Goal: Task Accomplishment & Management: Manage account settings

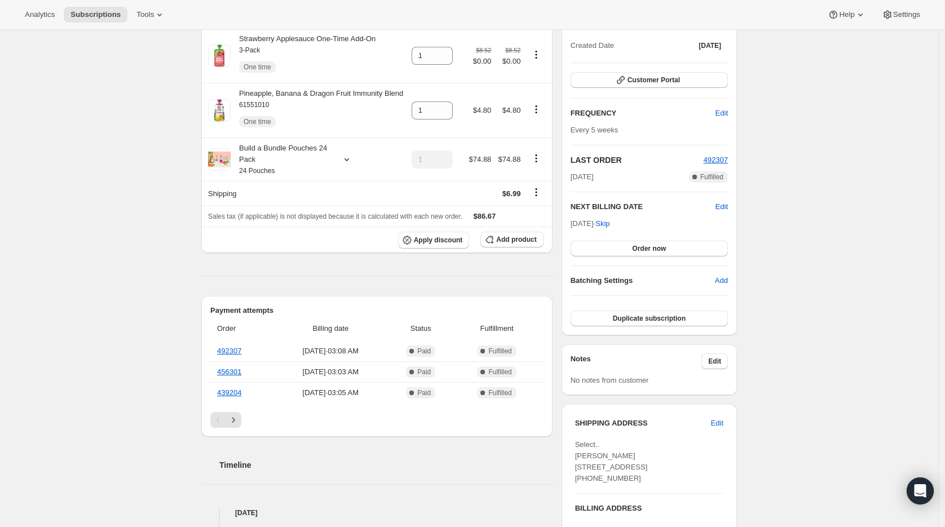
scroll to position [149, 0]
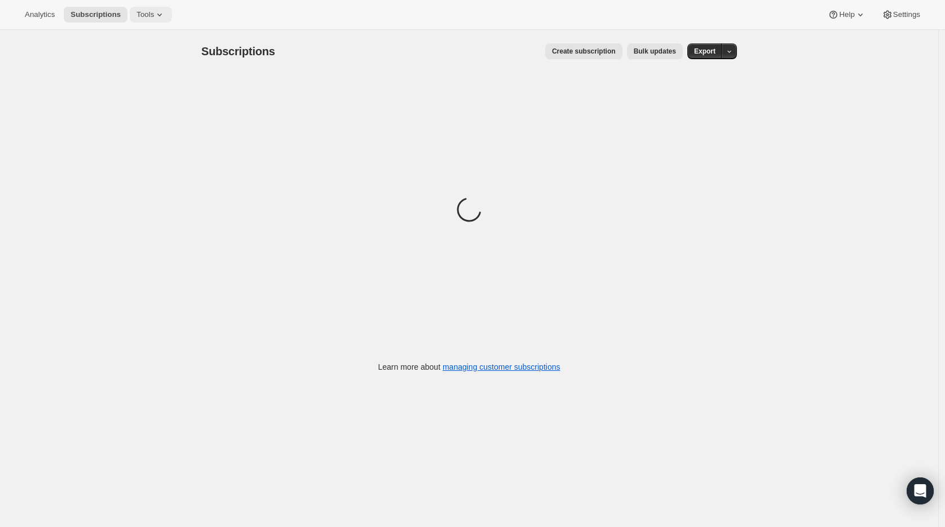
click at [154, 19] on span "Tools" at bounding box center [145, 14] width 17 height 9
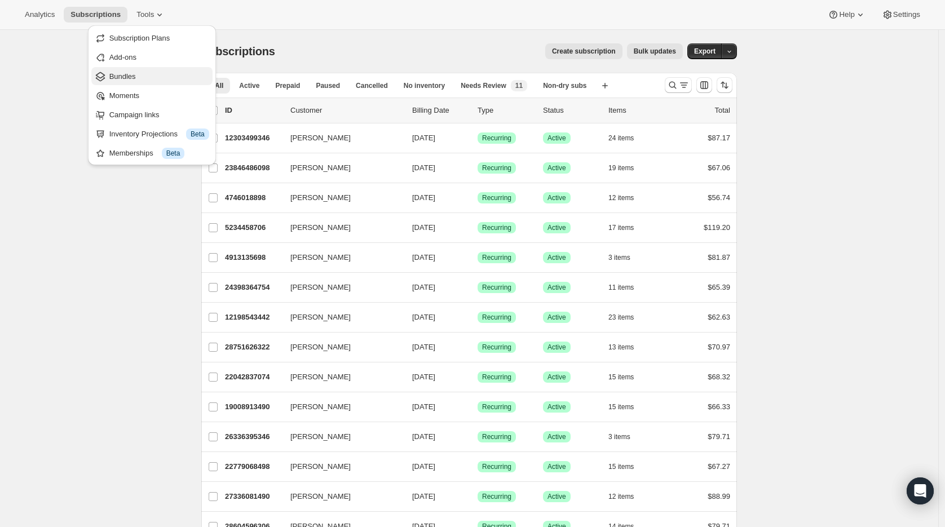
click at [170, 78] on span "Bundles" at bounding box center [159, 76] width 100 height 11
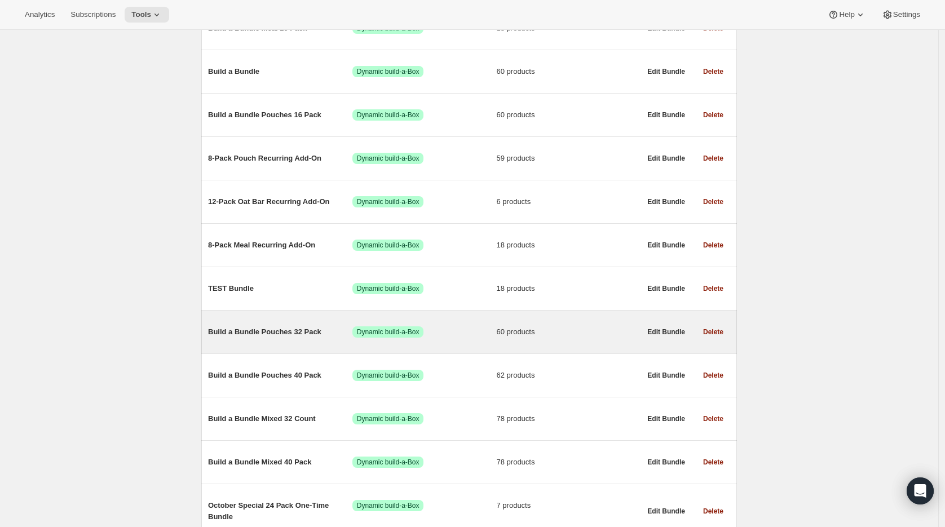
scroll to position [230, 0]
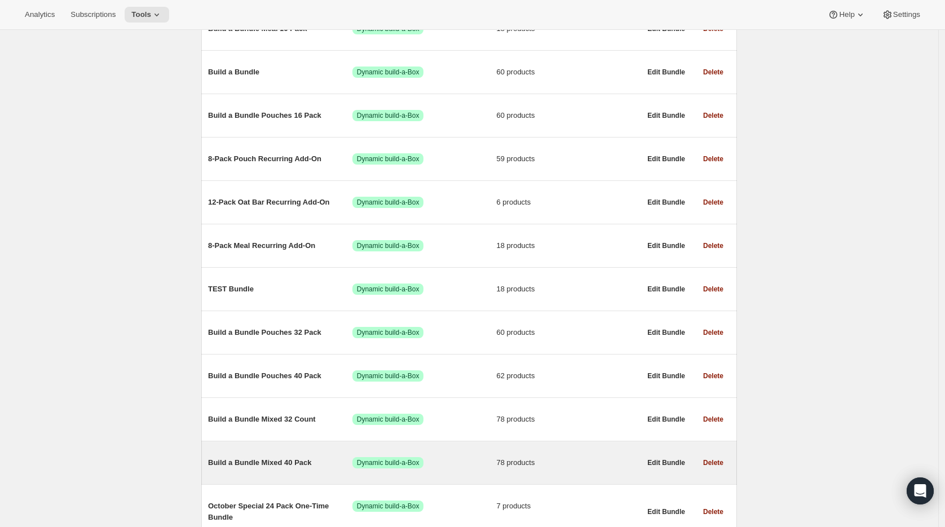
click at [289, 461] on span "Build a Bundle Mixed 40 Pack" at bounding box center [280, 462] width 144 height 11
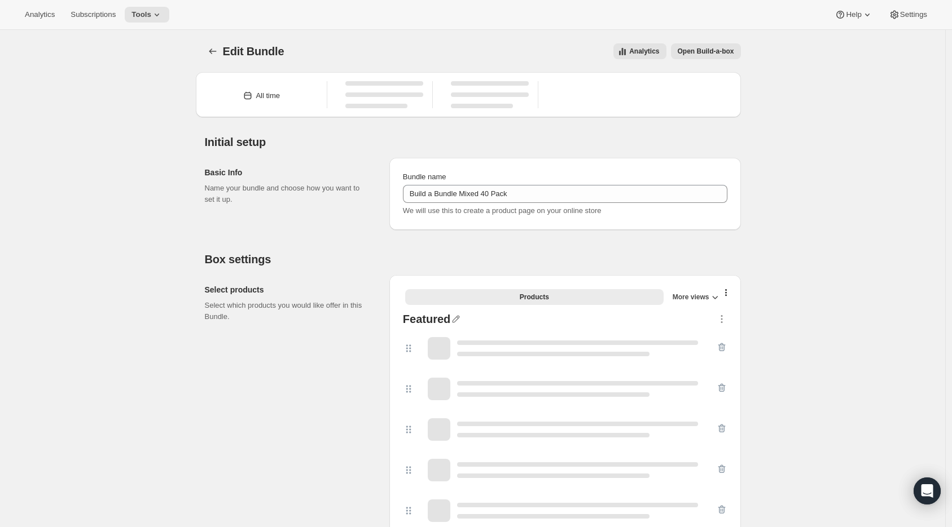
type input "Build a Bundle Mixed 40 Pack"
checkbox input "true"
select select "gid://shopify/ProductVariant/41182201774162_e143ae9f-052c-4d0a-9eb4-a0f33d9d72e0"
select select "MINIMUM"
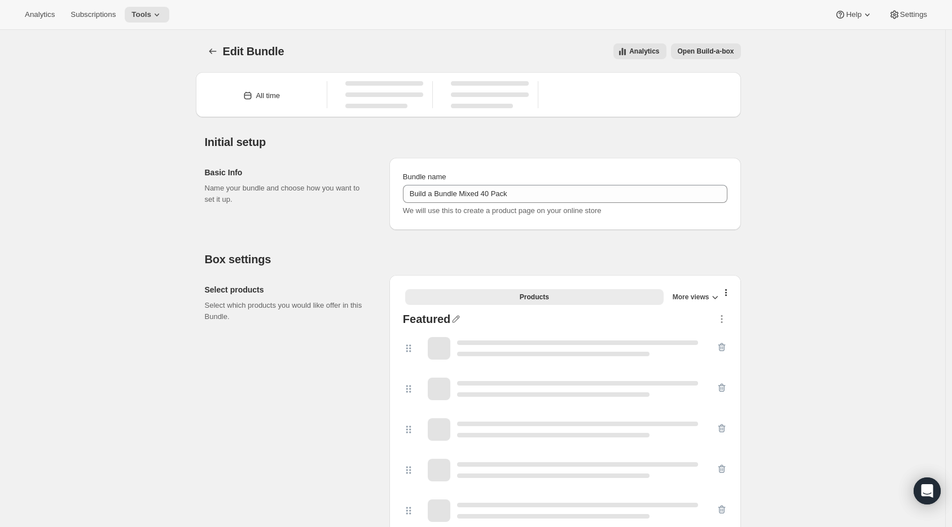
type input "Select at least 8 meals"
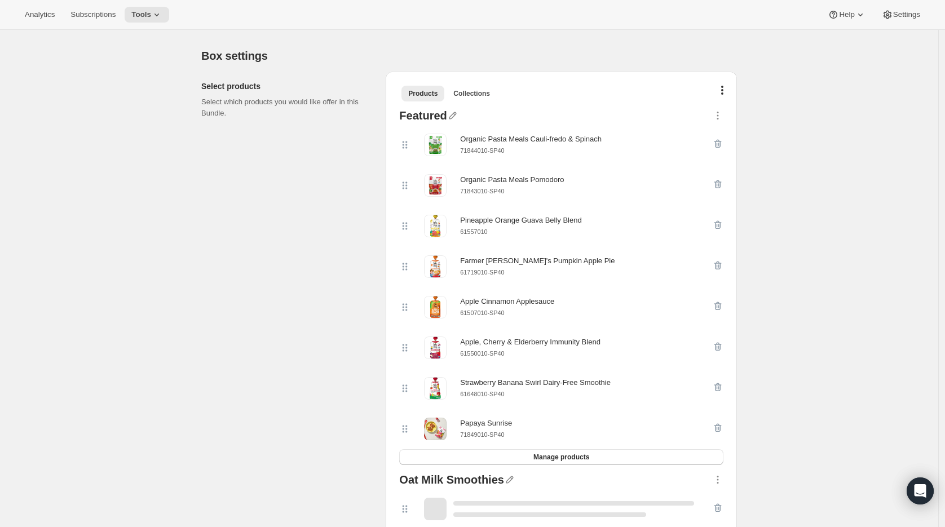
scroll to position [210, 0]
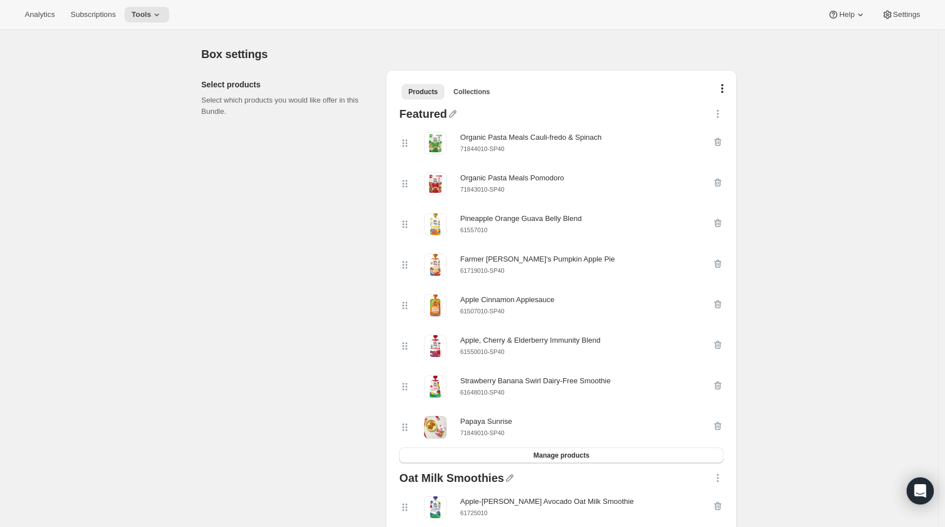
click at [488, 353] on small "61550010-SP40" at bounding box center [482, 352] width 44 height 7
copy div "61550010-SP40"
click at [719, 348] on icon "button" at bounding box center [718, 345] width 7 height 8
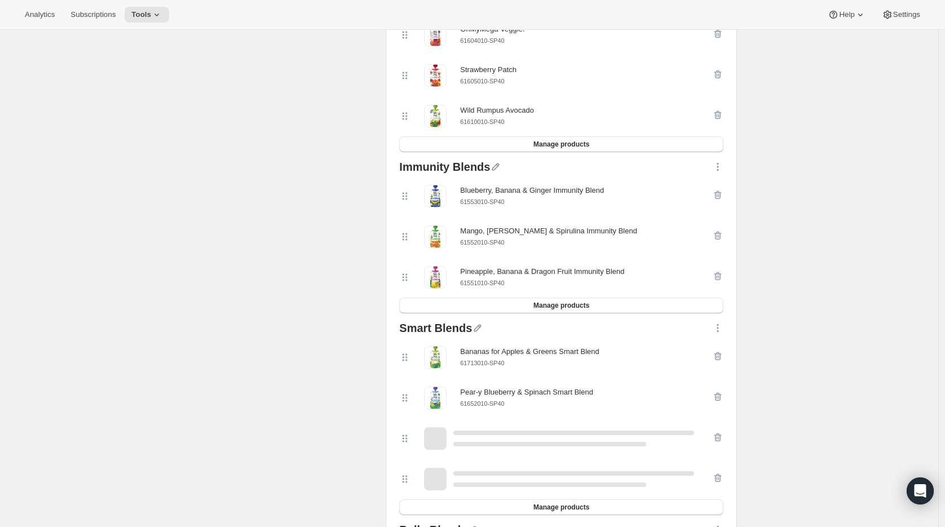
scroll to position [1904, 0]
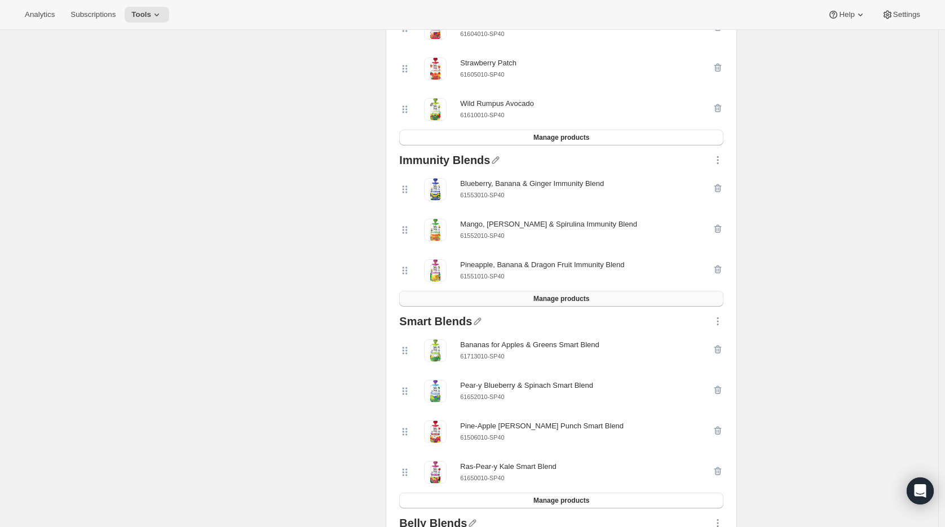
click at [568, 303] on span "Manage products" at bounding box center [562, 298] width 56 height 9
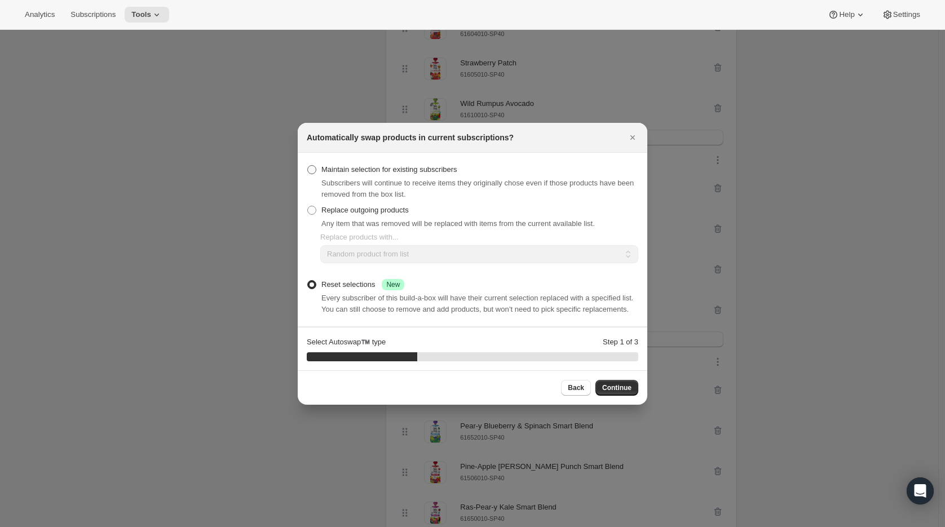
click at [410, 165] on span "Maintain selection for existing subscribers" at bounding box center [390, 169] width 136 height 8
click at [308, 165] on input "Maintain selection for existing subscribers" at bounding box center [307, 165] width 1 height 1
radio input "true"
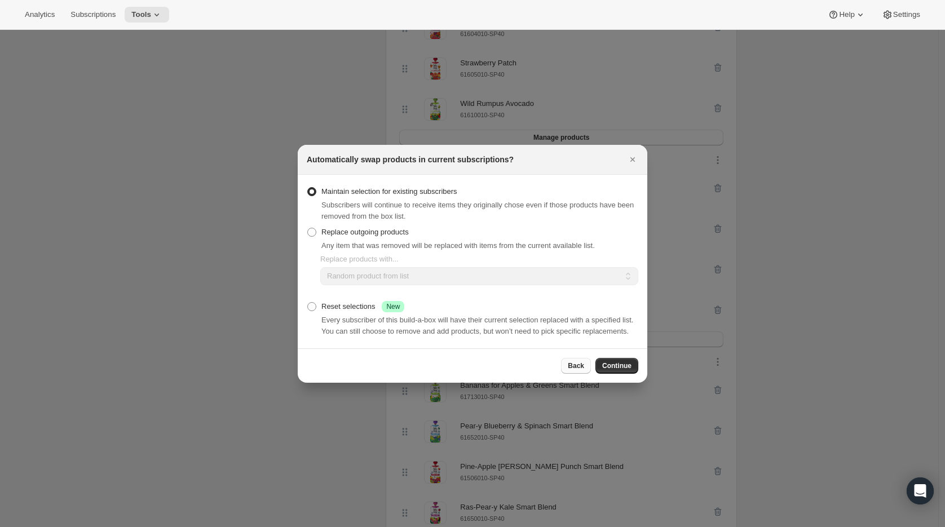
click at [578, 371] on span "Back" at bounding box center [576, 366] width 16 height 9
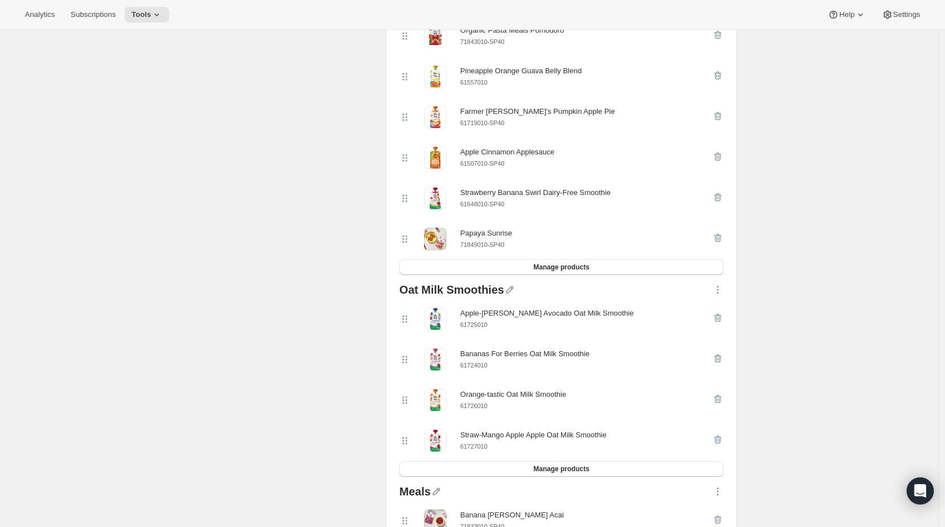
scroll to position [213, 0]
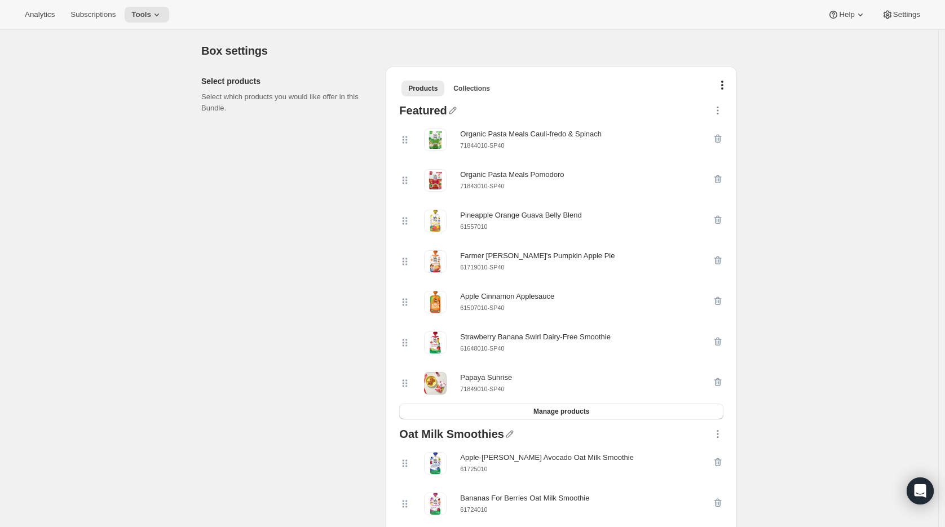
click at [492, 388] on small "71849010-SP40" at bounding box center [482, 389] width 44 height 7
copy div "71849010-SP40 Manage products"
click at [719, 383] on icon "button" at bounding box center [718, 382] width 7 height 8
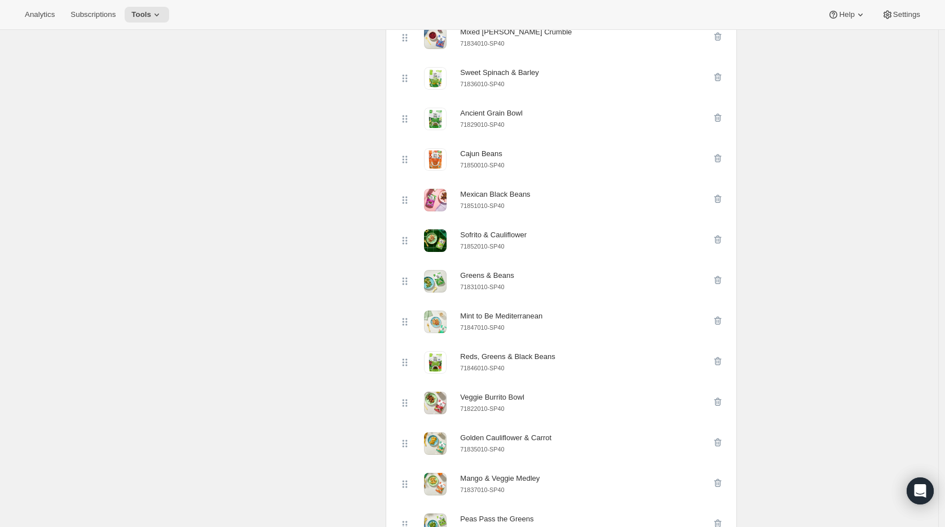
scroll to position [1007, 0]
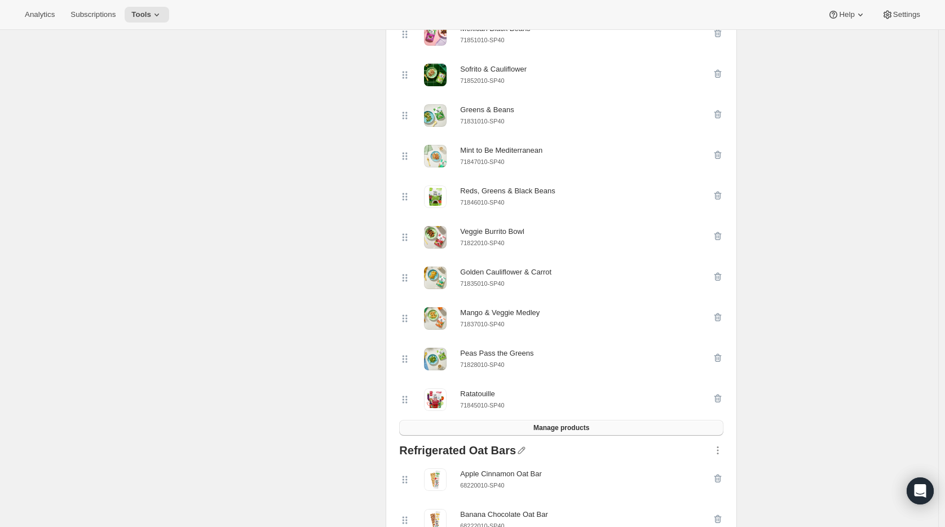
click at [574, 432] on span "Manage products" at bounding box center [562, 428] width 56 height 9
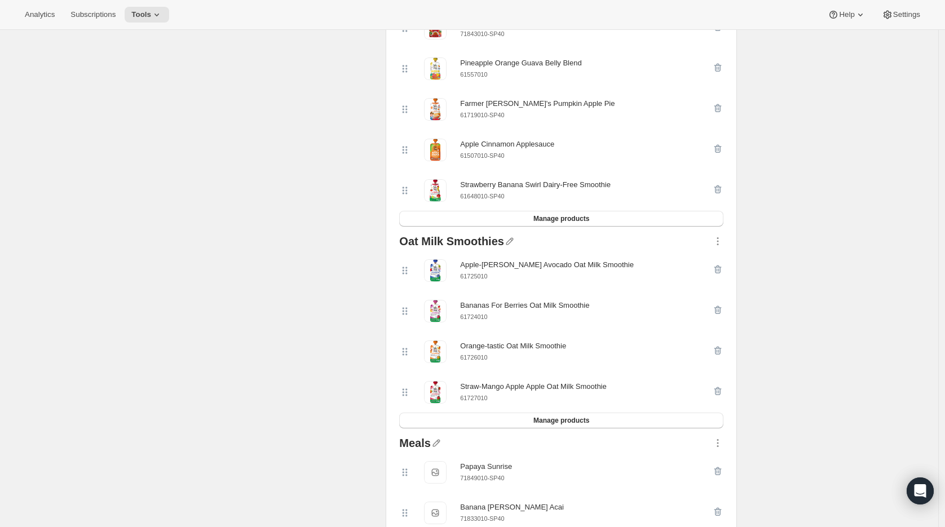
scroll to position [357, 0]
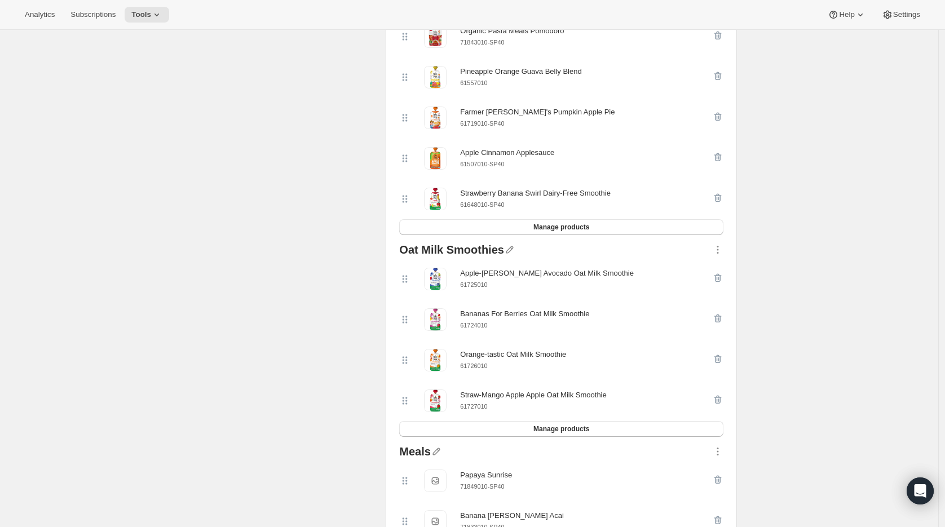
click at [495, 208] on small "61648010-SP40" at bounding box center [482, 204] width 44 height 7
copy div "61648010-SP40 Manage products"
click at [722, 201] on icon "button" at bounding box center [718, 198] width 7 height 8
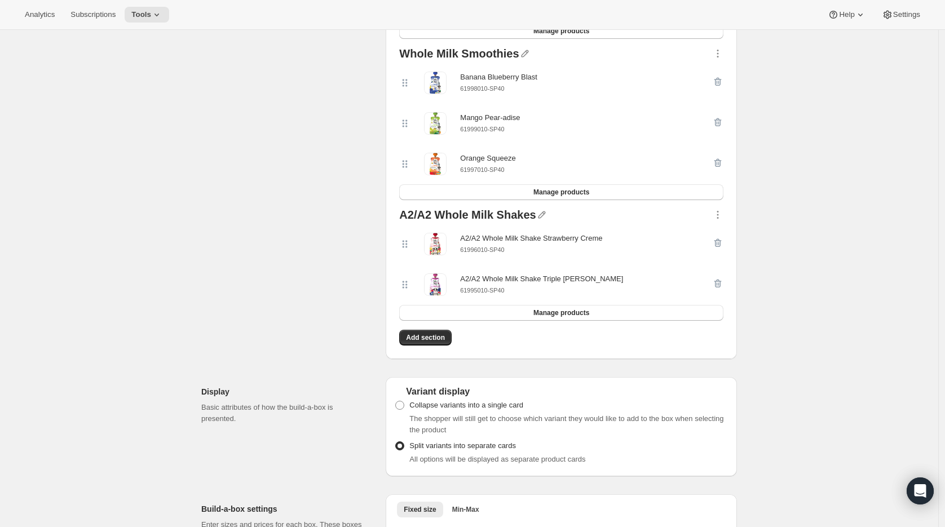
scroll to position [3449, 0]
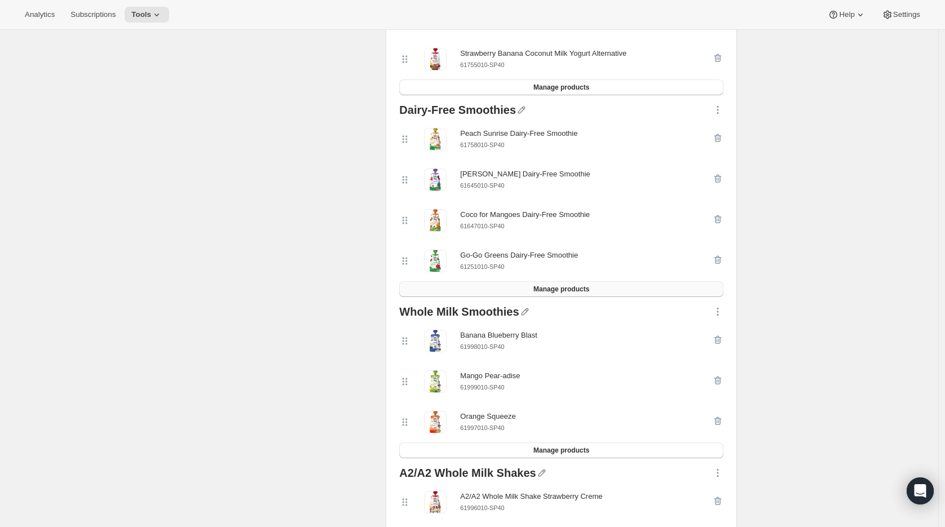
click at [511, 297] on button "Manage products" at bounding box center [561, 289] width 324 height 16
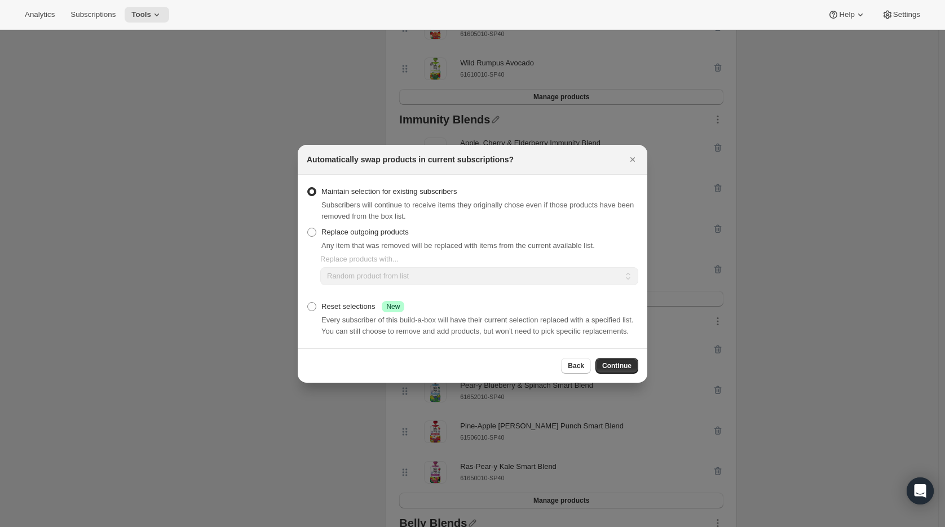
scroll to position [263, 0]
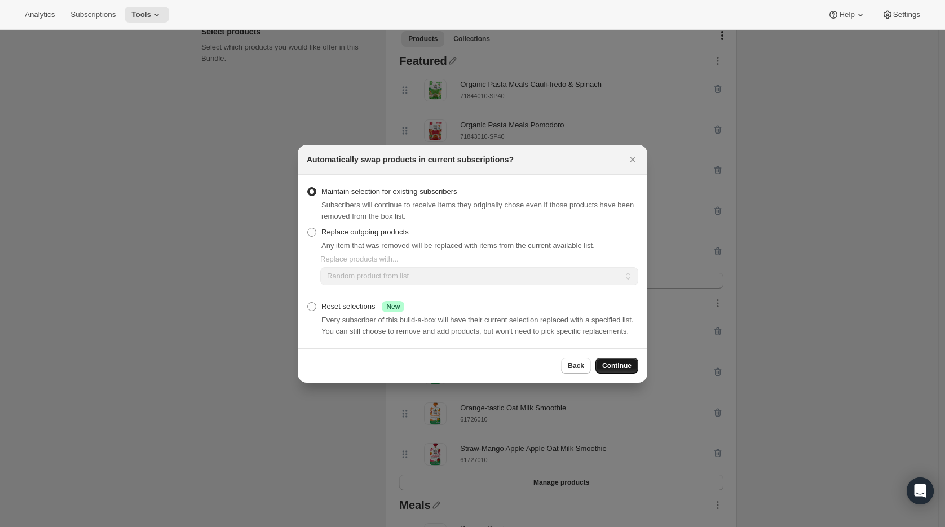
click at [603, 371] on span "Continue" at bounding box center [616, 366] width 29 height 9
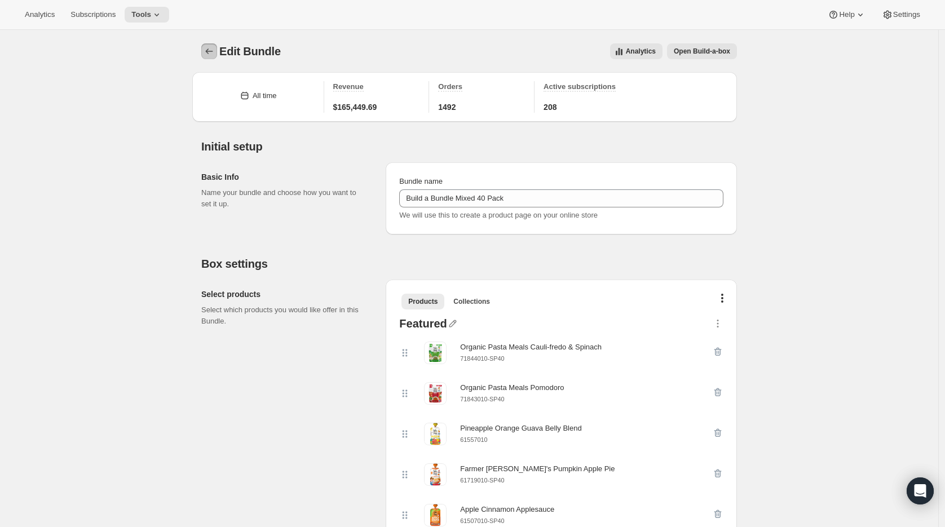
click at [213, 45] on button "Bundles" at bounding box center [209, 51] width 16 height 16
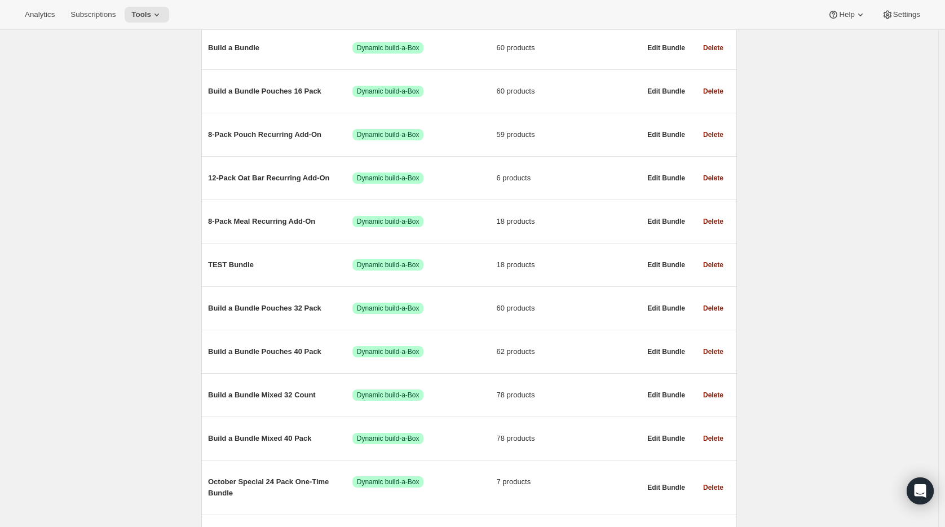
scroll to position [523, 0]
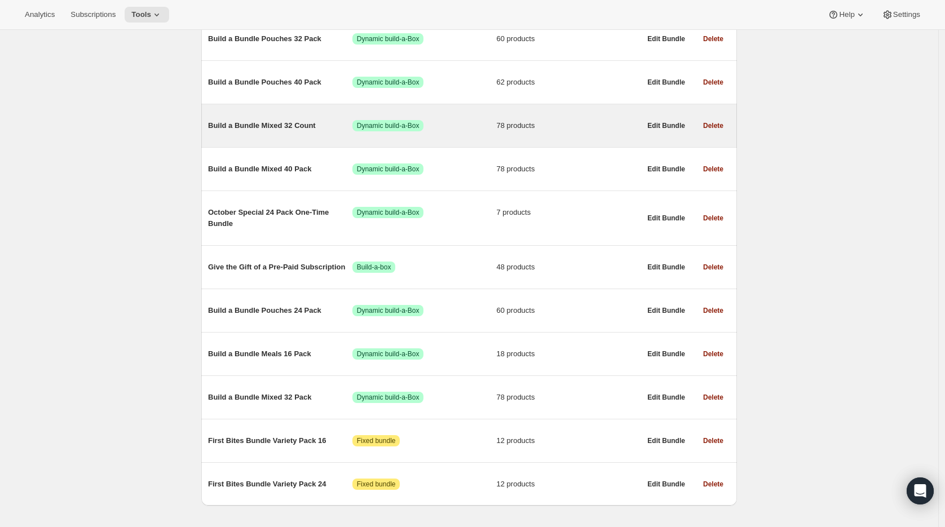
click at [266, 130] on span "Build a Bundle Mixed 32 Count" at bounding box center [280, 125] width 144 height 11
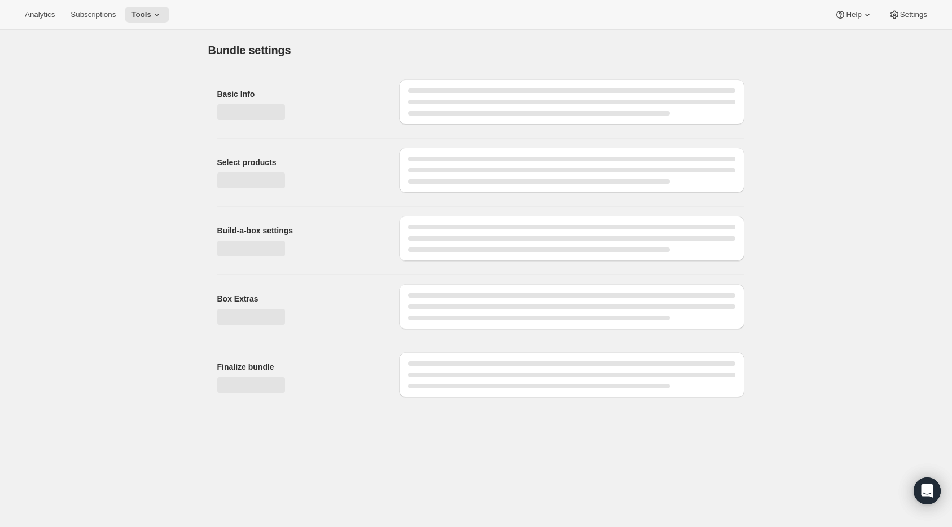
type input "Build a Bundle Mixed 32 Count"
checkbox input "true"
select select "MINIMUM"
type input "Select at least 8 meals"
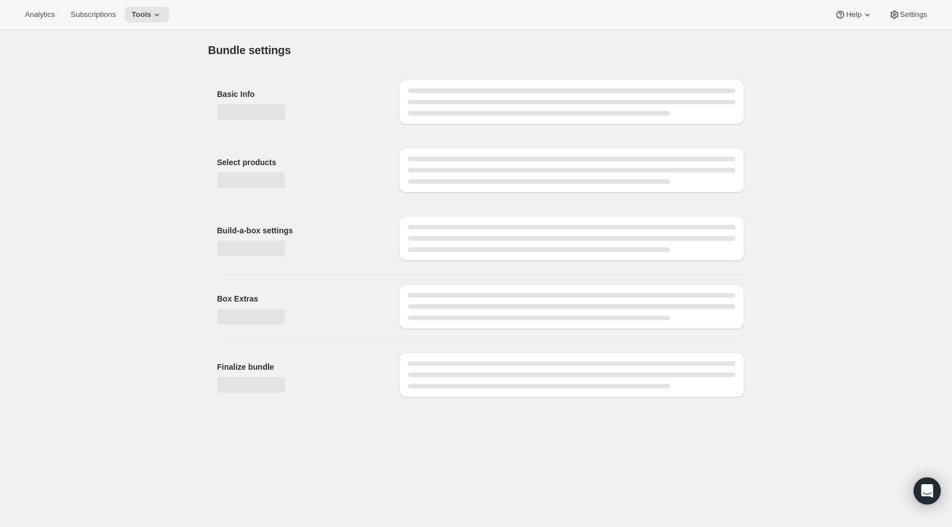
select select "gid://shopify/ProductVariant/41182055432274_6321b5ac-0d1c-4f8d-8ffe-6193e28b69b8"
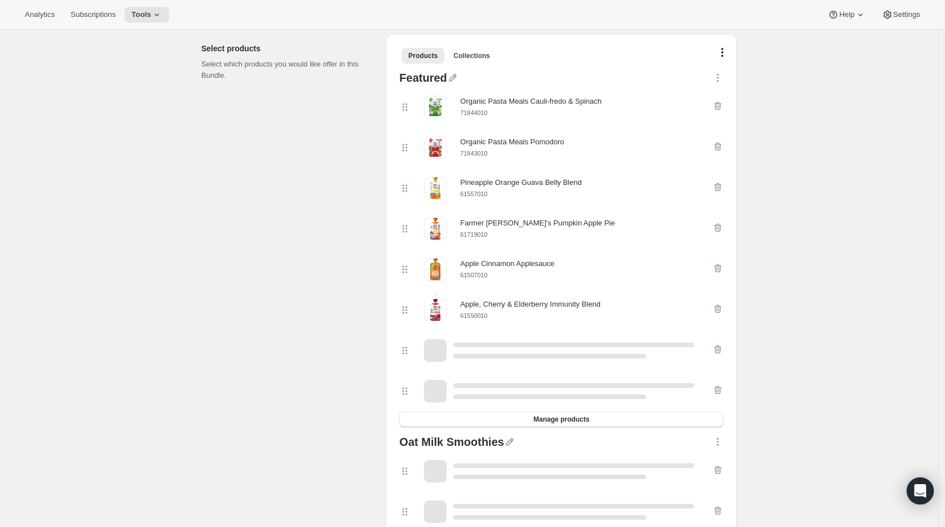
scroll to position [246, 0]
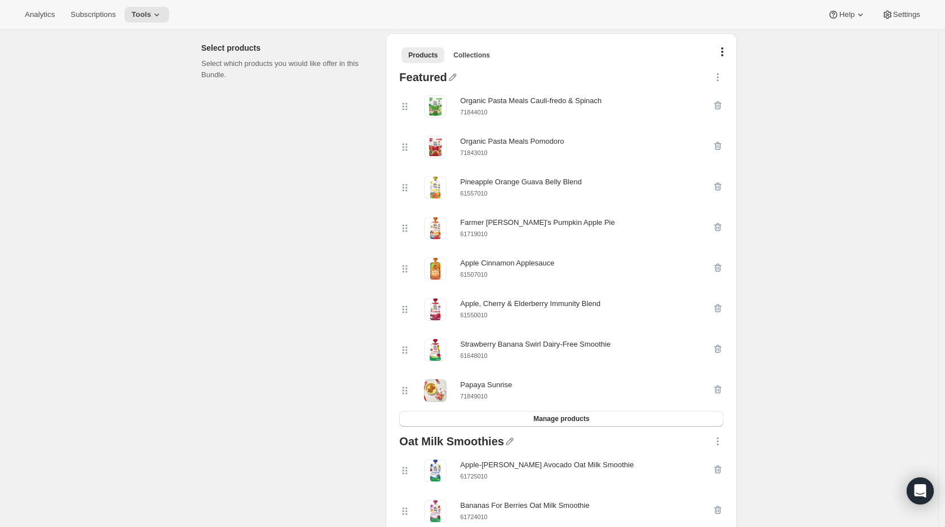
click at [482, 319] on small "61550010" at bounding box center [473, 315] width 27 height 7
click at [482, 318] on small "61550010" at bounding box center [473, 315] width 27 height 7
copy div "61550010"
click at [717, 309] on icon "button" at bounding box center [717, 308] width 11 height 11
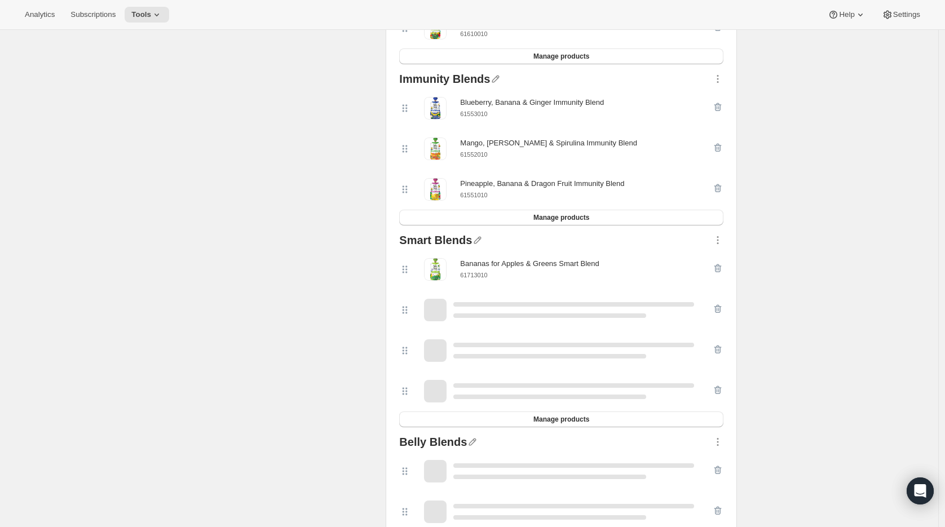
scroll to position [1938, 0]
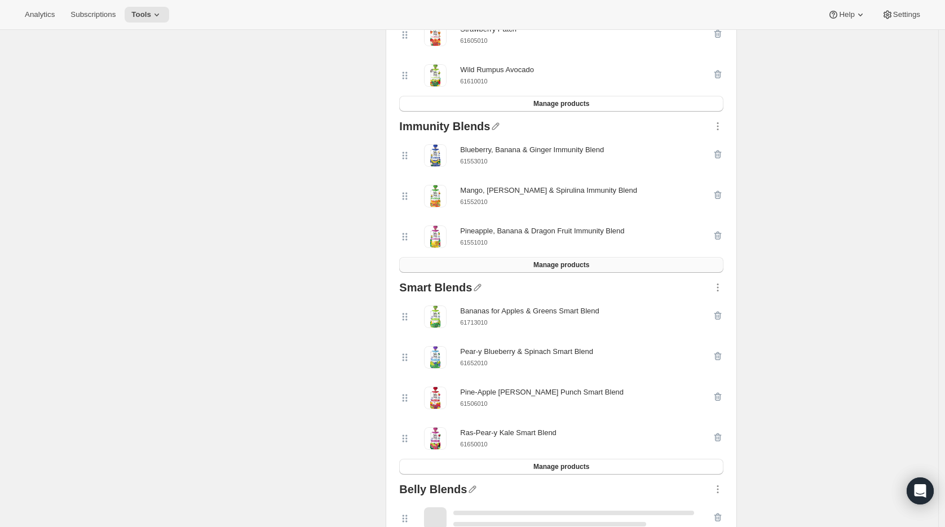
click at [582, 270] on span "Manage products" at bounding box center [562, 265] width 56 height 9
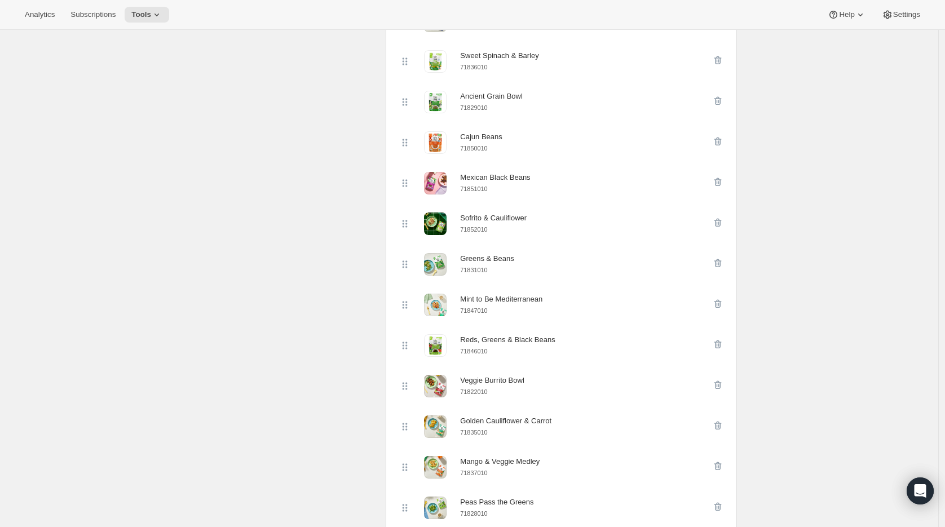
scroll to position [361, 0]
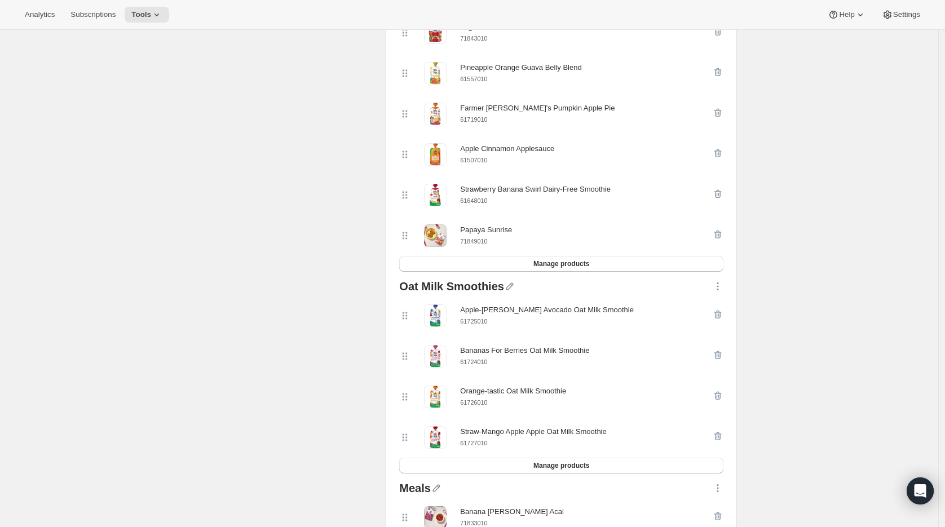
click at [483, 203] on small "61648010" at bounding box center [473, 200] width 27 height 7
copy small "61648010"
click at [724, 193] on icon "button" at bounding box center [717, 193] width 11 height 11
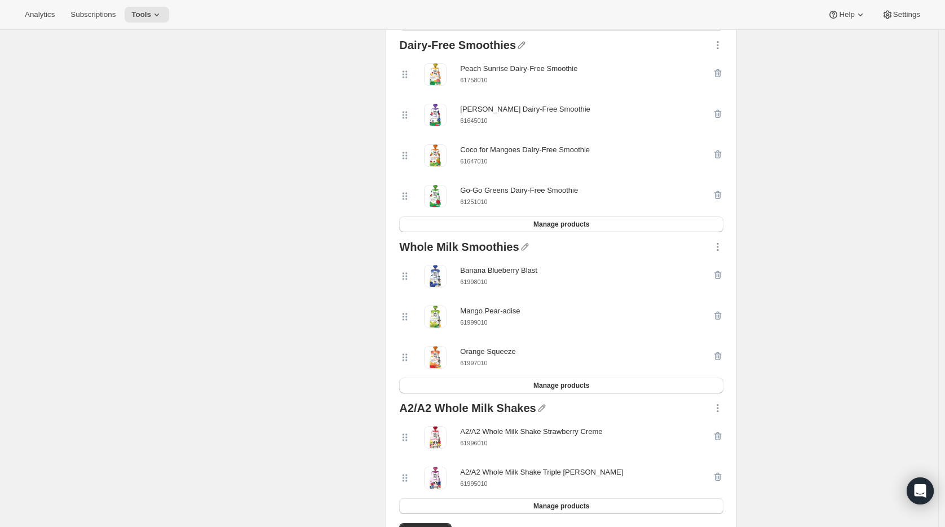
scroll to position [3394, 0]
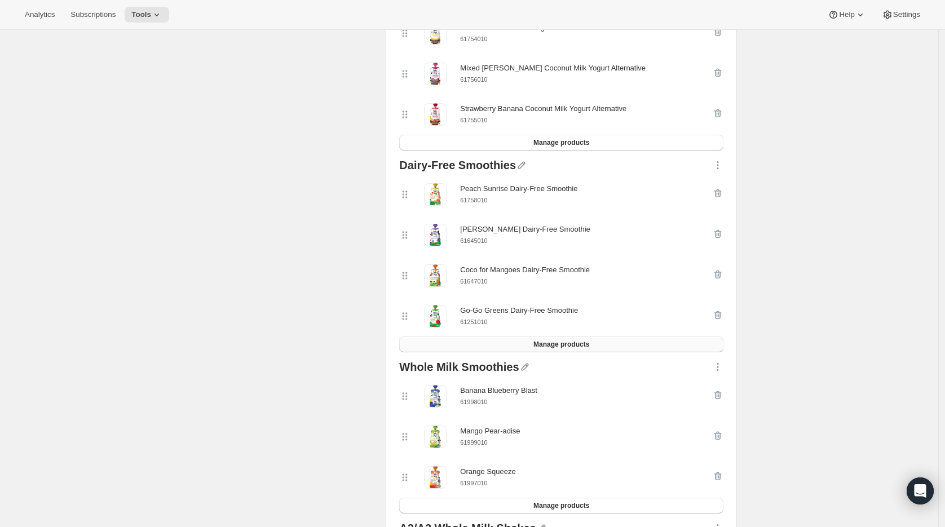
click at [564, 353] on button "Manage products" at bounding box center [561, 345] width 324 height 16
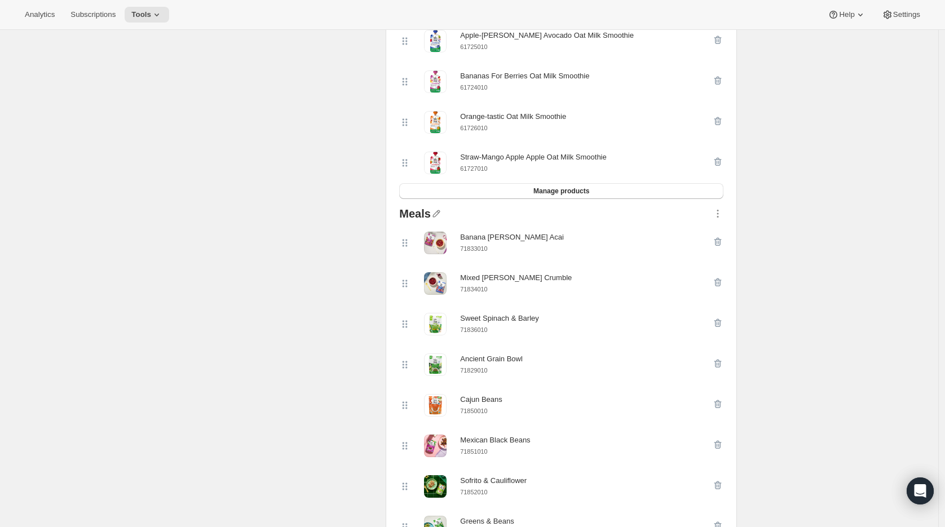
scroll to position [470, 0]
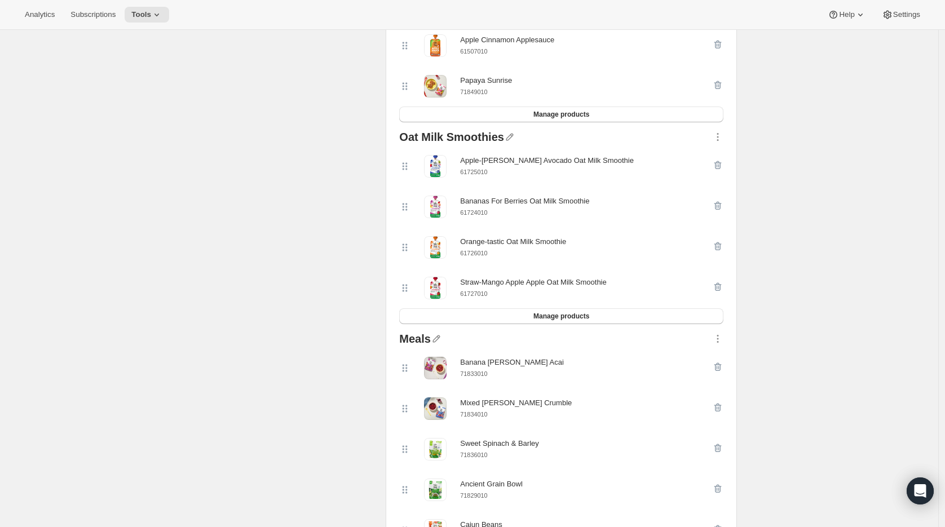
click at [486, 95] on small "71849010" at bounding box center [473, 92] width 27 height 7
copy small "71849010"
click at [724, 86] on icon "button" at bounding box center [717, 85] width 11 height 11
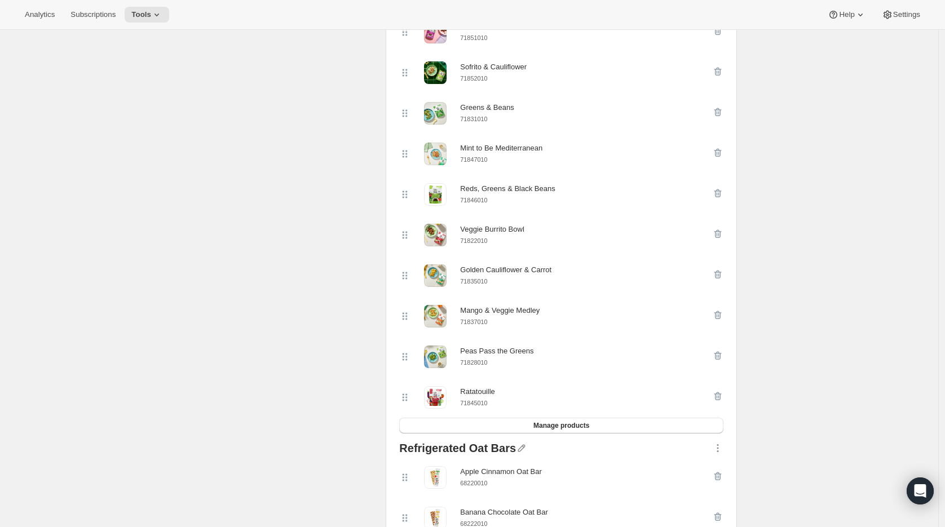
scroll to position [976, 0]
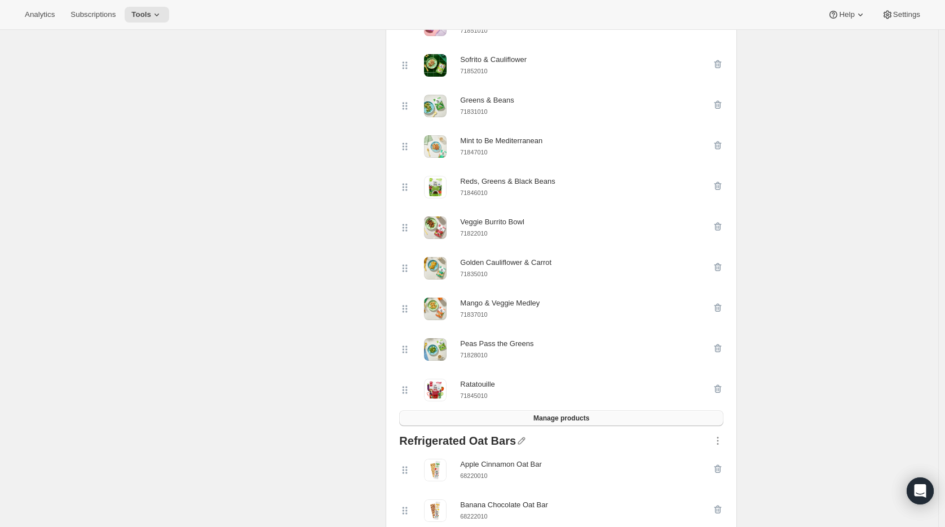
click at [565, 423] on span "Manage products" at bounding box center [562, 418] width 56 height 9
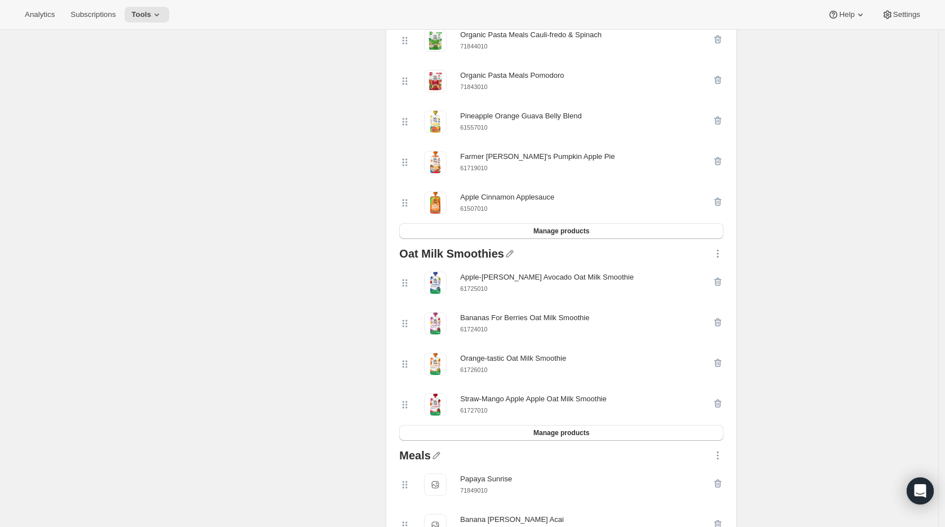
scroll to position [0, 0]
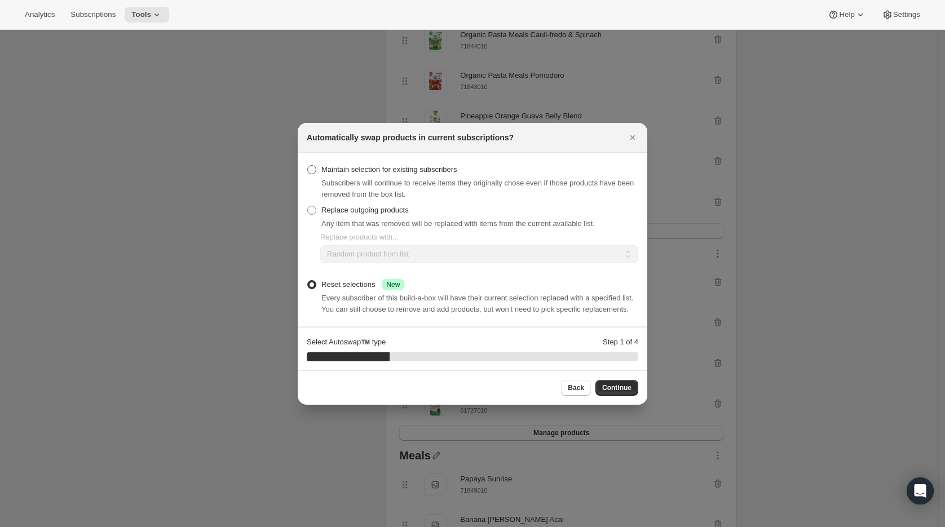
click at [438, 168] on span "Maintain selection for existing subscribers" at bounding box center [390, 169] width 136 height 11
click at [308, 166] on input "Maintain selection for existing subscribers" at bounding box center [307, 165] width 1 height 1
radio input "true"
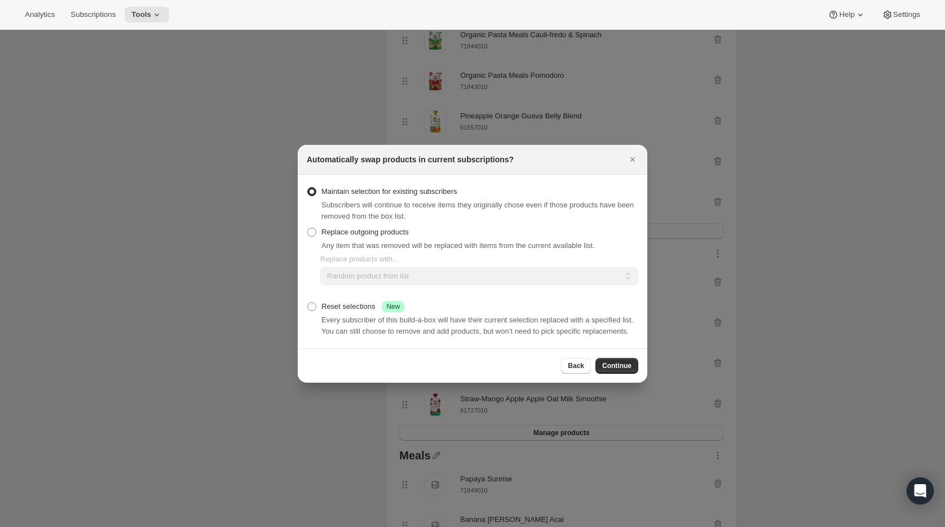
click at [624, 368] on span "Continue" at bounding box center [616, 366] width 29 height 9
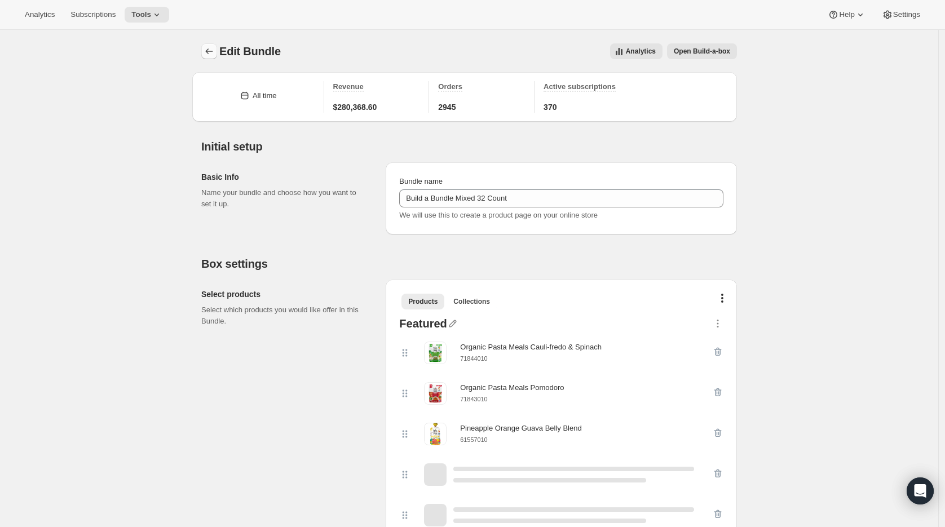
click at [209, 51] on icon "Bundles" at bounding box center [209, 51] width 11 height 11
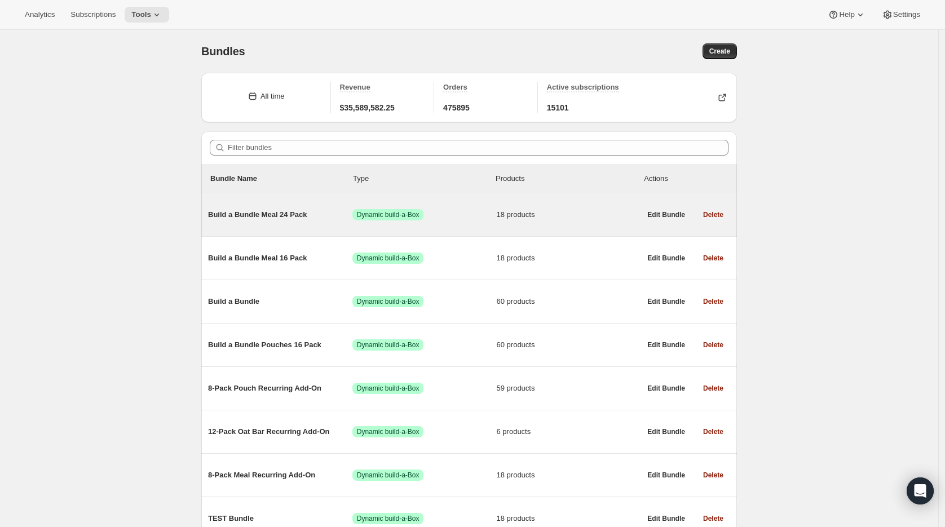
click at [250, 211] on span "Build a Bundle Meal 24 Pack" at bounding box center [280, 214] width 144 height 11
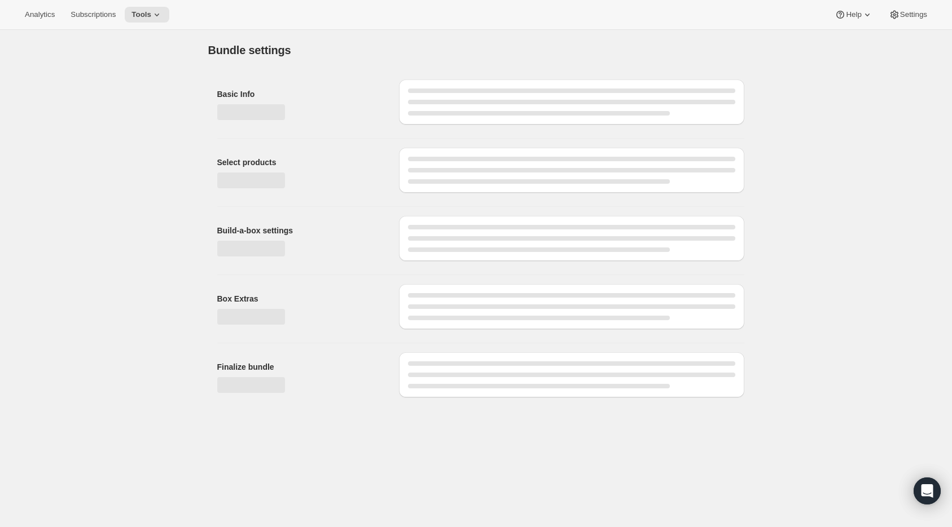
type input "Build a Bundle Meal 24 Pack"
checkbox input "true"
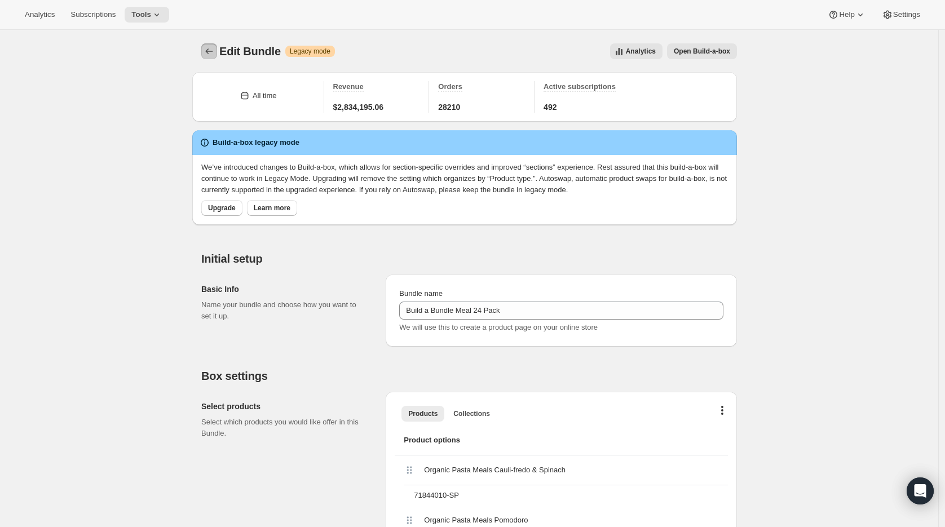
click at [214, 43] on button "Bundles" at bounding box center [209, 51] width 16 height 16
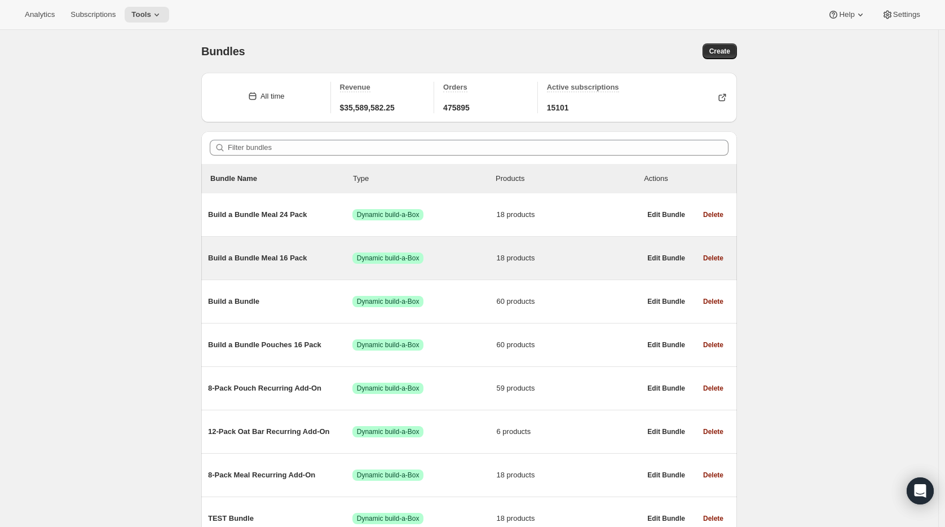
click at [245, 260] on span "Build a Bundle Meal 16 Pack" at bounding box center [280, 258] width 144 height 11
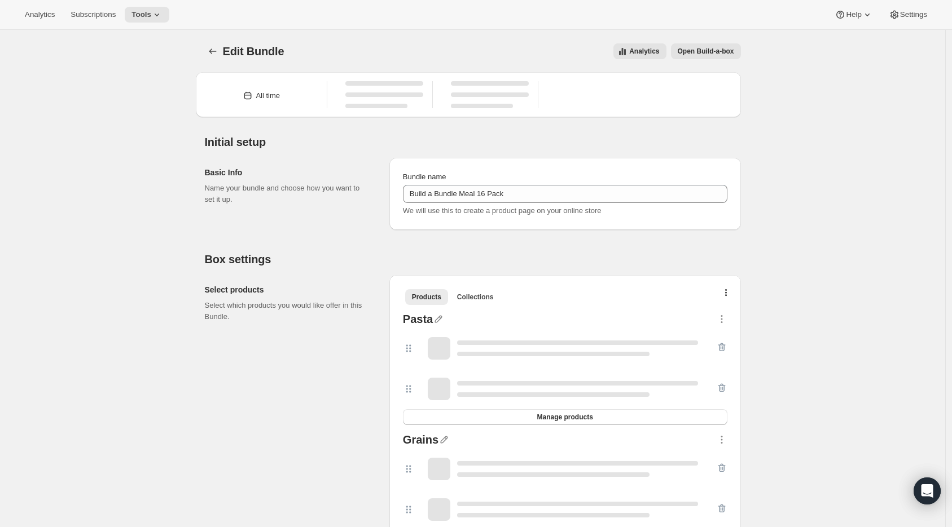
type input "Build a Bundle Meal 16 Pack"
checkbox input "true"
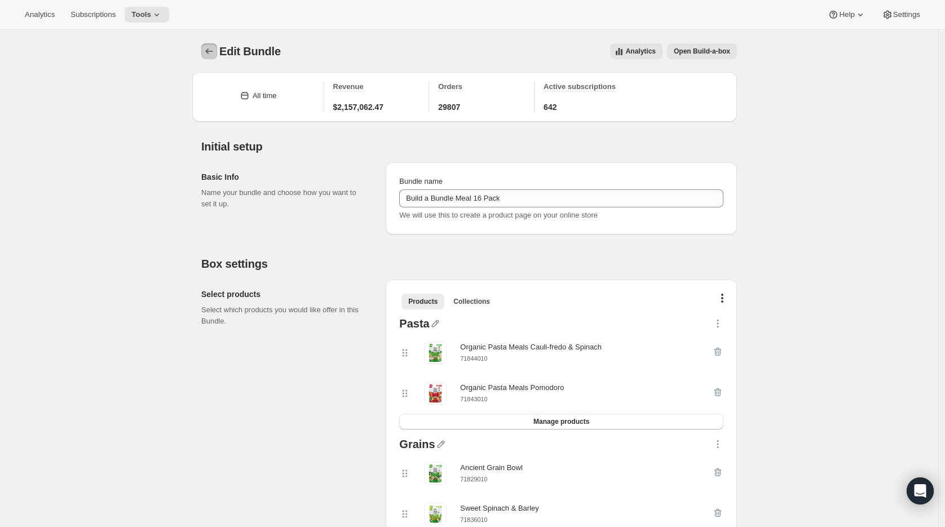
click at [215, 49] on icon "Bundles" at bounding box center [209, 51] width 11 height 11
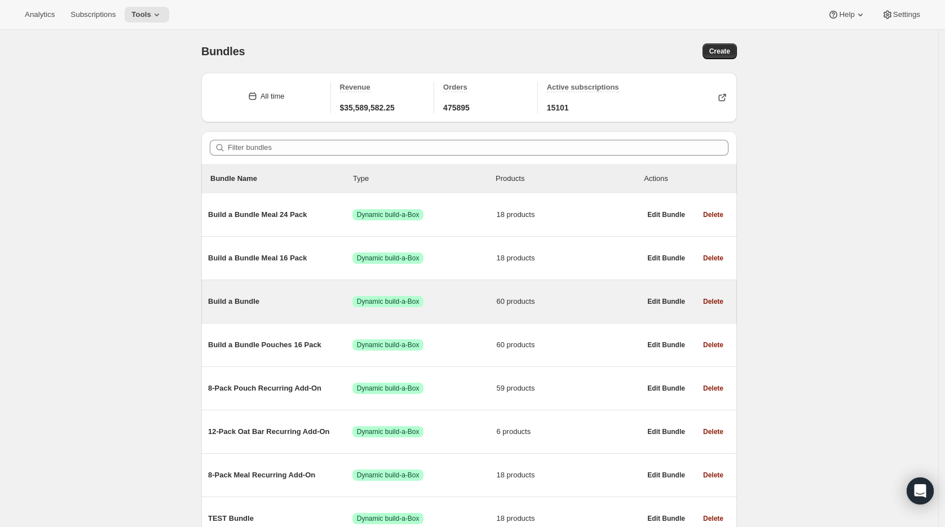
click at [255, 300] on span "Build a Bundle" at bounding box center [280, 301] width 144 height 11
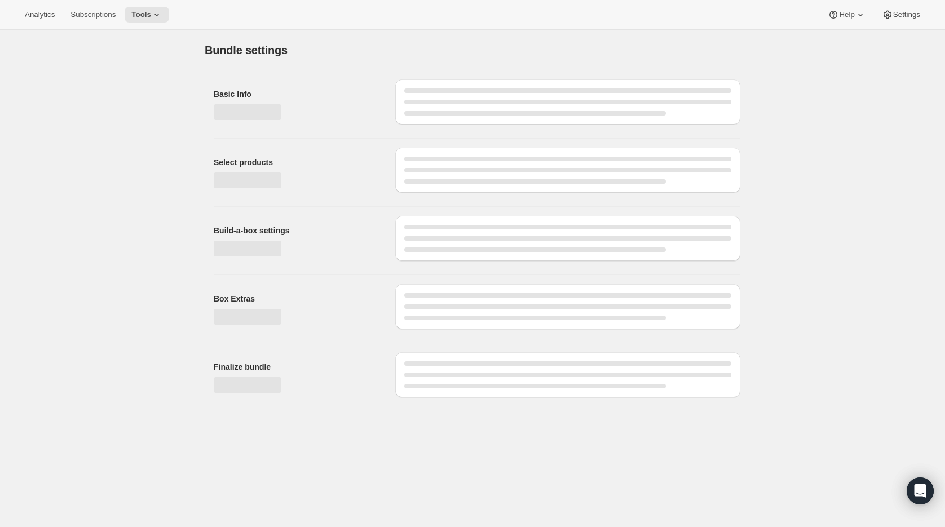
type input "Build a Bundle"
checkbox input "true"
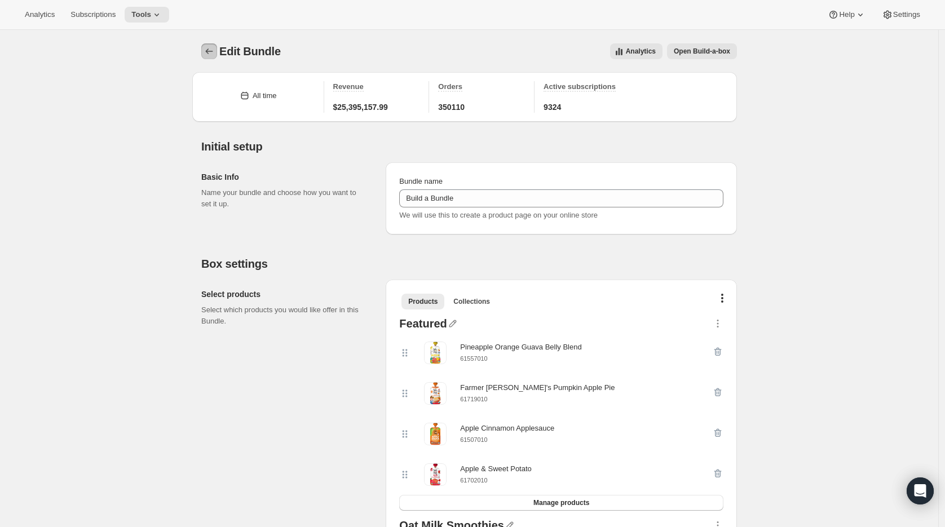
click at [213, 50] on icon "Bundles" at bounding box center [209, 51] width 11 height 11
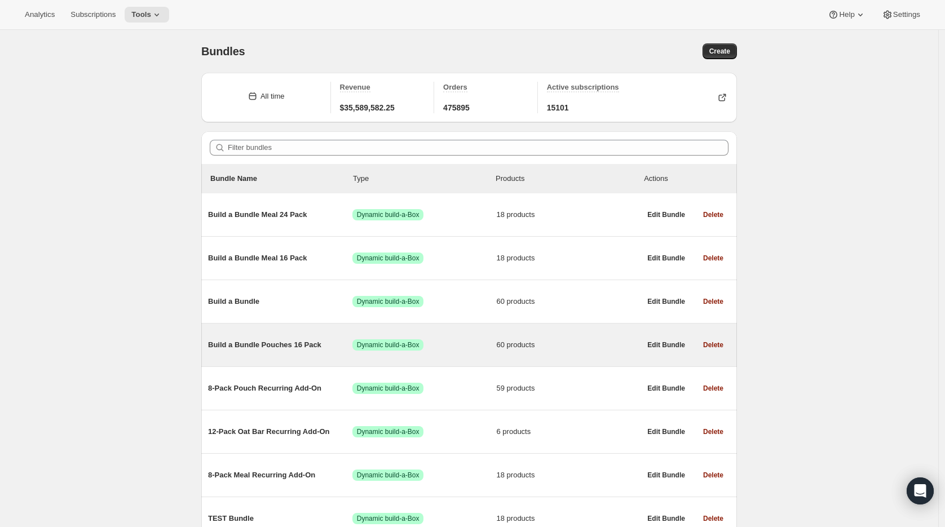
click at [251, 348] on span "Build a Bundle Pouches 16 Pack" at bounding box center [280, 345] width 144 height 11
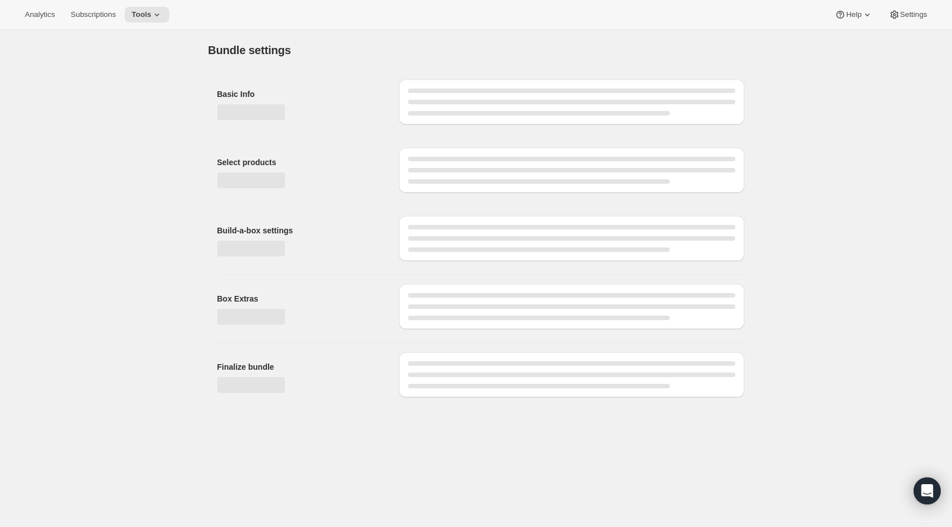
type input "Build a Bundle Pouches 16 Pack"
checkbox input "true"
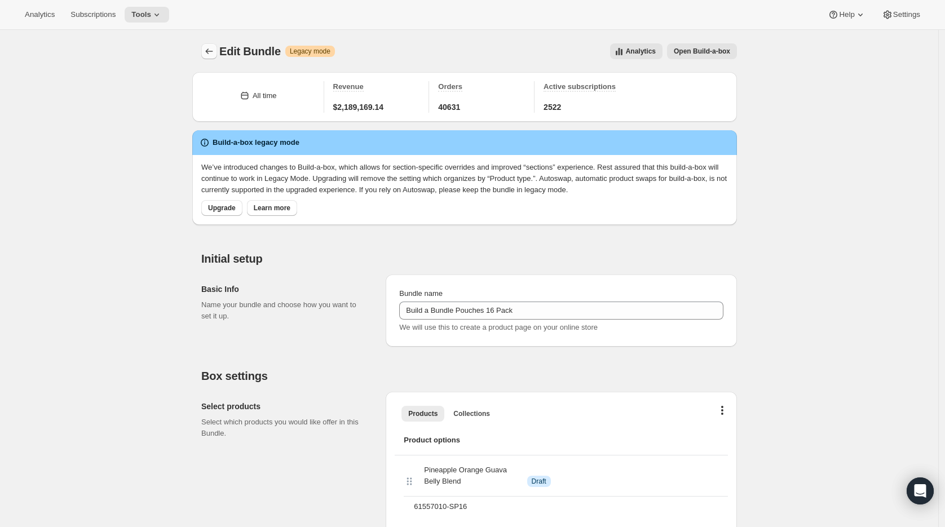
click at [211, 47] on icon "Bundles" at bounding box center [209, 51] width 11 height 11
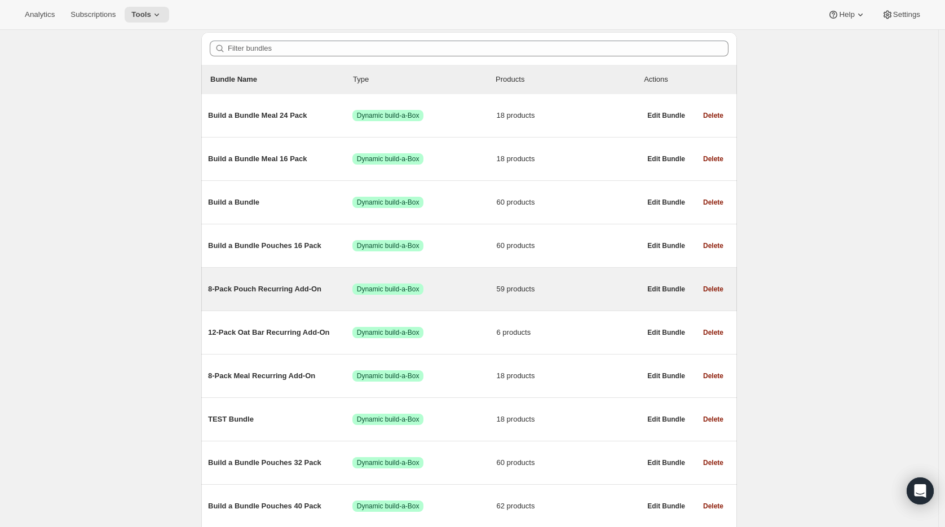
scroll to position [213, 0]
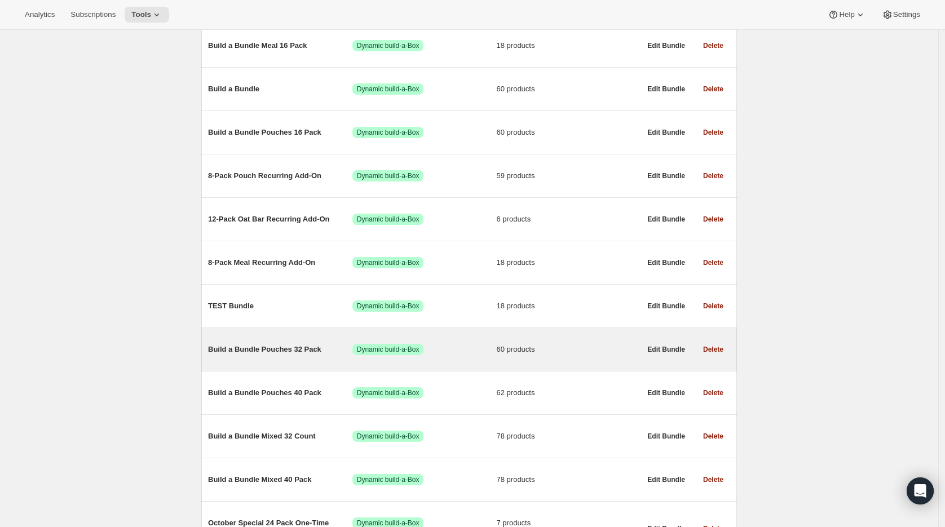
click at [252, 349] on span "Build a Bundle Pouches 32 Pack" at bounding box center [280, 349] width 144 height 11
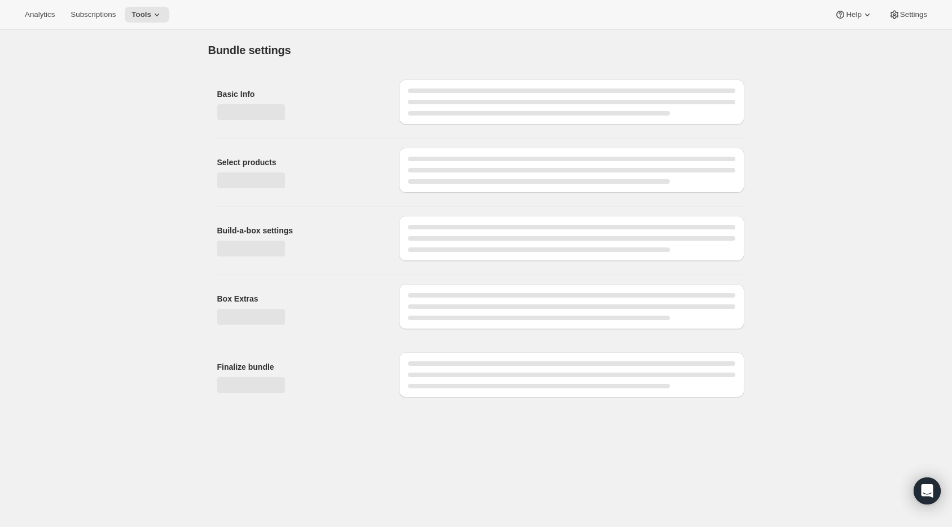
type input "Build a Bundle Pouches 32 Pack"
checkbox input "true"
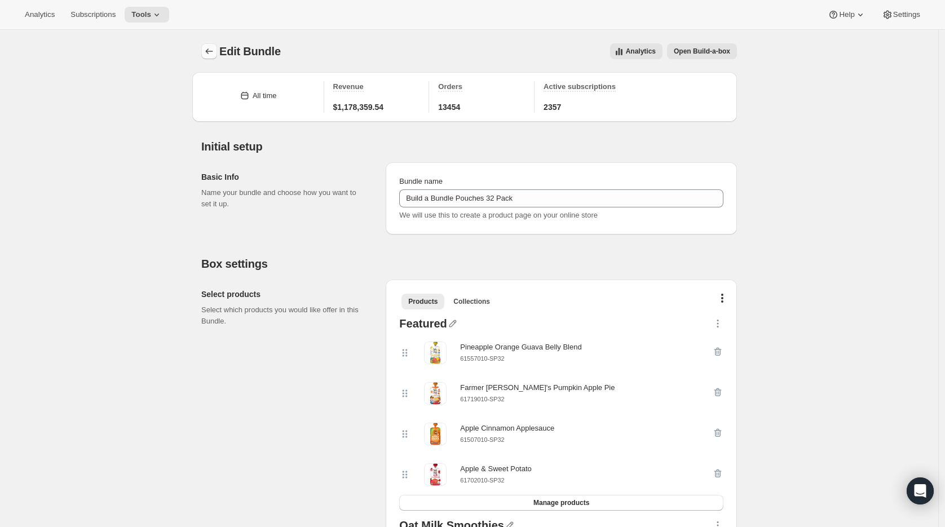
click at [213, 47] on icon "Bundles" at bounding box center [209, 51] width 11 height 11
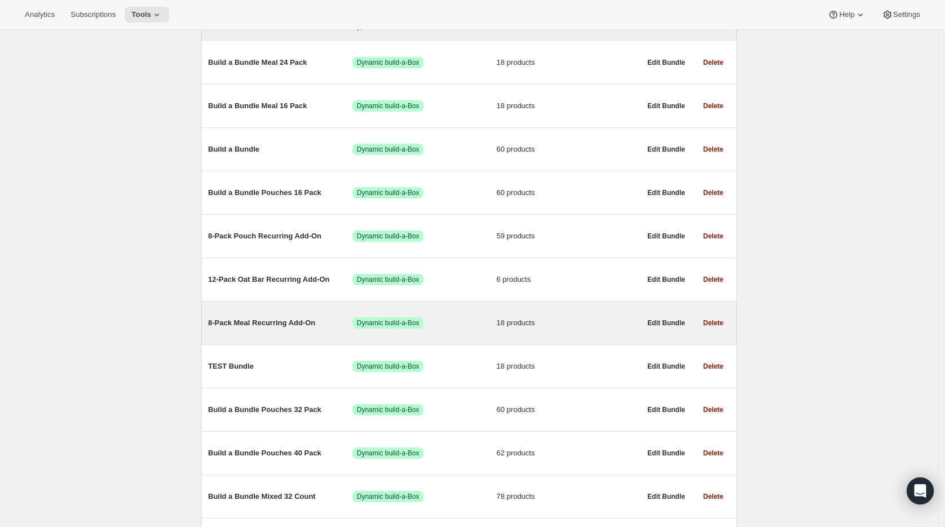
scroll to position [210, 0]
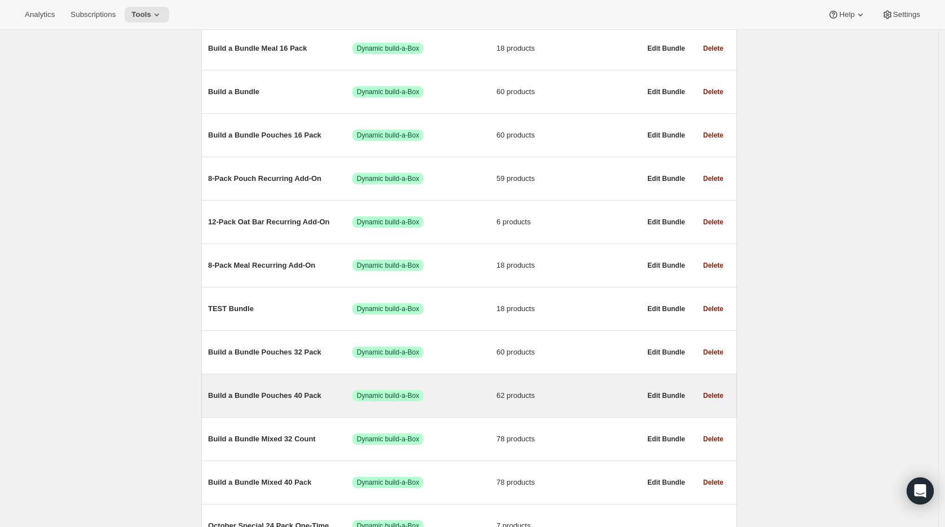
click at [258, 400] on span "Build a Bundle Pouches 40 Pack" at bounding box center [280, 395] width 144 height 11
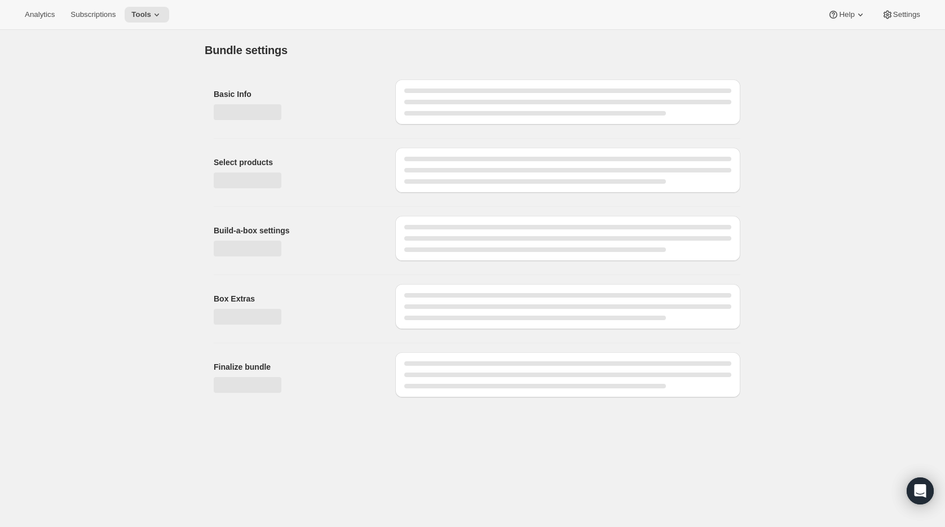
type input "Build a Bundle Pouches 40 Pack"
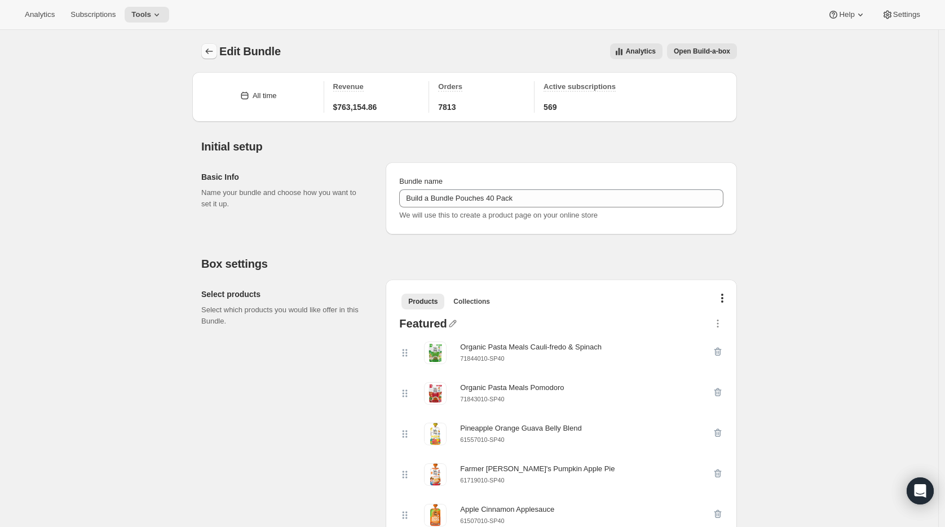
click at [209, 52] on icon "Bundles" at bounding box center [209, 51] width 11 height 11
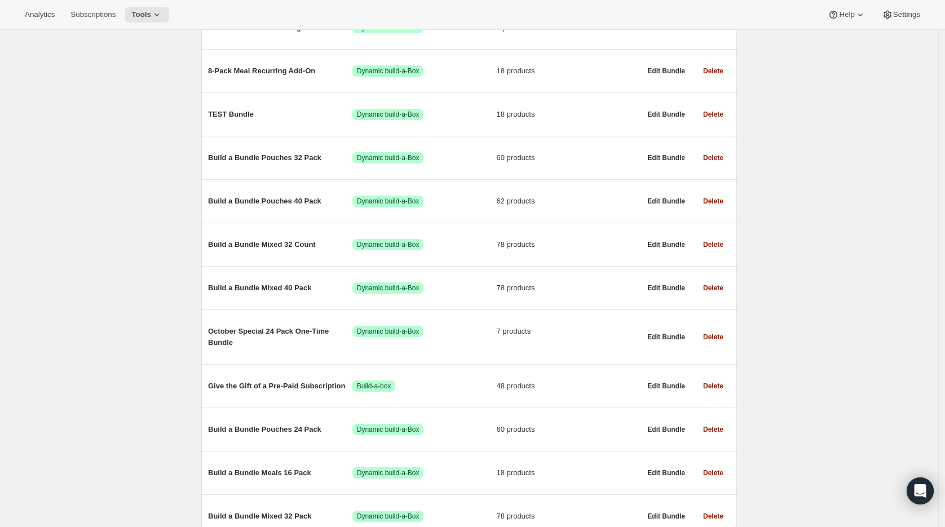
scroll to position [422, 0]
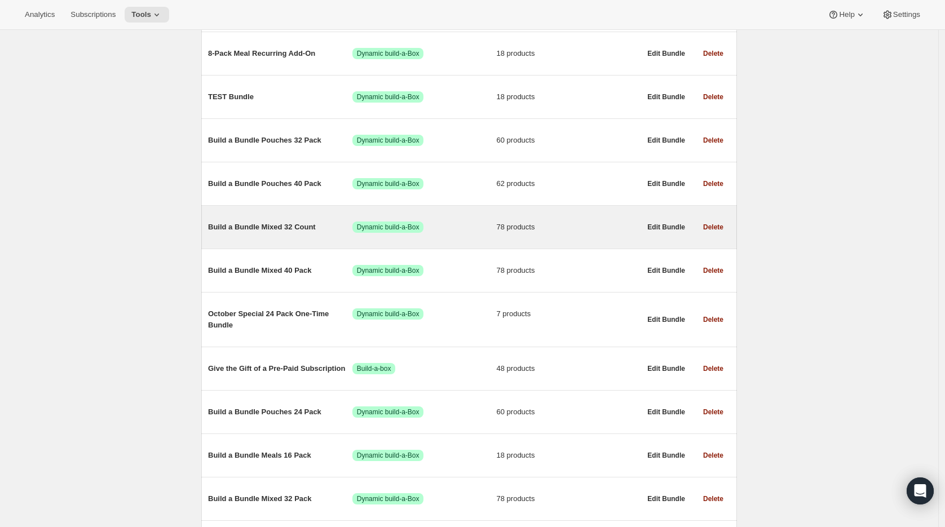
click at [248, 228] on span "Build a Bundle Mixed 32 Count" at bounding box center [280, 227] width 144 height 11
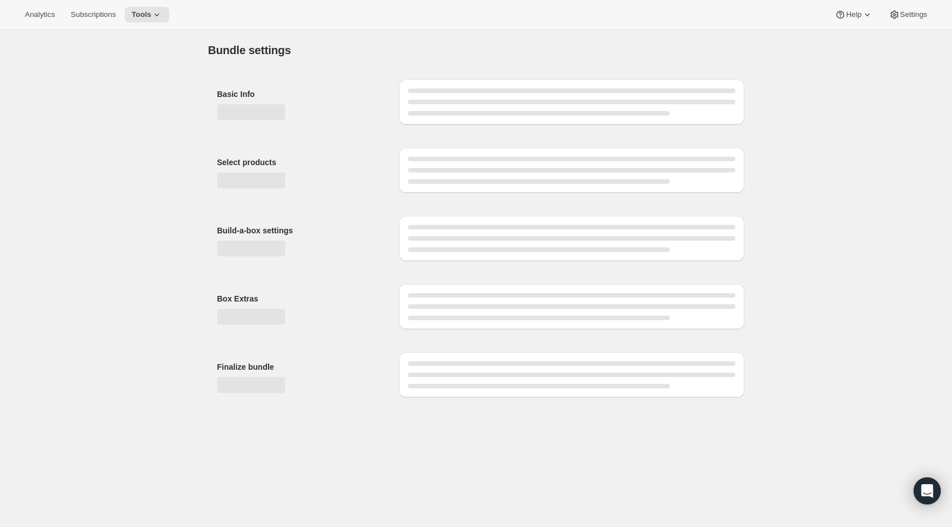
type input "Build a Bundle Mixed 32 Count"
checkbox input "true"
select select "MINIMUM"
type input "Select at least 8 meals"
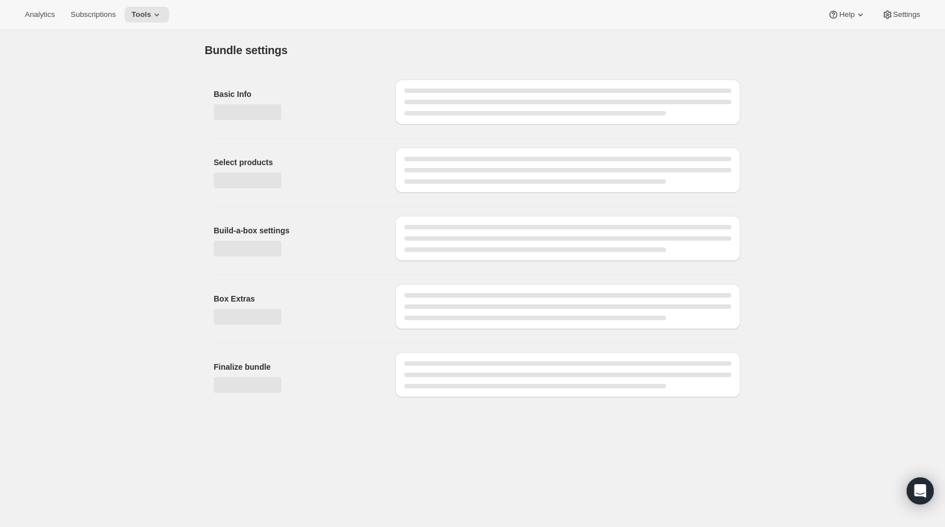
select select "gid://shopify/ProductVariant/41182055432274_6321b5ac-0d1c-4f8d-8ffe-6193e28b69b8"
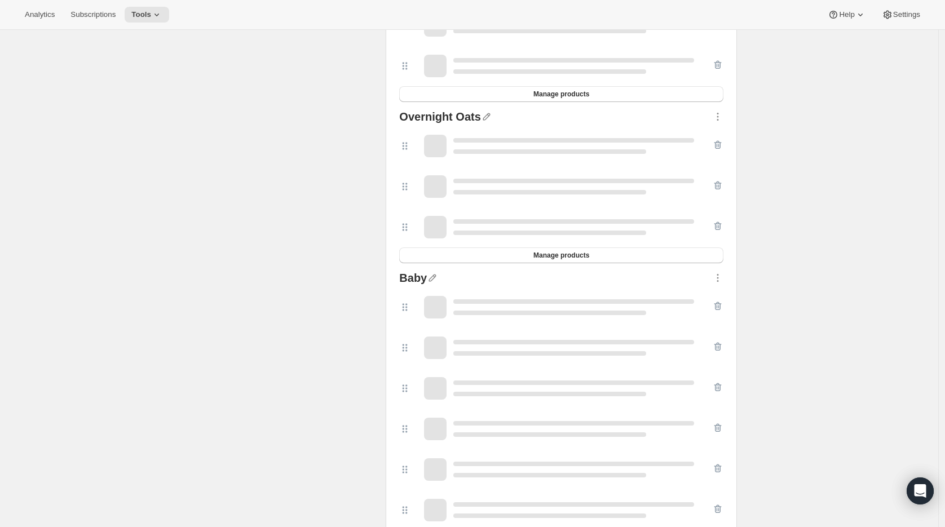
scroll to position [2506, 0]
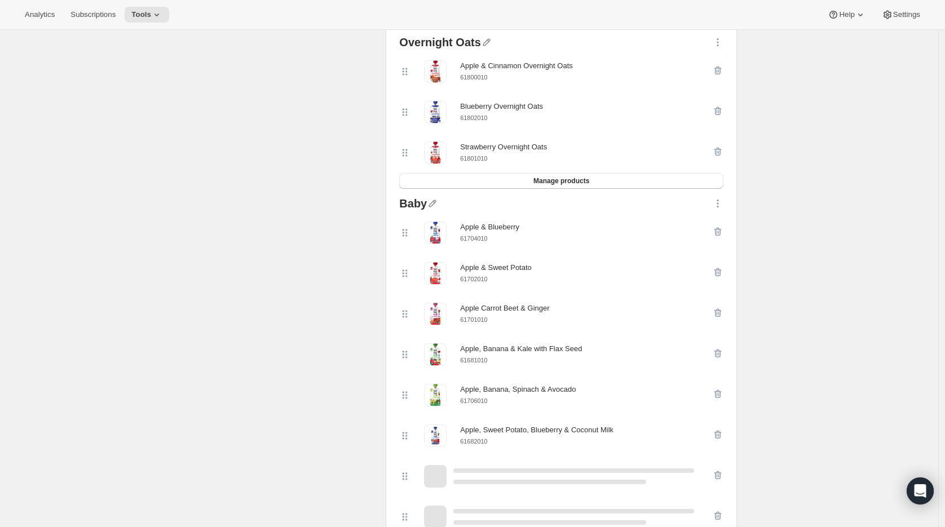
click at [474, 283] on small "61702010" at bounding box center [473, 279] width 27 height 7
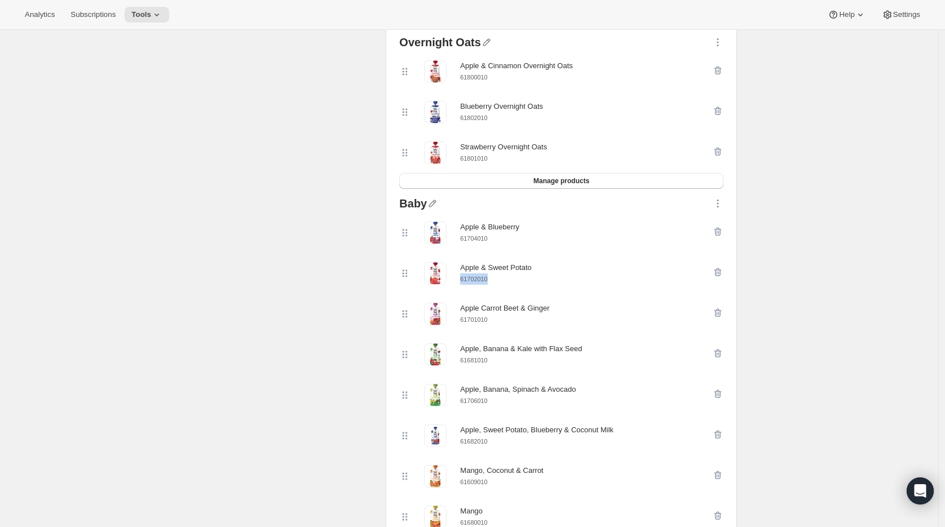
copy small "61702010"
click at [724, 278] on icon "button" at bounding box center [717, 272] width 11 height 11
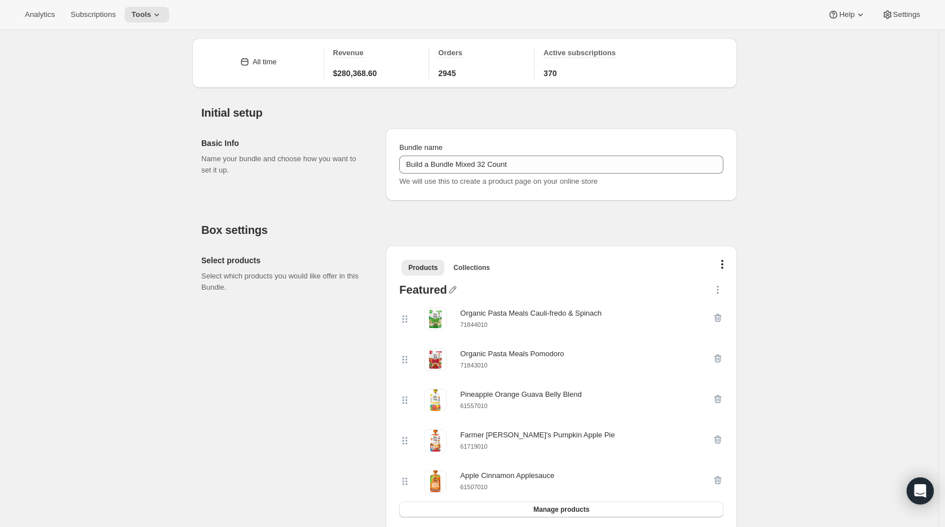
scroll to position [180, 0]
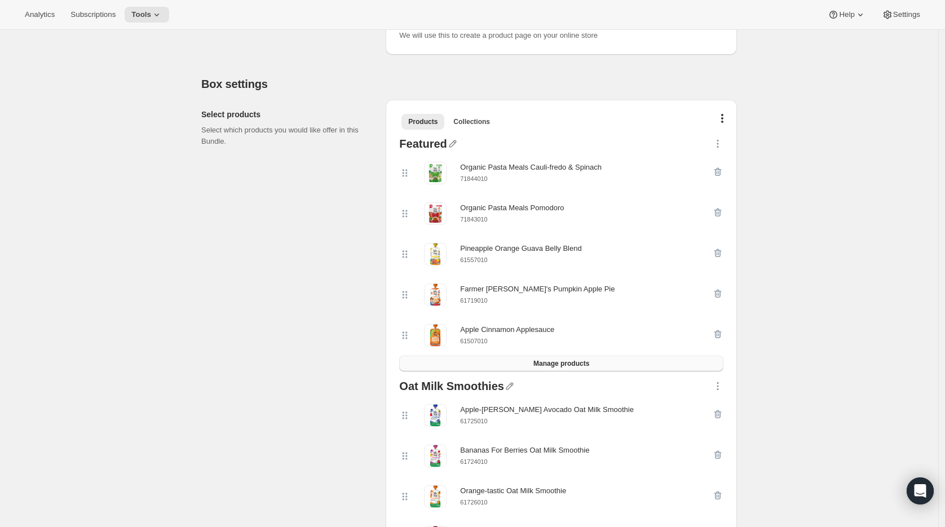
click at [540, 362] on span "Manage products" at bounding box center [562, 363] width 56 height 9
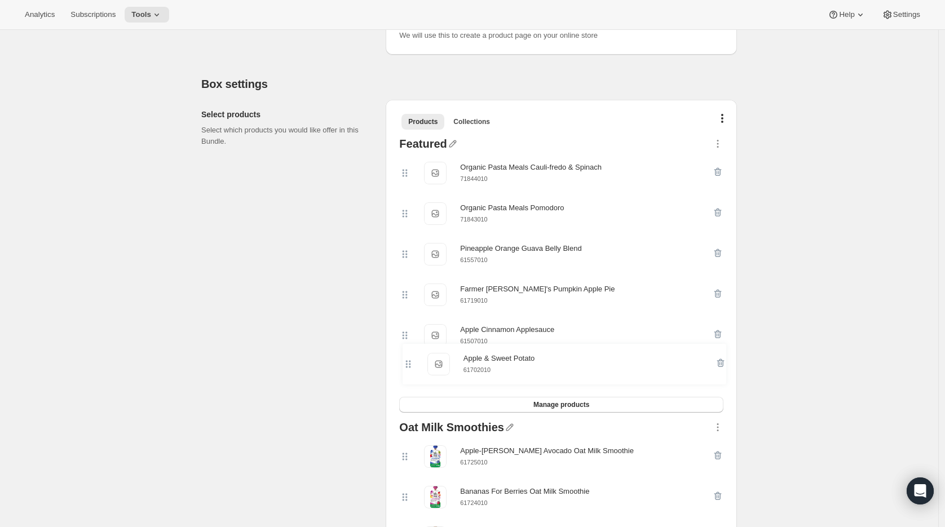
drag, startPoint x: 409, startPoint y: 173, endPoint x: 409, endPoint y: 375, distance: 201.9
click at [409, 375] on div "Apple & Sweet Potato Apple & Sweet Potato 61702010 Organic Pasta Meals Cauli-fr…" at bounding box center [561, 275] width 324 height 244
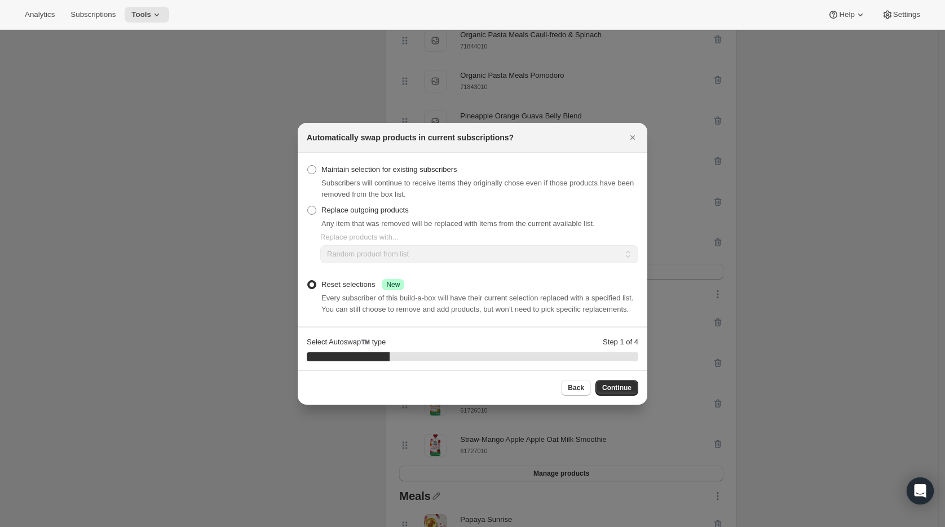
scroll to position [0, 0]
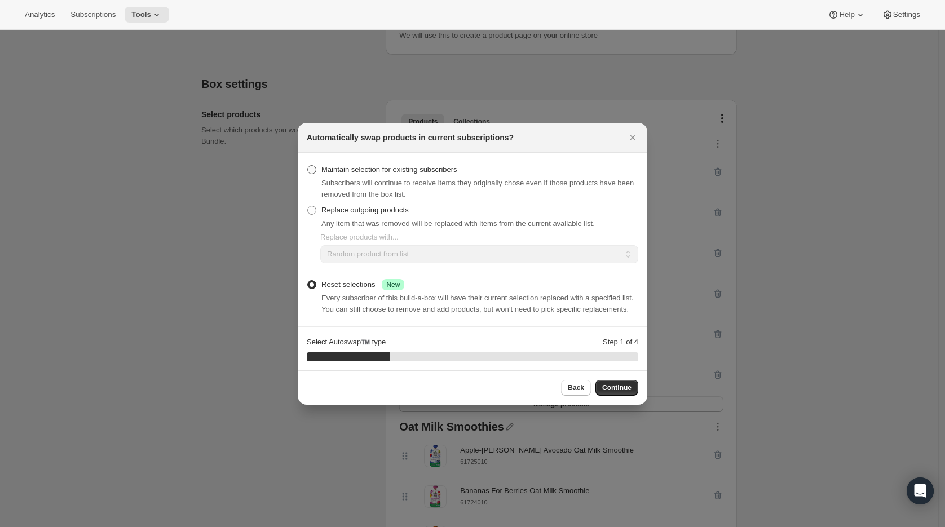
click at [353, 165] on span "Maintain selection for existing subscribers" at bounding box center [390, 169] width 136 height 8
click at [308, 165] on input "Maintain selection for existing subscribers" at bounding box center [307, 165] width 1 height 1
radio input "true"
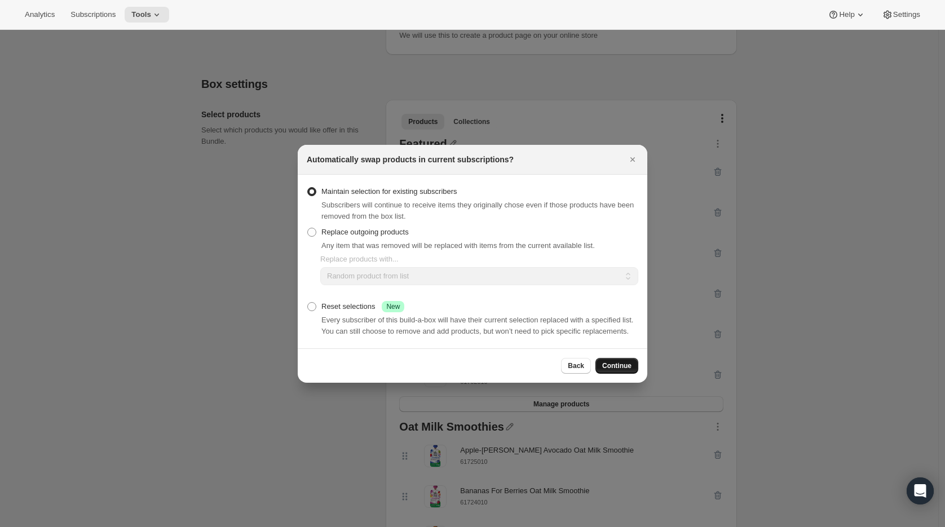
click at [609, 371] on span "Continue" at bounding box center [616, 366] width 29 height 9
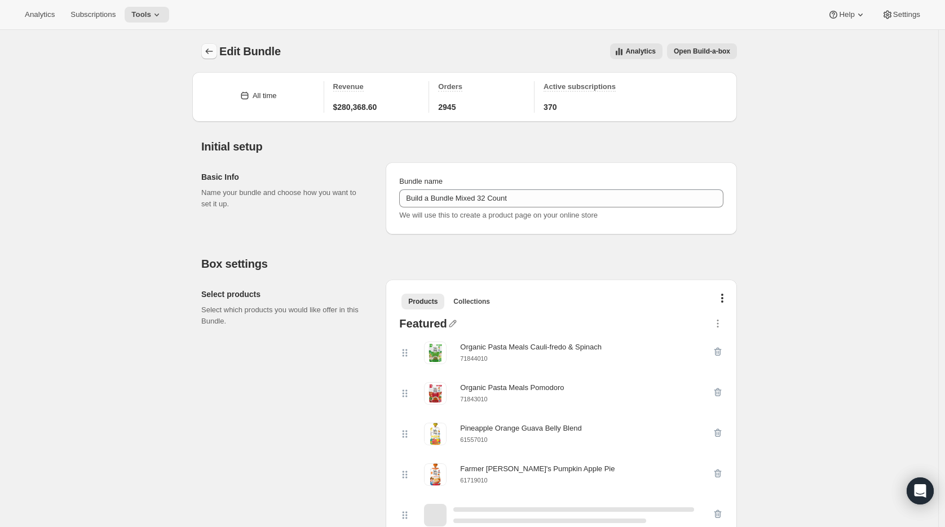
click at [211, 47] on icon "Bundles" at bounding box center [209, 51] width 11 height 11
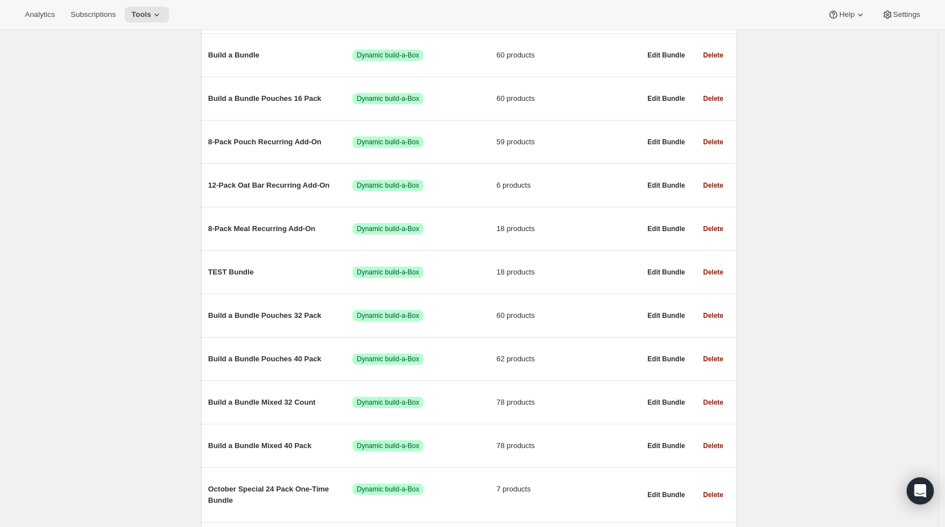
scroll to position [257, 0]
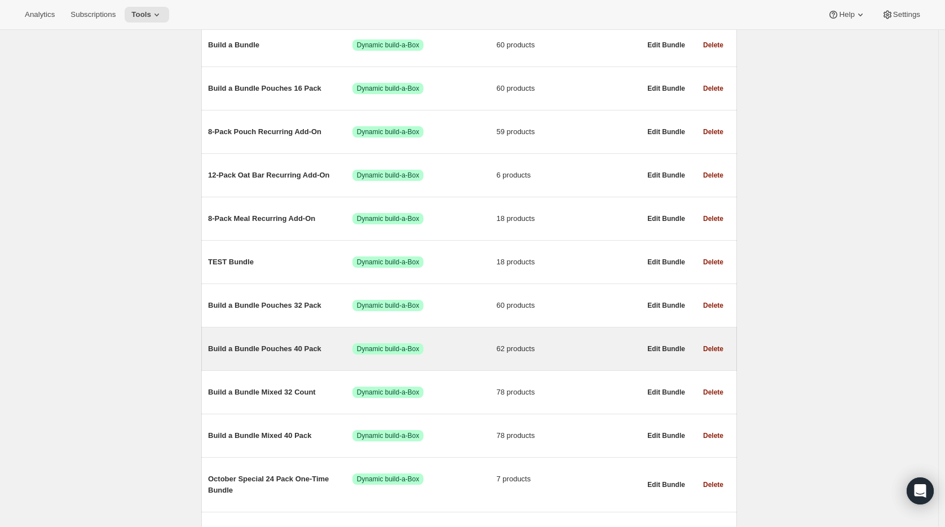
click at [279, 351] on span "Build a Bundle Pouches 40 Pack" at bounding box center [280, 349] width 144 height 11
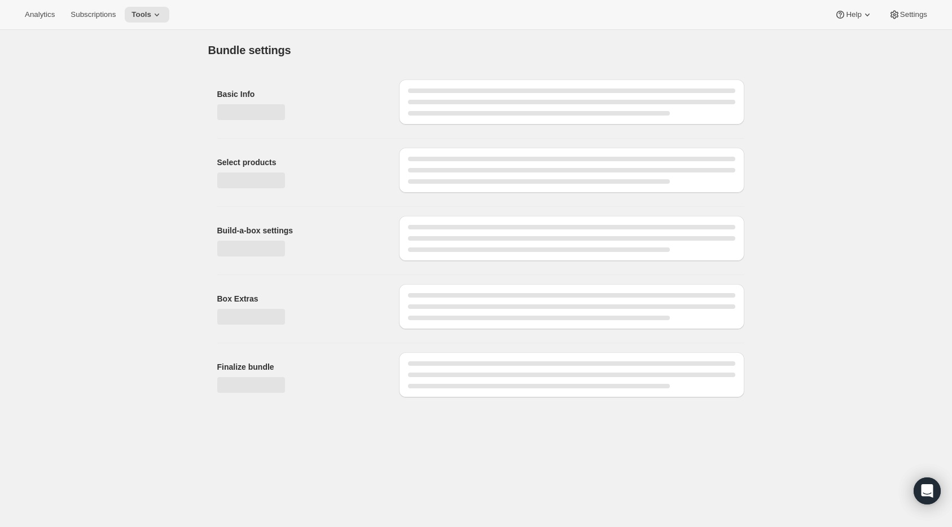
type input "Build a Bundle Pouches 40 Pack"
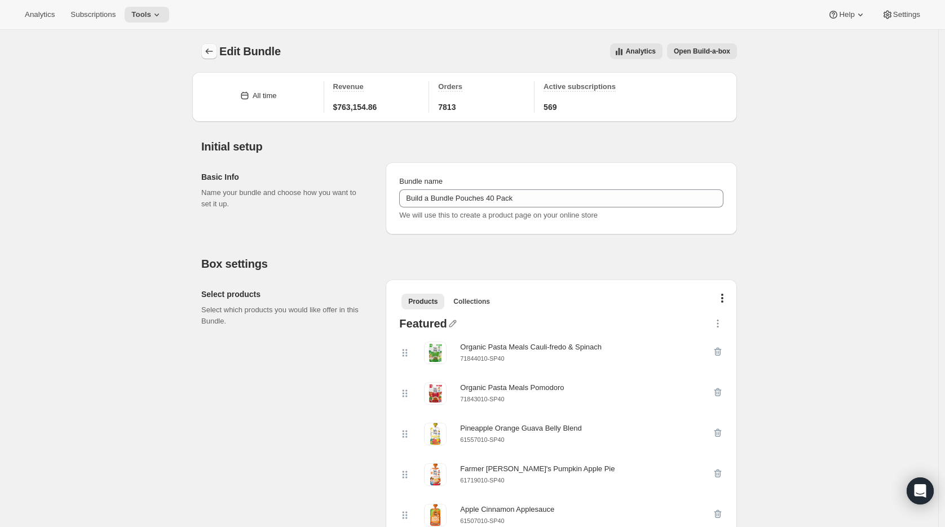
click at [214, 50] on icon "Bundles" at bounding box center [209, 51] width 11 height 11
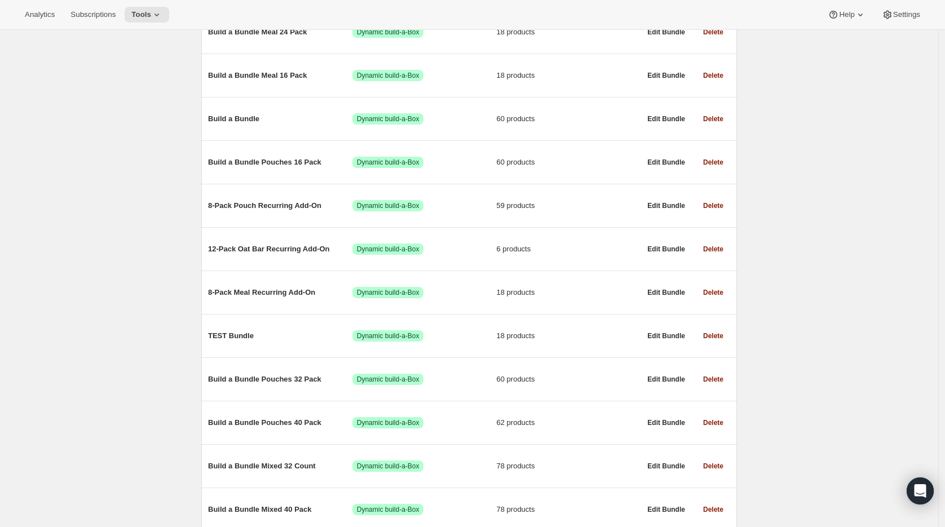
scroll to position [184, 0]
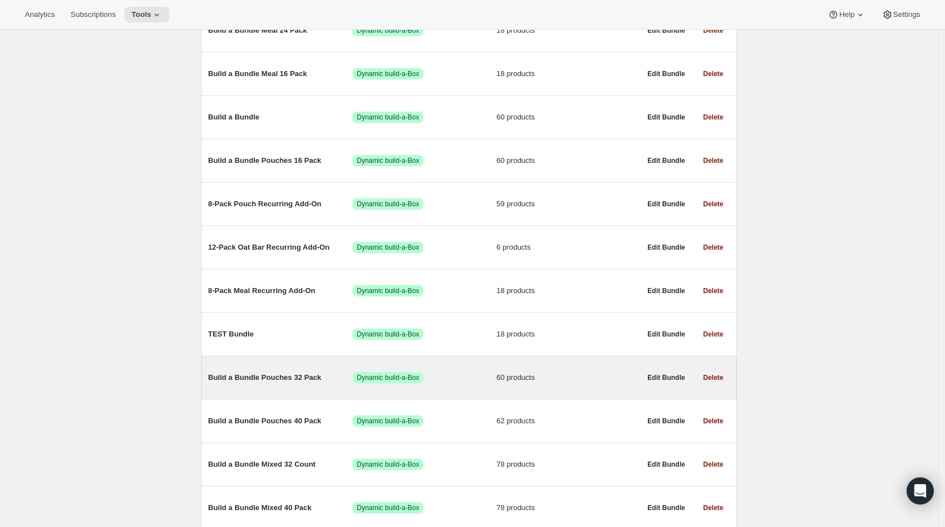
click at [283, 378] on span "Build a Bundle Pouches 32 Pack" at bounding box center [280, 377] width 144 height 11
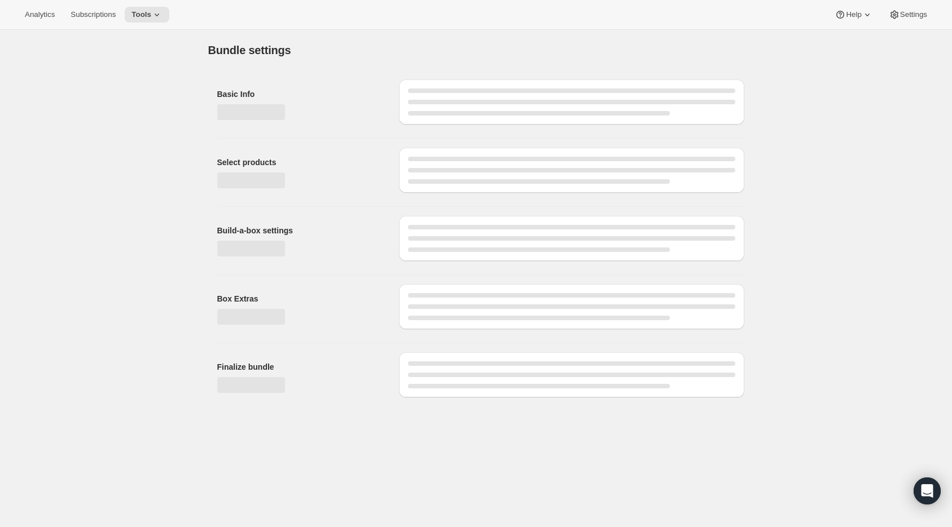
type input "Build a Bundle Pouches 32 Pack"
checkbox input "true"
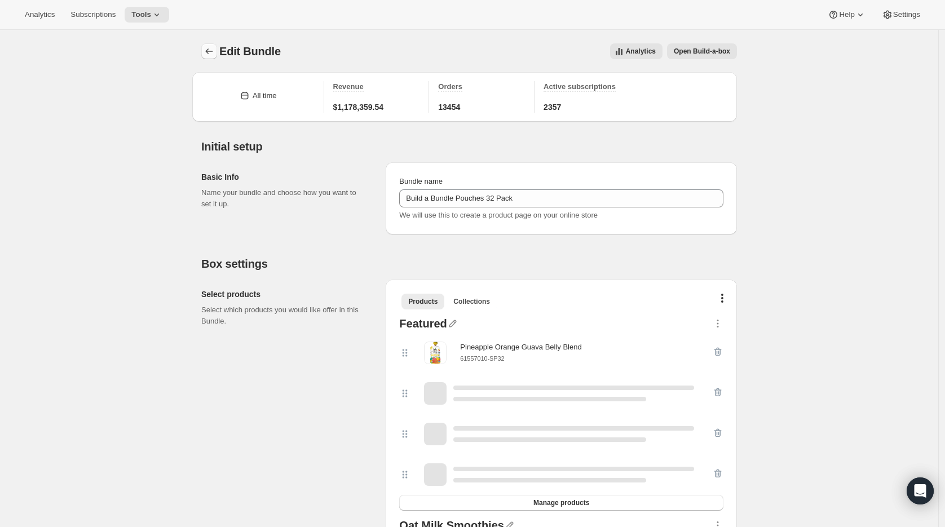
click at [210, 45] on button "Bundles" at bounding box center [209, 51] width 16 height 16
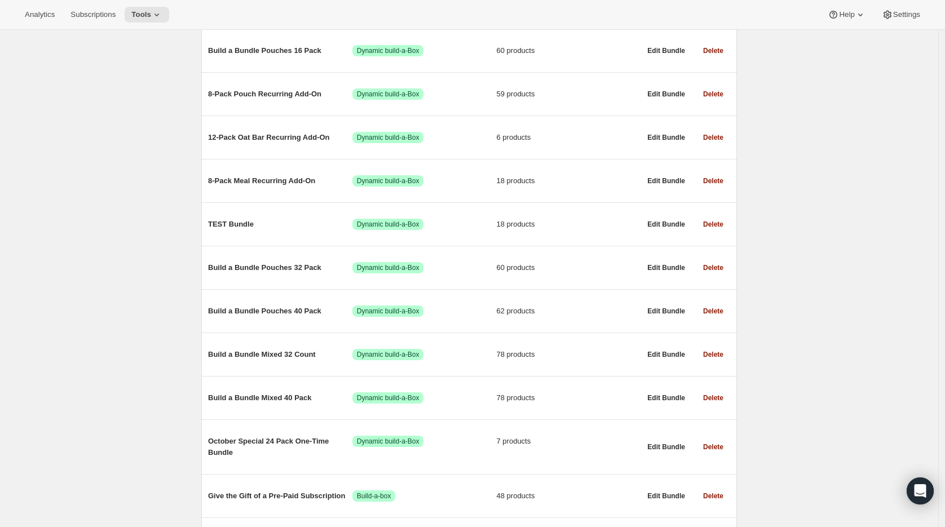
scroll to position [353, 0]
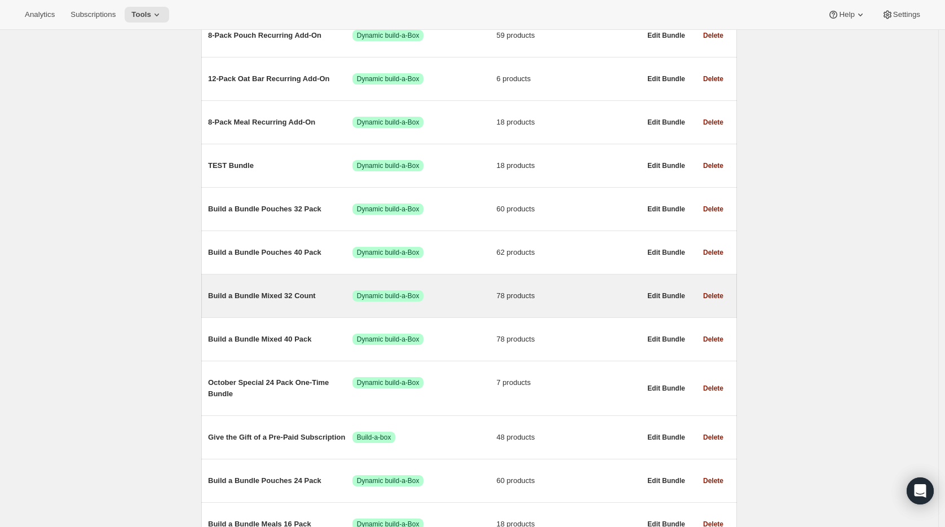
click at [268, 294] on span "Build a Bundle Mixed 32 Count" at bounding box center [280, 295] width 144 height 11
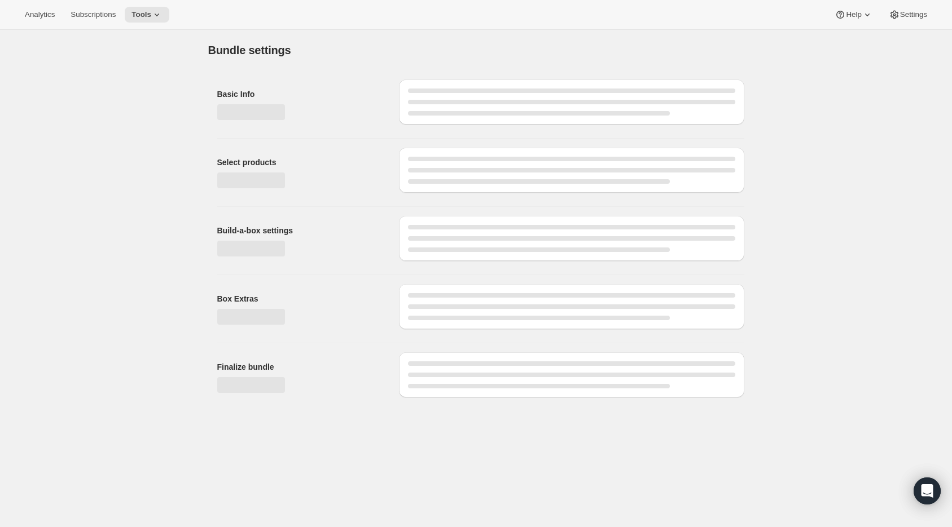
type input "Build a Bundle Mixed 32 Count"
checkbox input "true"
select select "MINIMUM"
type input "Select at least 8 meals"
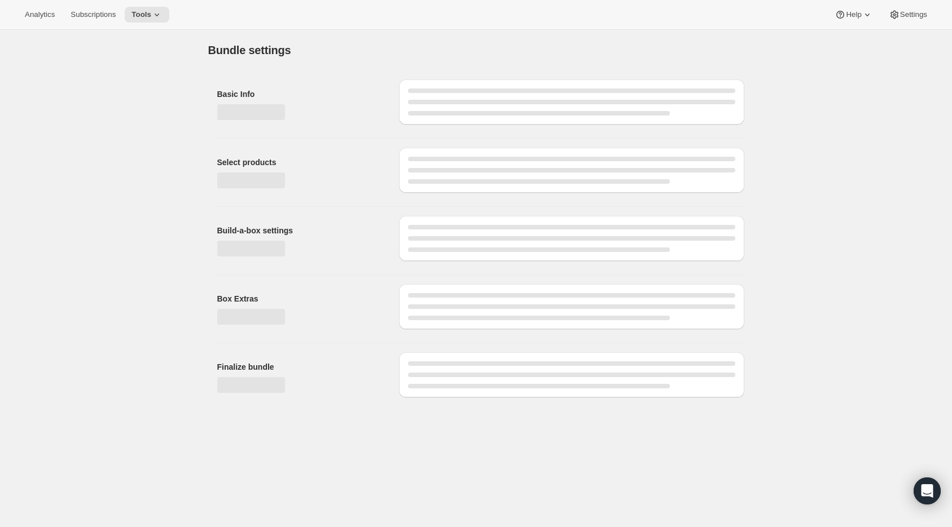
select select "gid://shopify/ProductVariant/41182055432274_6321b5ac-0d1c-4f8d-8ffe-6193e28b69b8"
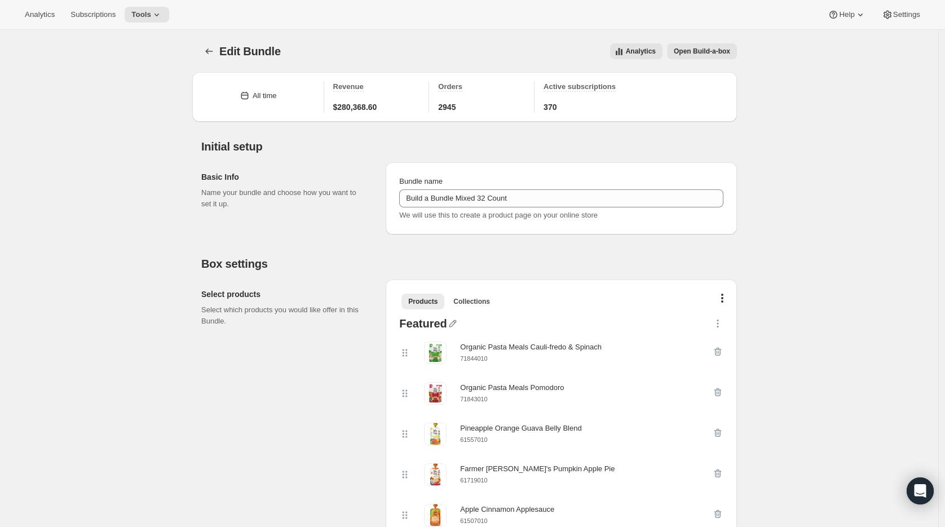
click at [212, 42] on div "Edit Bundle. This page is ready Edit Bundle Analytics Open Build-a-box More act…" at bounding box center [469, 51] width 536 height 43
click at [212, 58] on button "Bundles" at bounding box center [209, 51] width 16 height 16
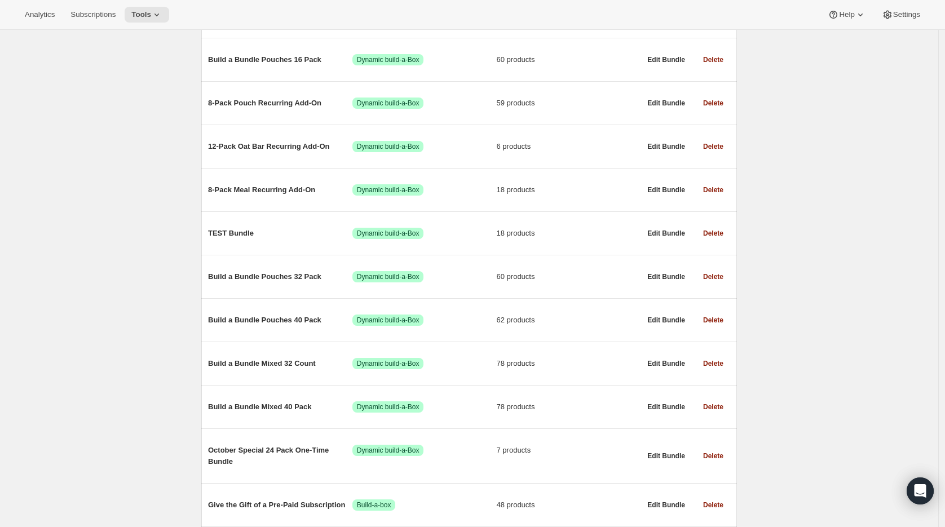
scroll to position [424, 0]
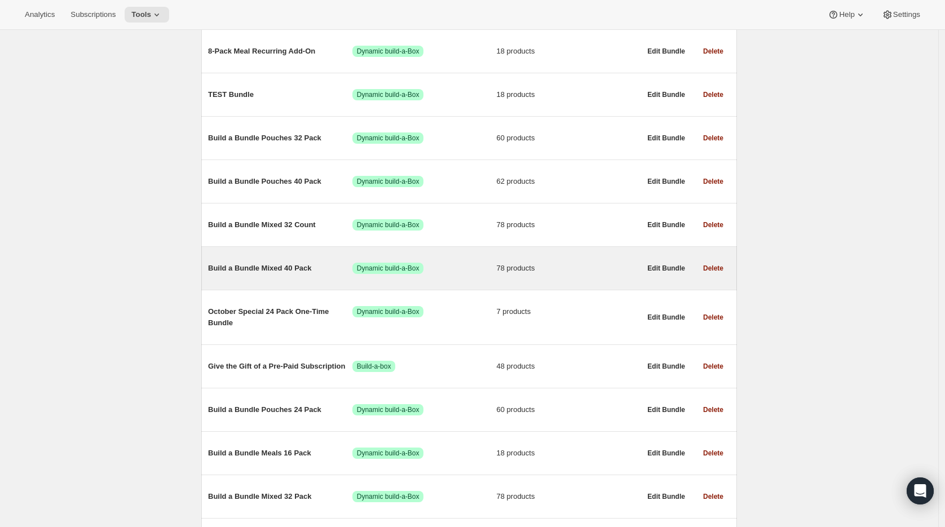
click at [262, 267] on span "Build a Bundle Mixed 40 Pack" at bounding box center [280, 268] width 144 height 11
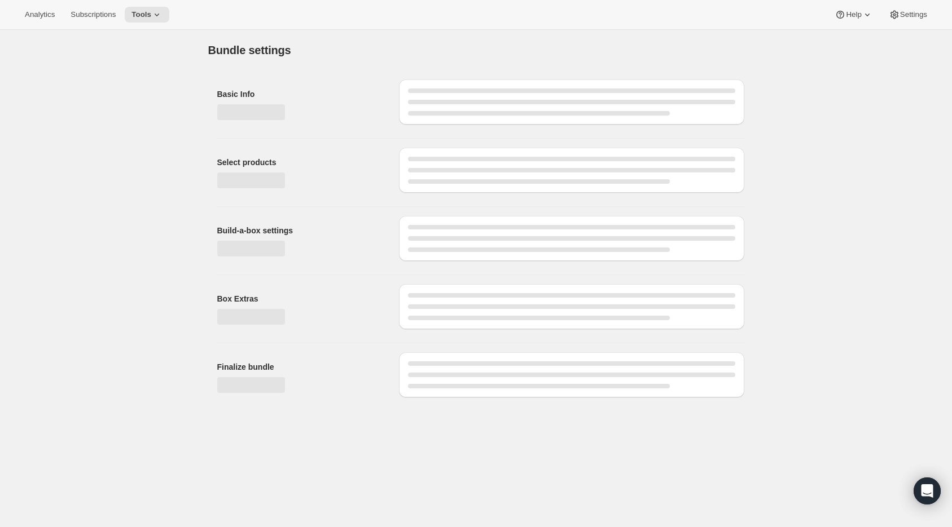
type input "Build a Bundle Mixed 40 Pack"
checkbox input "true"
select select "MINIMUM"
type input "Select at least 8 meals"
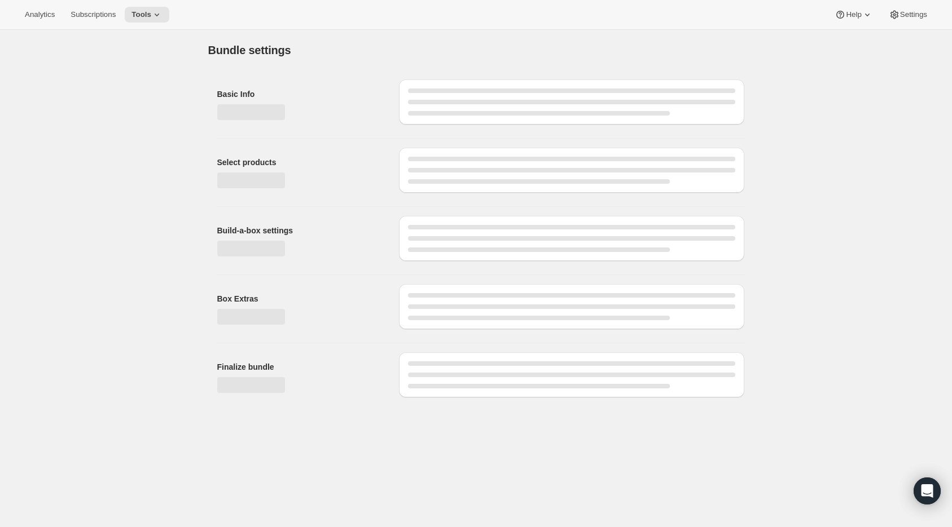
select select "gid://shopify/ProductVariant/41182201774162_e143ae9f-052c-4d0a-9eb4-a0f33d9d72e0"
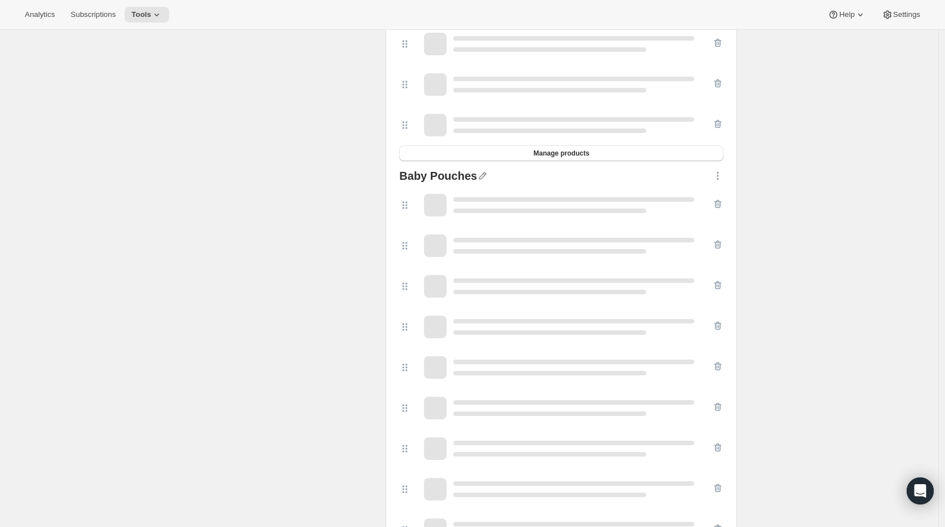
scroll to position [2553, 0]
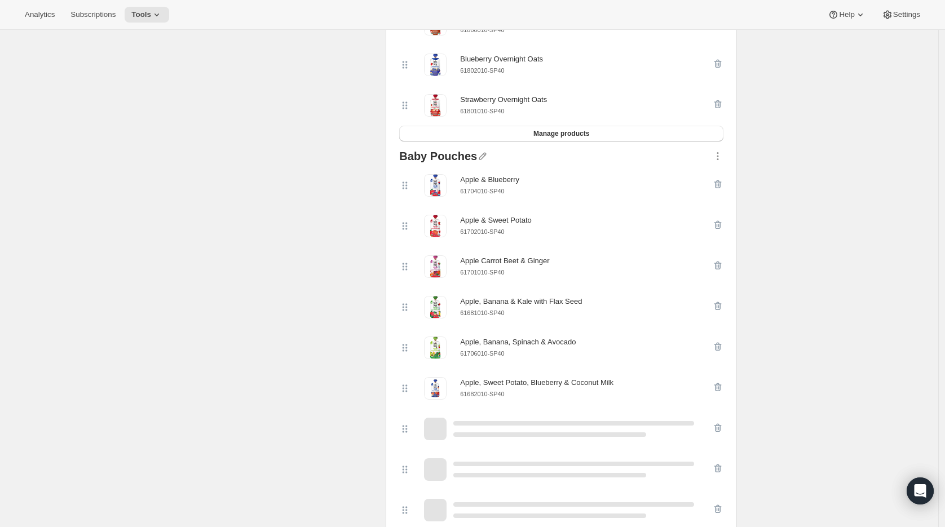
click at [487, 235] on small "61702010-SP40" at bounding box center [482, 231] width 44 height 7
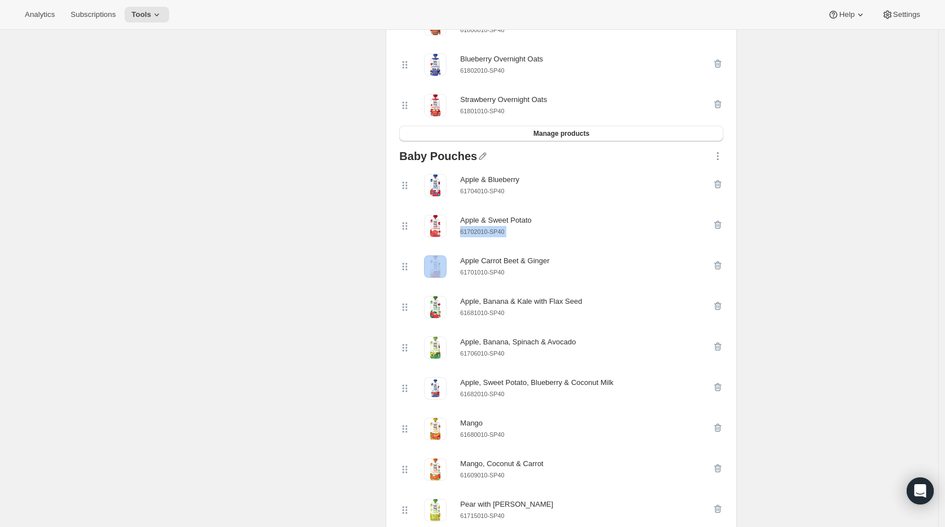
click at [487, 235] on small "61702010-SP40" at bounding box center [482, 231] width 44 height 7
copy div "61702010-SP40"
click at [716, 231] on icon "button" at bounding box center [717, 224] width 11 height 11
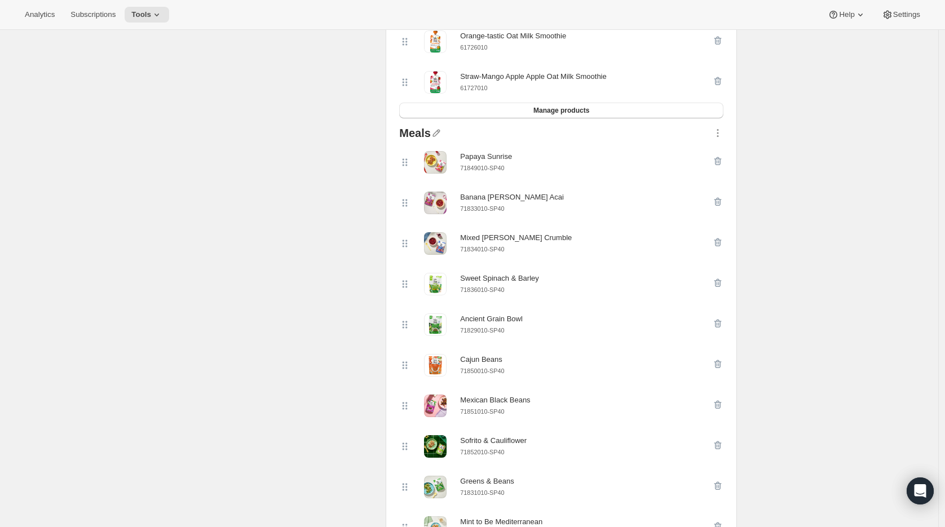
scroll to position [155, 0]
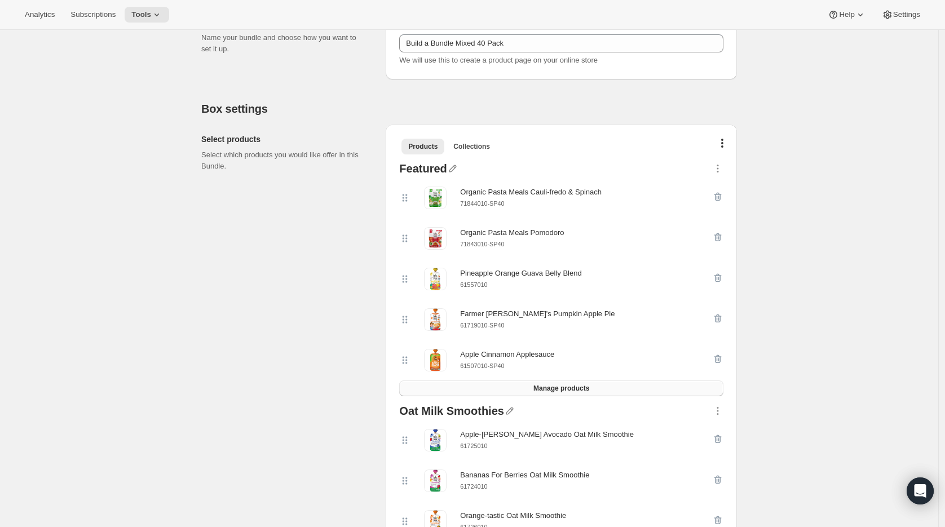
click at [622, 393] on button "Manage products" at bounding box center [561, 389] width 324 height 16
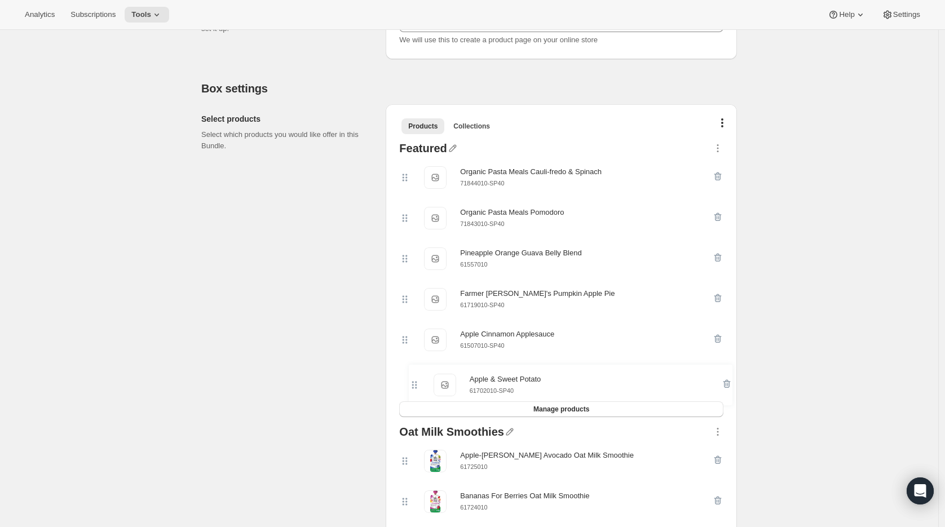
scroll to position [178, 0]
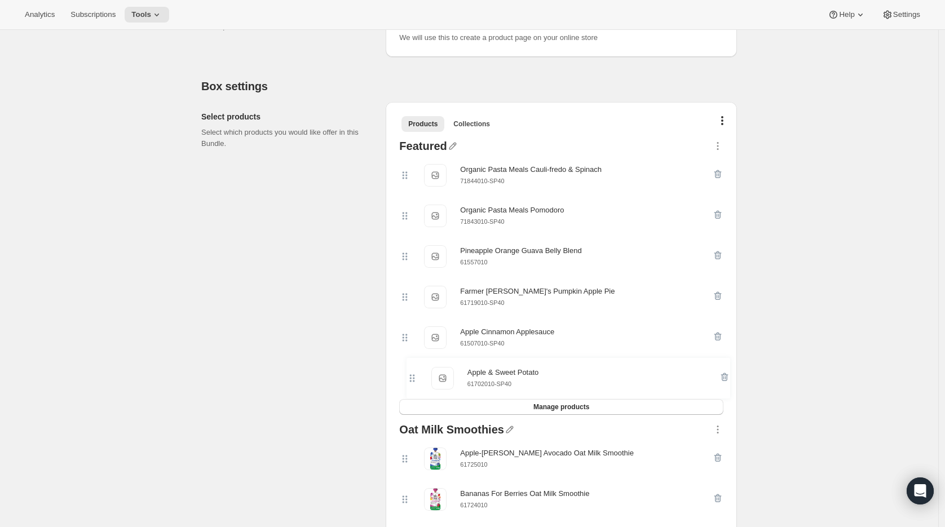
drag, startPoint x: 406, startPoint y: 197, endPoint x: 410, endPoint y: 389, distance: 191.8
click at [410, 389] on div "Apple & Sweet Potato Apple & Sweet Potato 61702010-SP40 Organic Pasta Meals Cau…" at bounding box center [561, 277] width 324 height 244
click at [471, 262] on small "61557010" at bounding box center [473, 262] width 27 height 7
copy small "61557010"
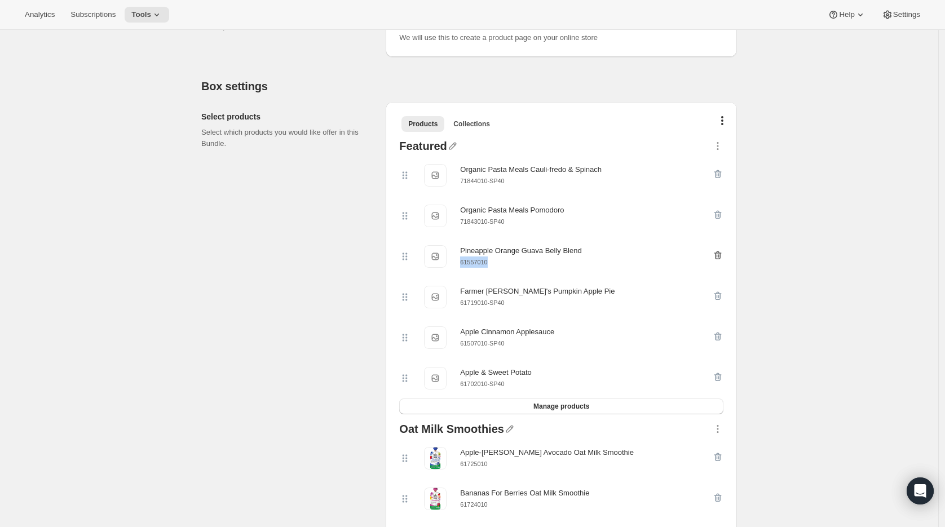
click at [720, 252] on icon "button" at bounding box center [717, 255] width 11 height 11
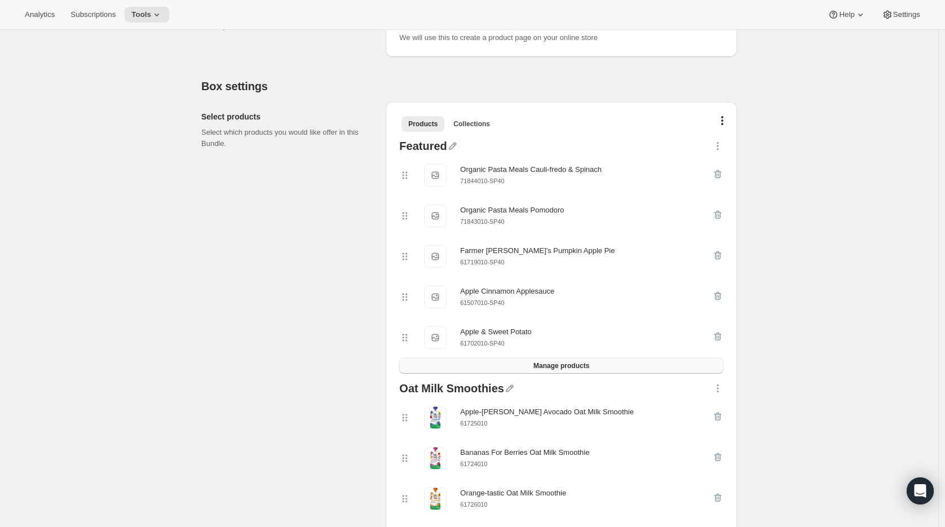
click at [600, 367] on button "Manage products" at bounding box center [561, 366] width 324 height 16
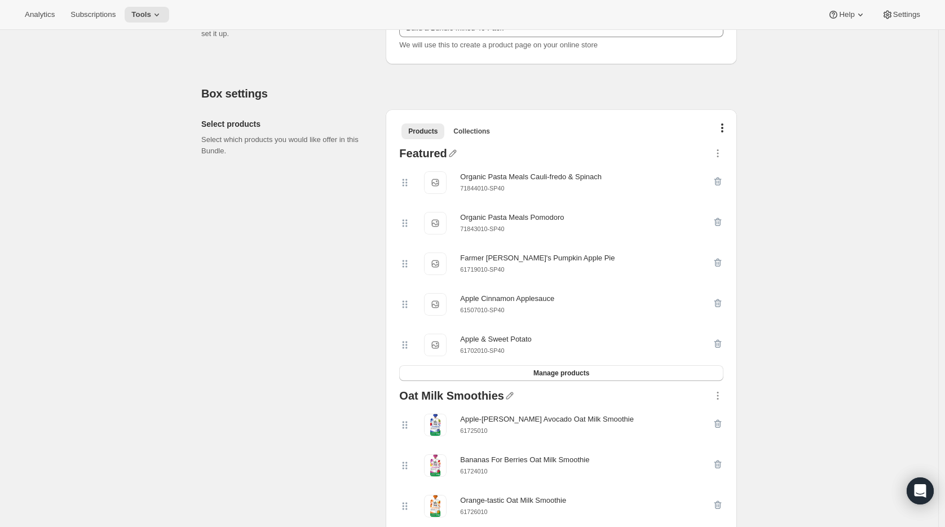
scroll to position [155, 0]
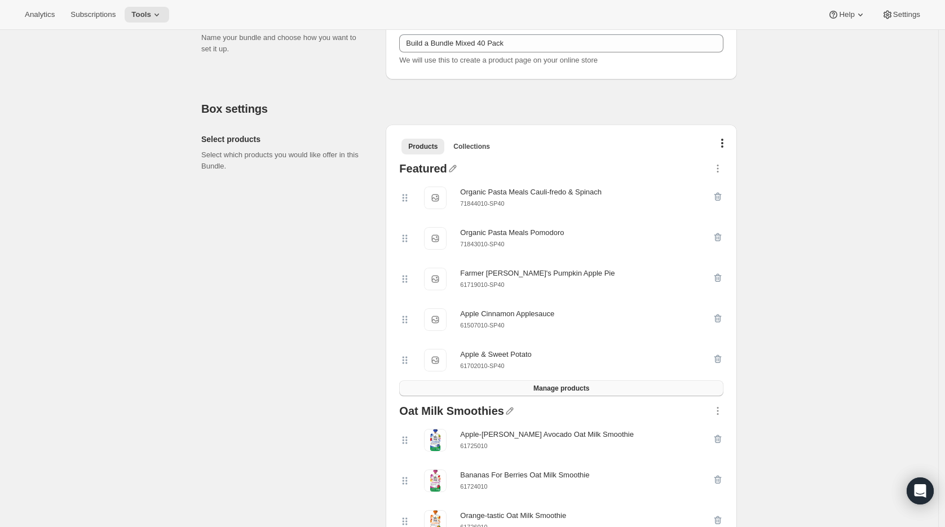
click at [575, 394] on button "Manage products" at bounding box center [561, 389] width 324 height 16
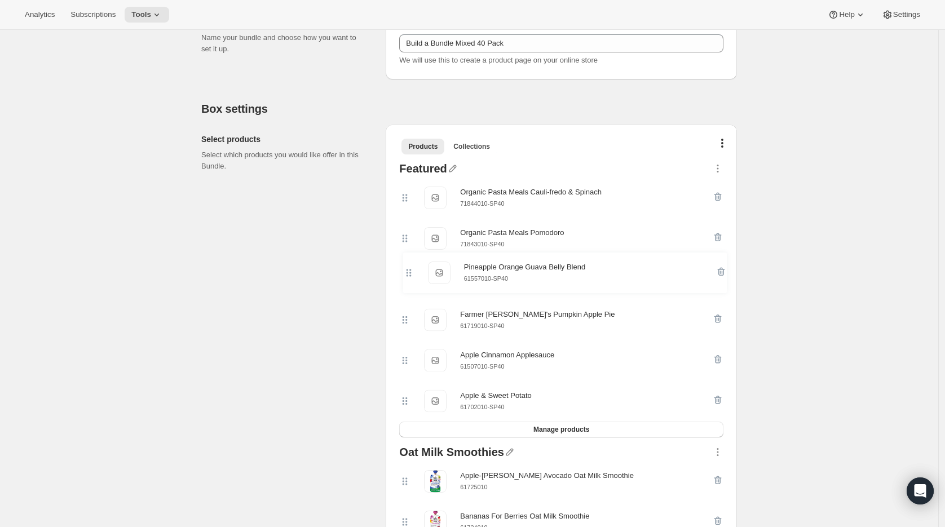
drag, startPoint x: 406, startPoint y: 195, endPoint x: 406, endPoint y: 276, distance: 80.7
click at [406, 276] on div "Pineapple Orange Guava Belly Blend Pineapple Orange Guava Belly Blend 61557010-…" at bounding box center [561, 300] width 324 height 244
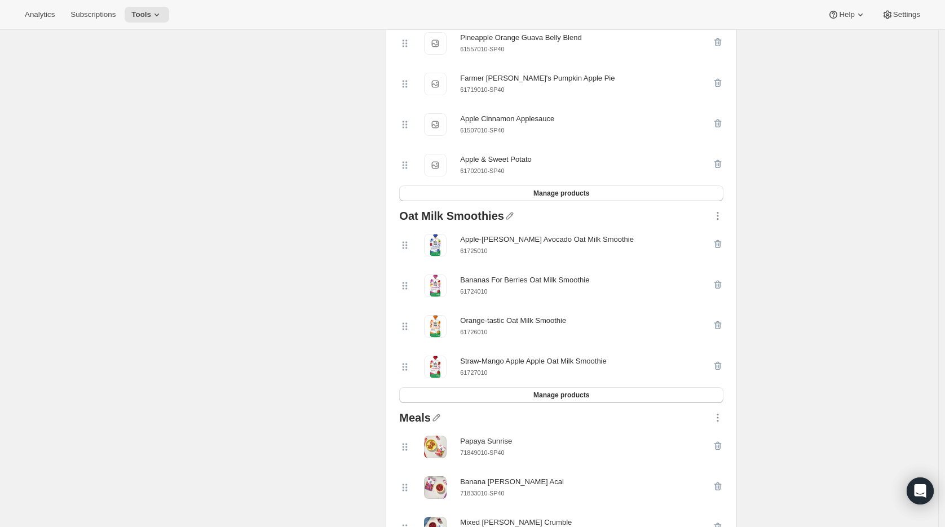
scroll to position [420, 0]
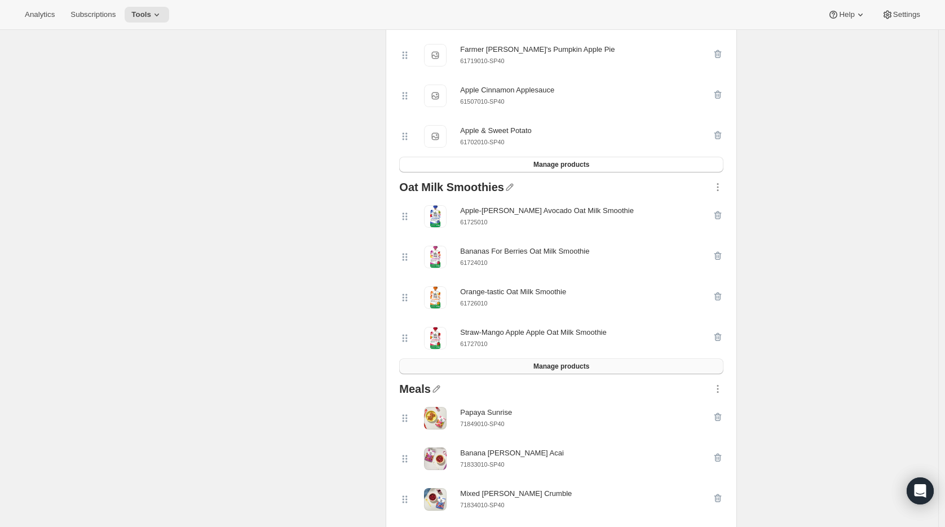
click at [561, 369] on span "Manage products" at bounding box center [562, 366] width 56 height 9
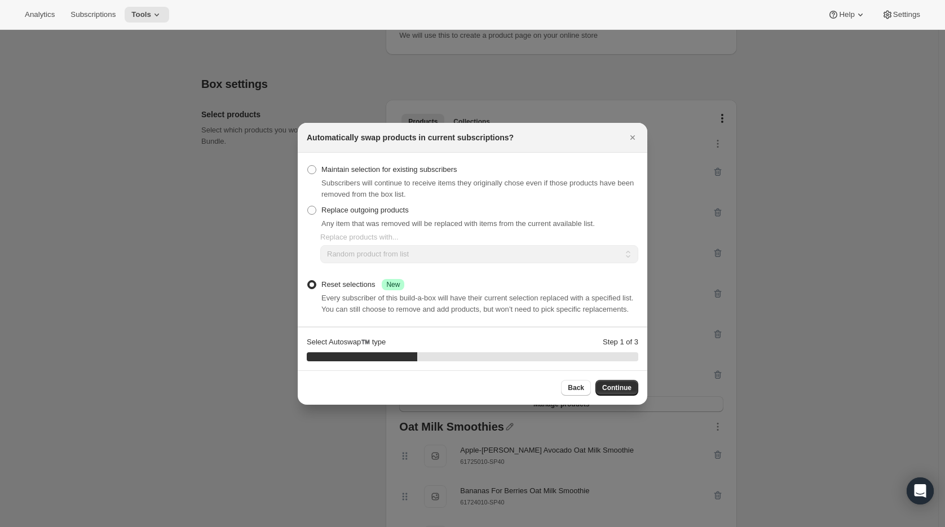
scroll to position [326, 0]
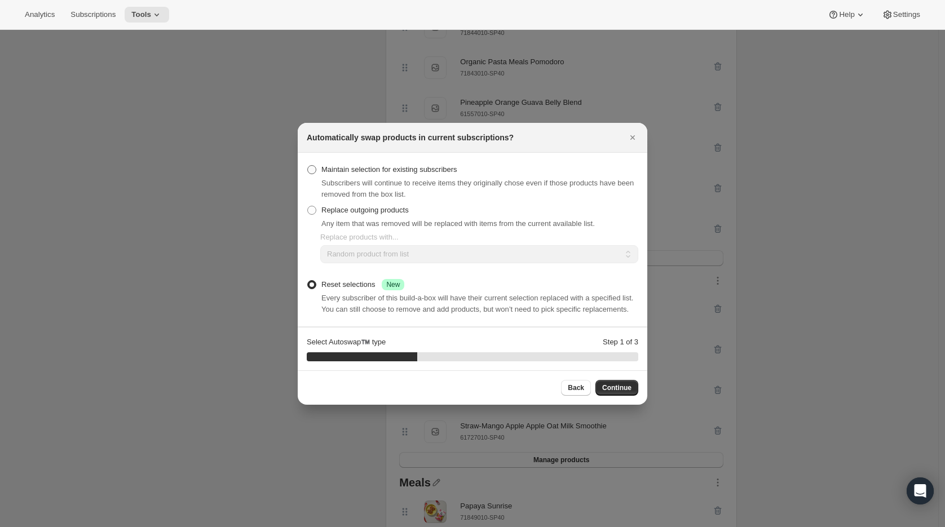
click at [391, 165] on span "Maintain selection for existing subscribers" at bounding box center [390, 169] width 136 height 8
click at [308, 165] on input "Maintain selection for existing subscribers" at bounding box center [307, 165] width 1 height 1
radio input "true"
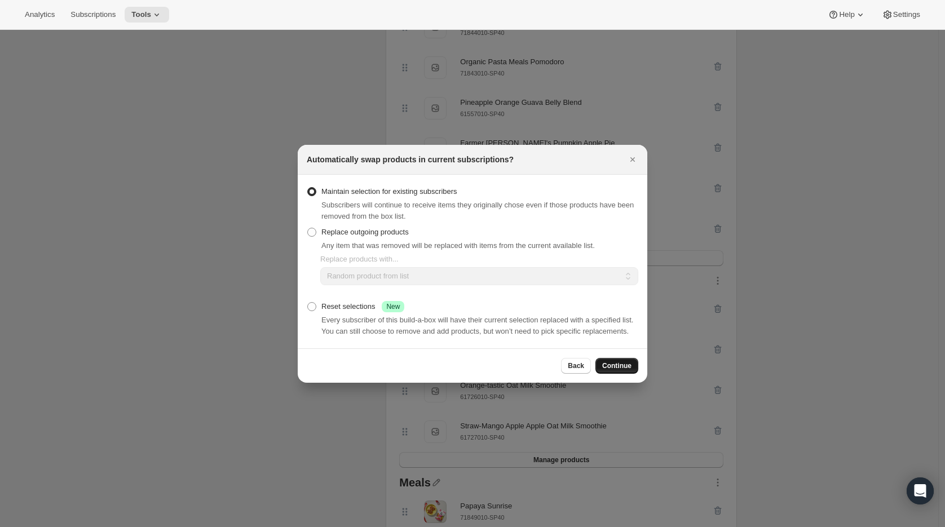
click at [611, 369] on span "Continue" at bounding box center [616, 366] width 29 height 9
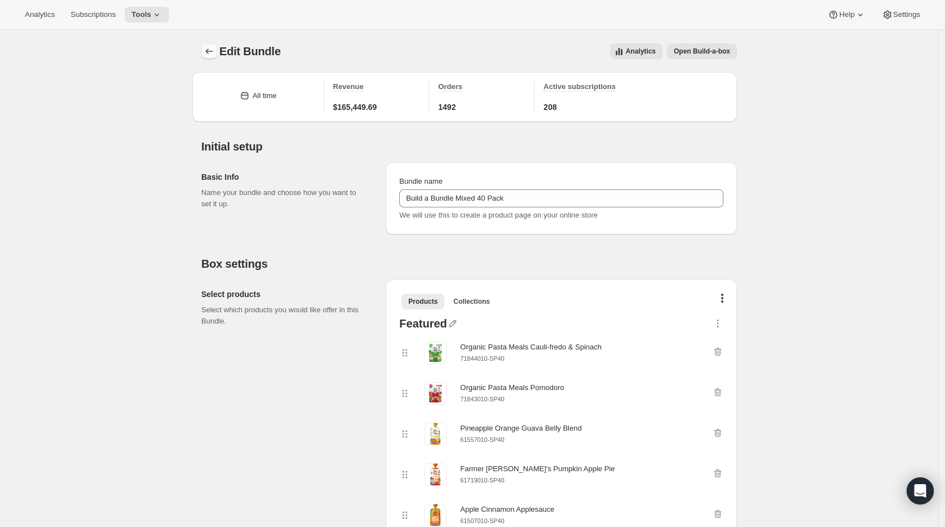
click at [211, 51] on icon "Bundles" at bounding box center [209, 51] width 11 height 11
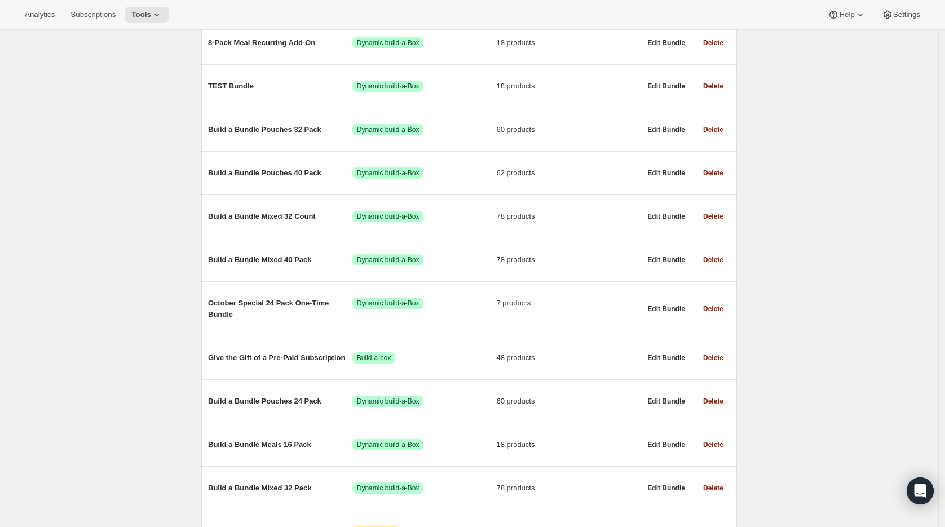
scroll to position [550, 0]
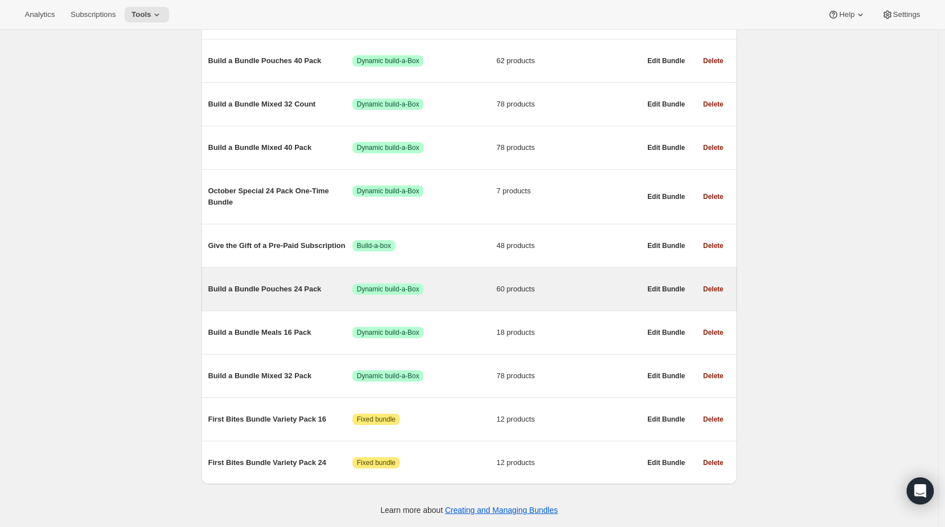
click at [285, 287] on span "Build a Bundle Pouches 24 Pack" at bounding box center [280, 289] width 144 height 11
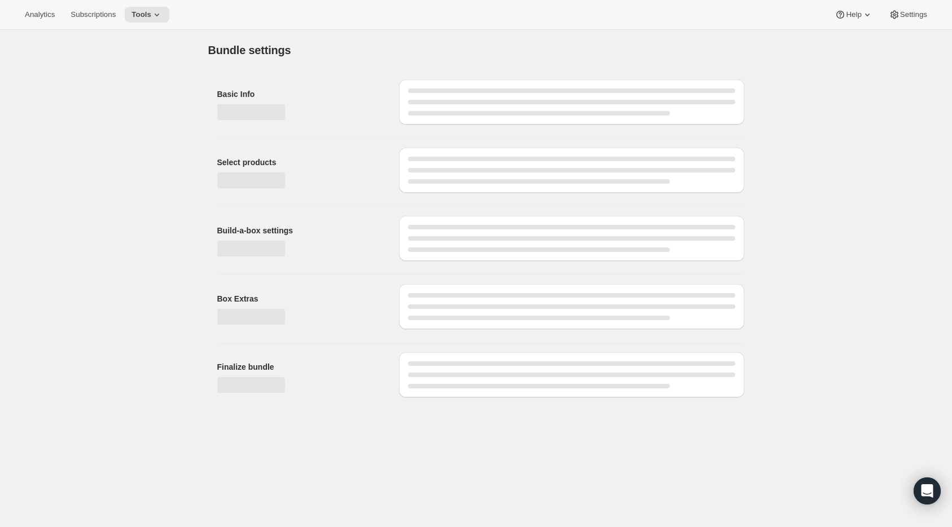
type input "Build a Bundle Pouches 24 Pack"
checkbox input "true"
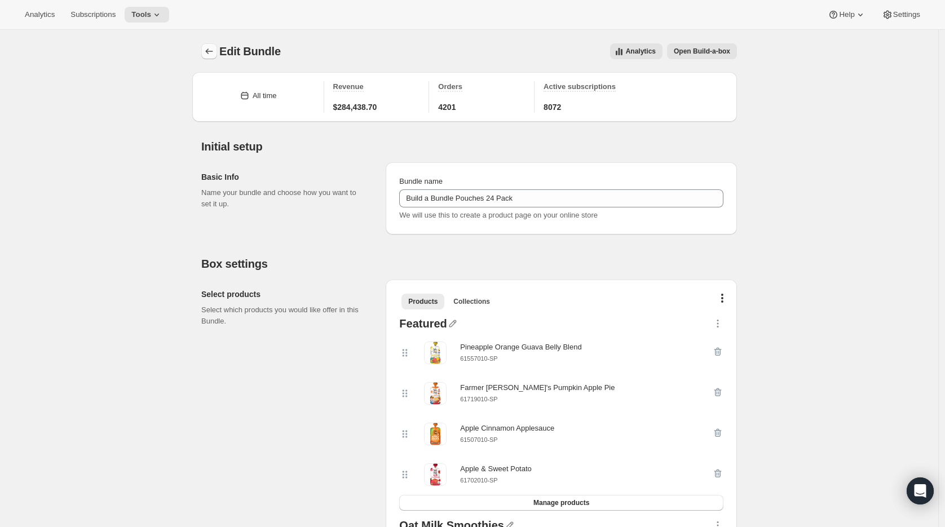
click at [210, 52] on icon "Bundles" at bounding box center [209, 51] width 11 height 11
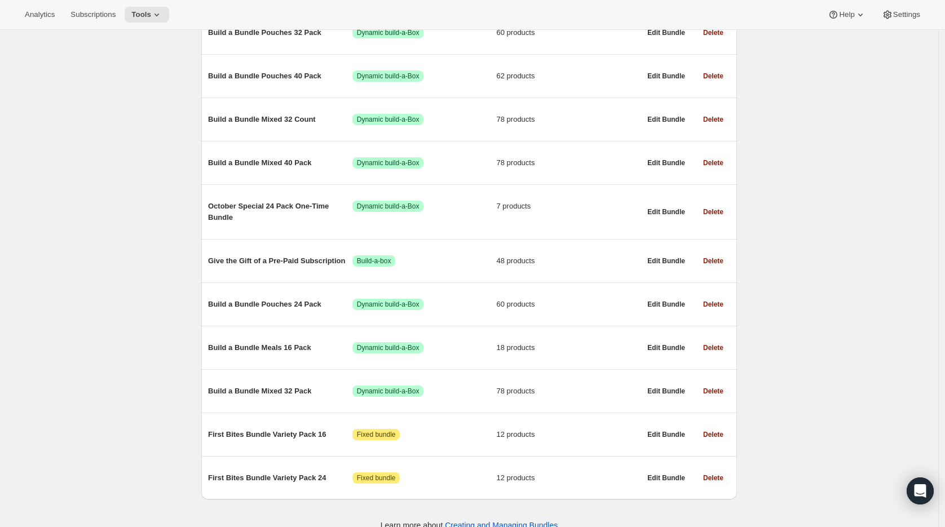
scroll to position [550, 0]
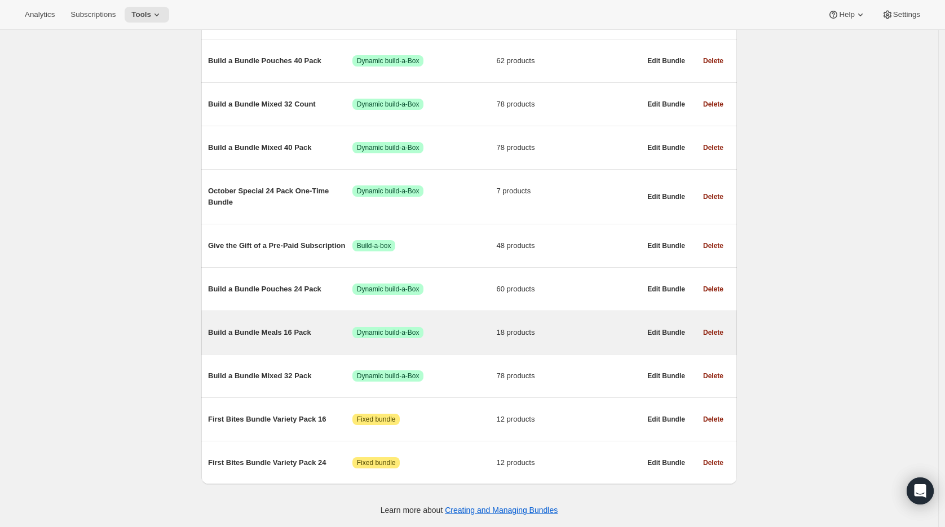
click at [287, 336] on span "Build a Bundle Meals 16 Pack" at bounding box center [280, 332] width 144 height 11
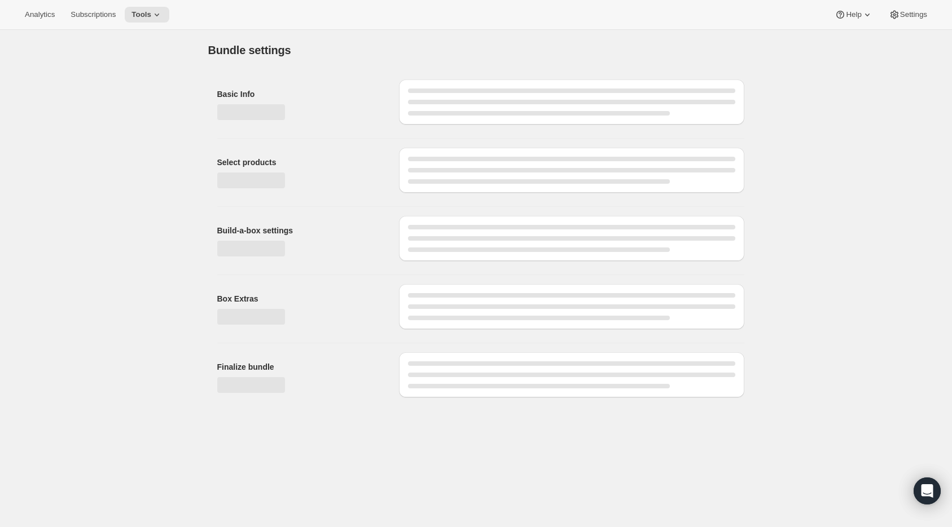
type input "Build a Bundle Meals 16 Pack"
checkbox input "true"
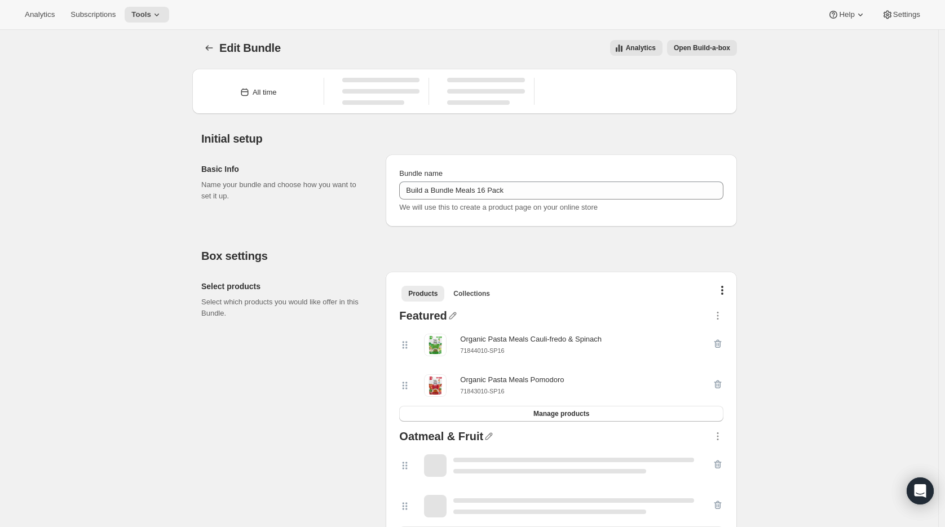
scroll to position [7, 0]
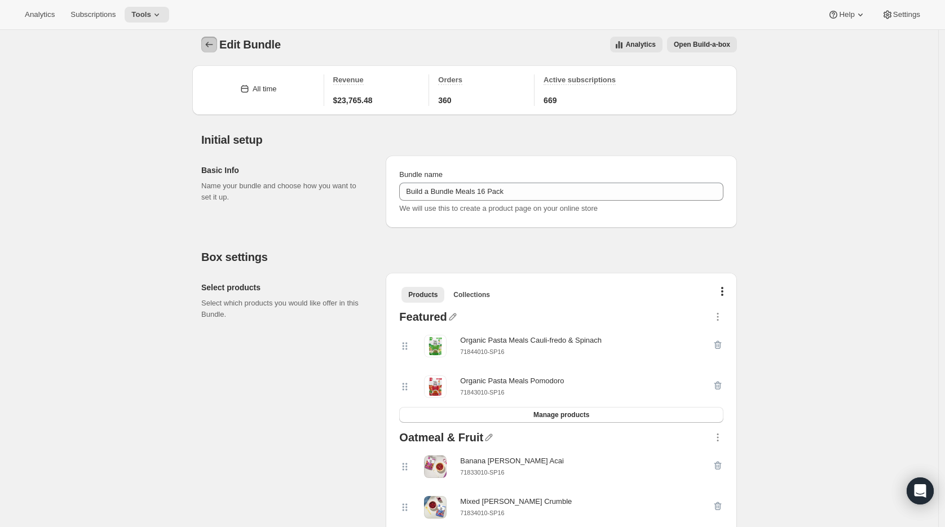
click at [209, 45] on icon "Bundles" at bounding box center [209, 44] width 11 height 11
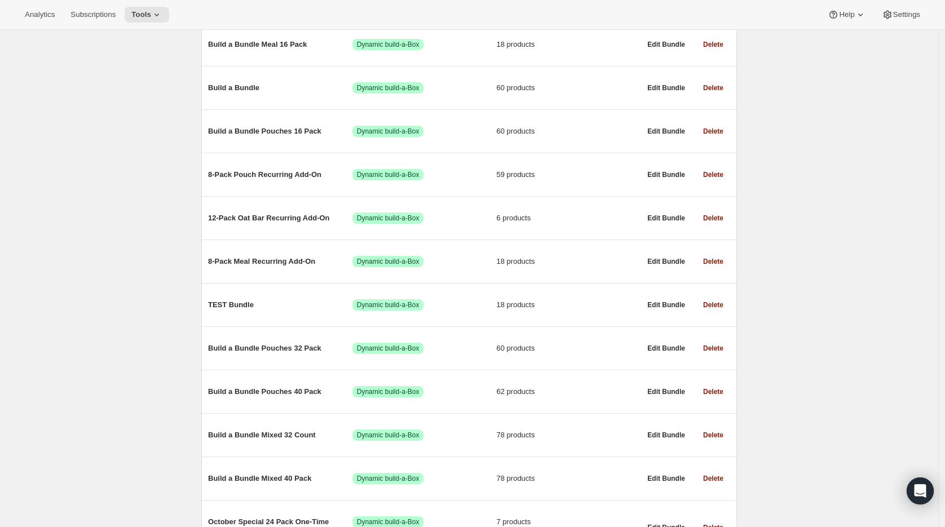
scroll to position [550, 0]
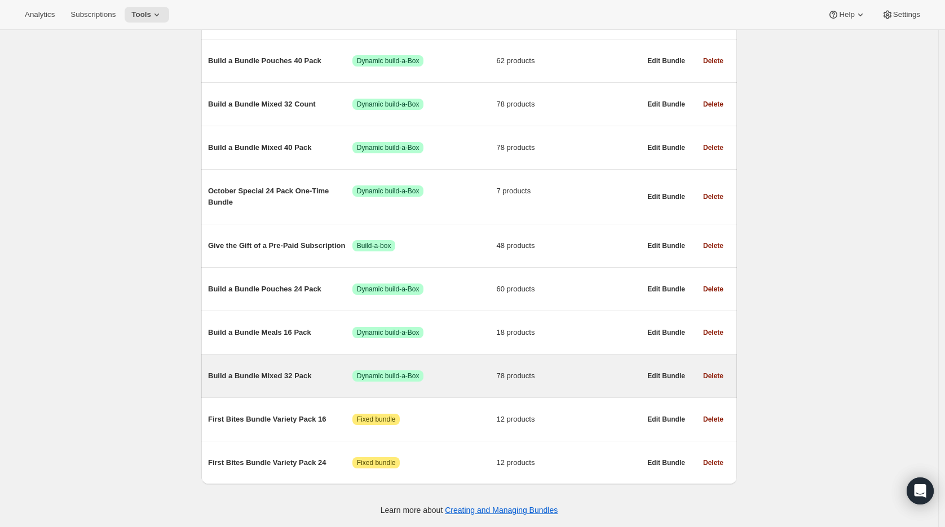
click at [279, 374] on span "Build a Bundle Mixed 32 Pack" at bounding box center [280, 376] width 144 height 11
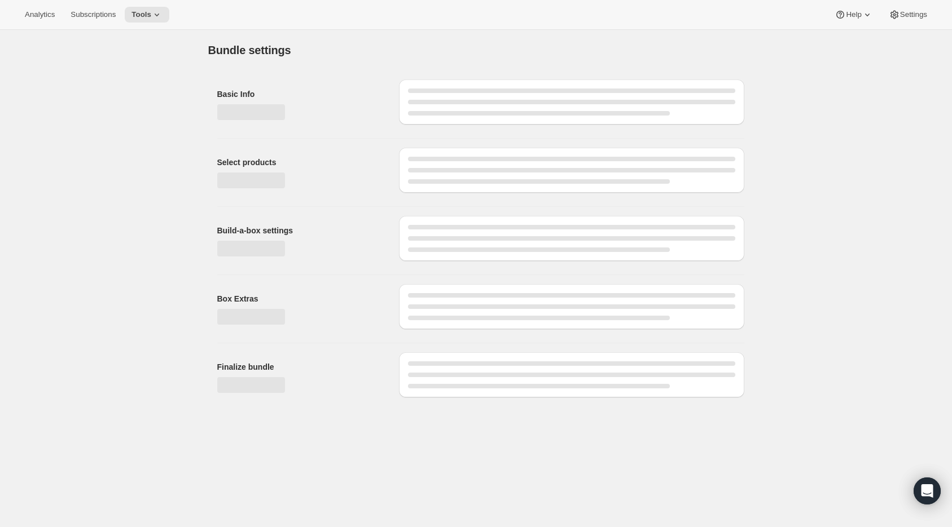
type input "Build a Bundle Mixed 32 Pack"
checkbox input "true"
select select "MINIMUM"
type input "Select at least 8 meals"
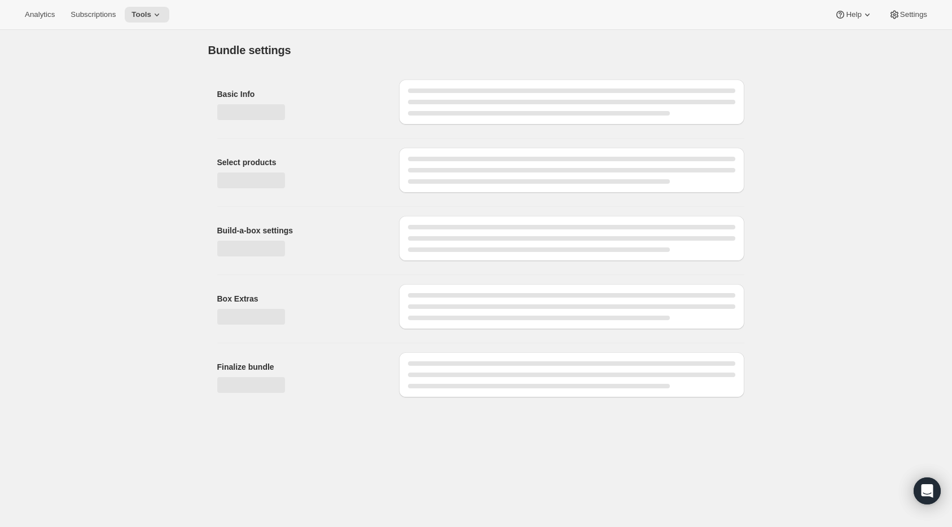
select select "gid://shopify/ProductVariant/42122698981458_33fb72c6-6dbd-426c-8527-91f8707433e9"
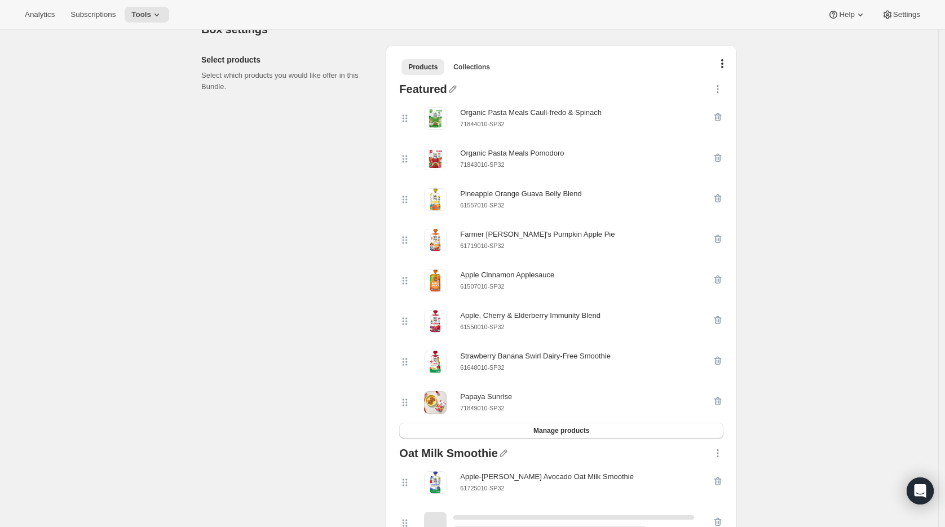
scroll to position [255, 0]
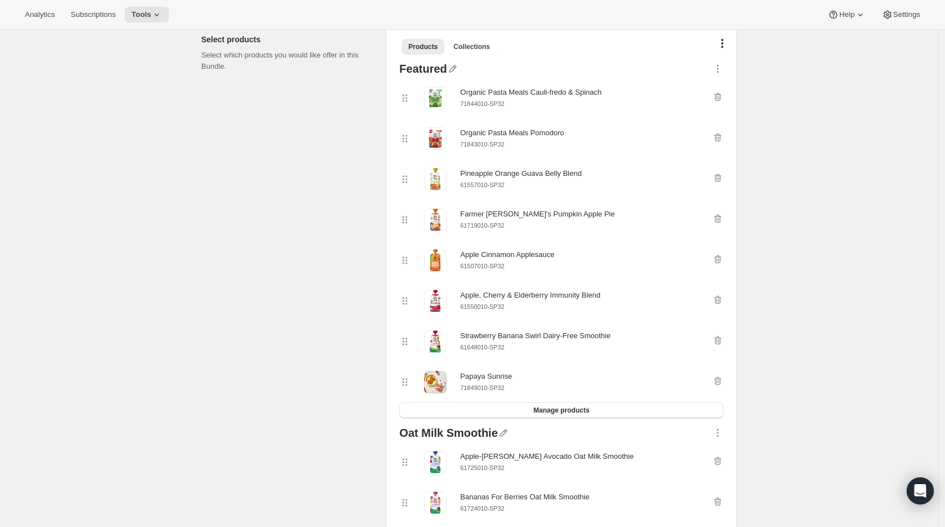
click at [476, 307] on small "61550010-SP32" at bounding box center [482, 306] width 44 height 7
copy div "61550010-SP32"
click at [724, 301] on icon "button" at bounding box center [717, 299] width 11 height 11
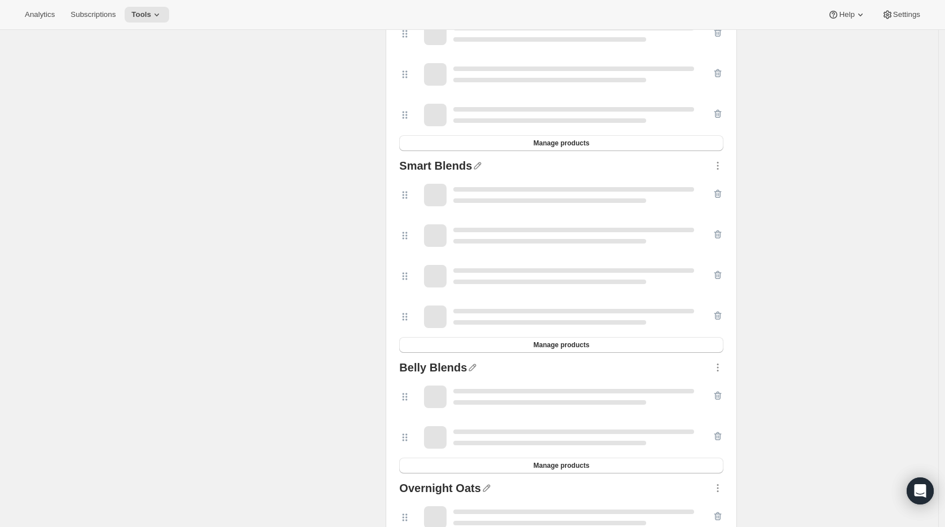
scroll to position [2060, 0]
click at [560, 148] on span "Manage products" at bounding box center [562, 143] width 56 height 9
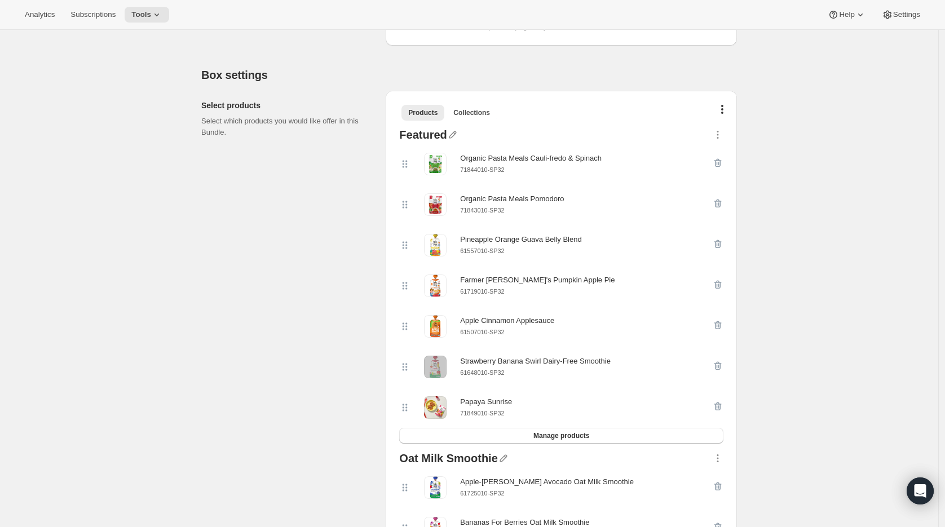
scroll to position [134, 0]
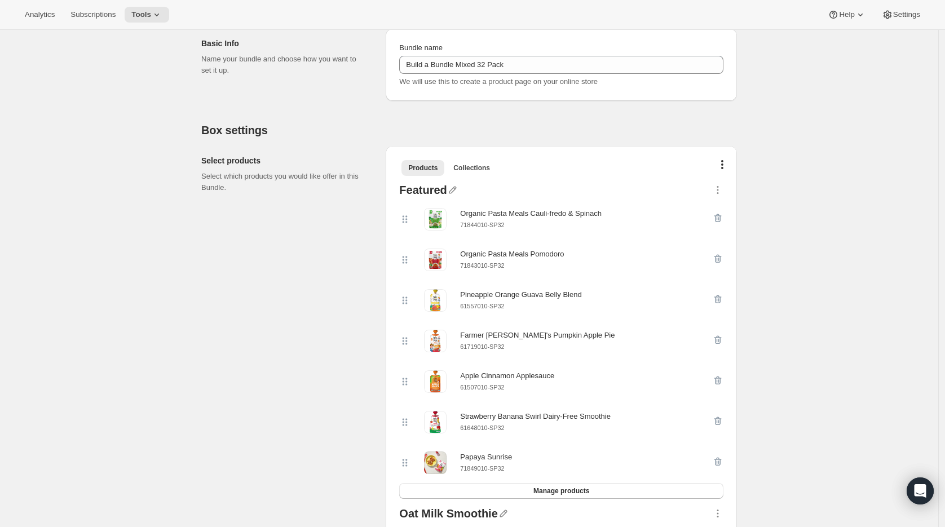
click at [494, 429] on small "61648010-SP32" at bounding box center [482, 428] width 44 height 7
click at [718, 424] on icon "button" at bounding box center [718, 421] width 7 height 8
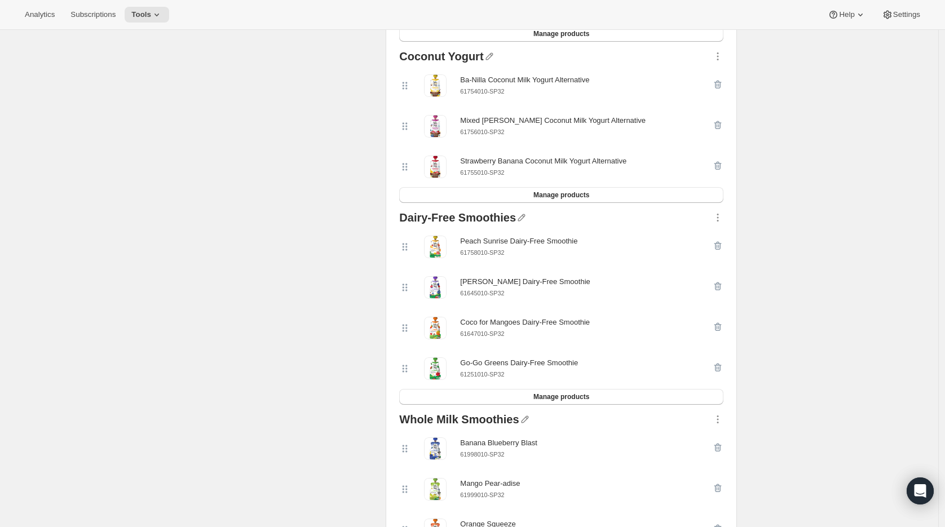
scroll to position [3337, 0]
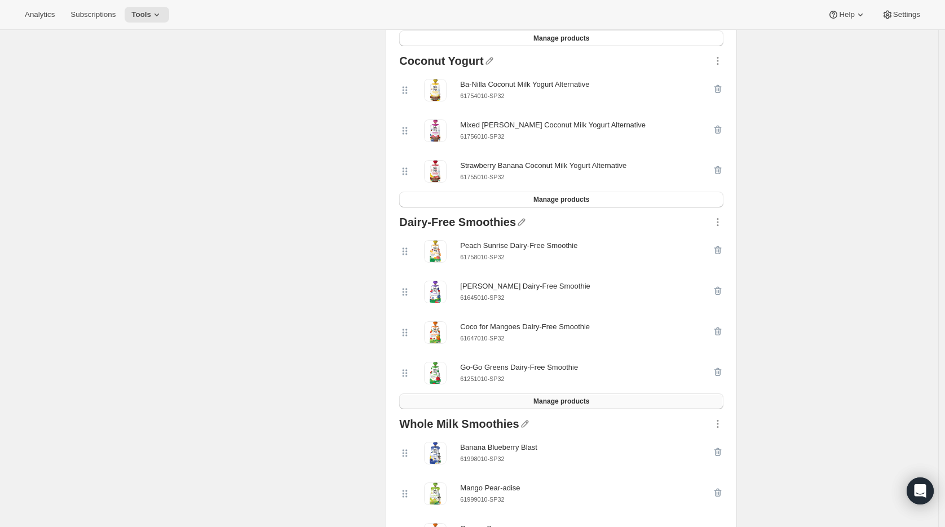
click at [563, 406] on span "Manage products" at bounding box center [562, 401] width 56 height 9
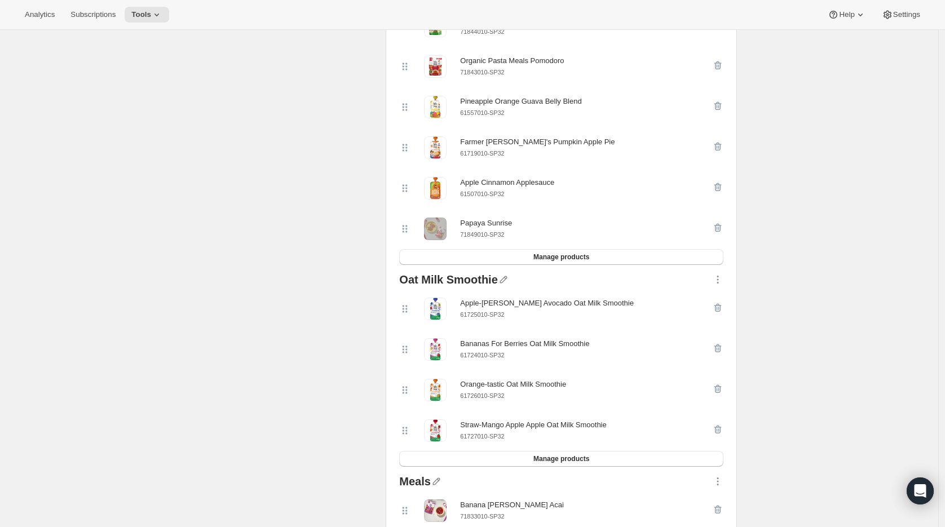
scroll to position [330, 0]
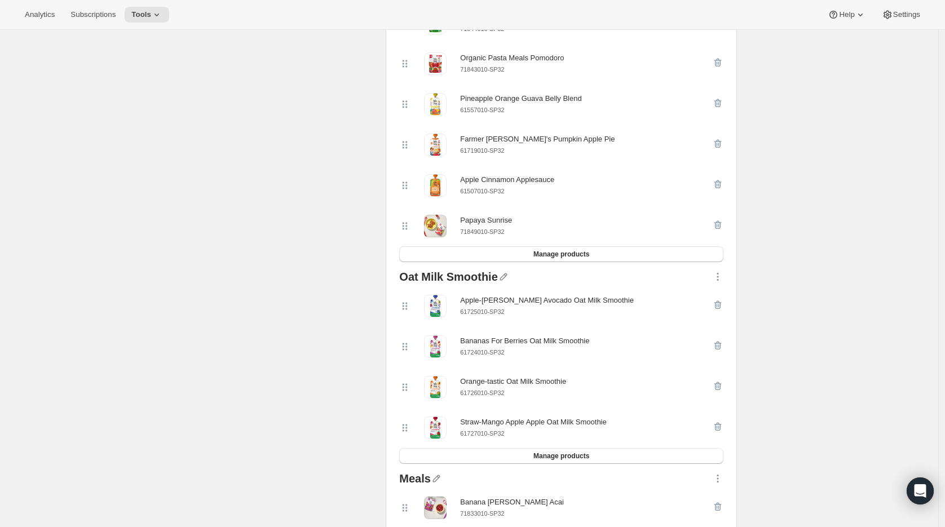
click at [488, 235] on small "71849010-SP32" at bounding box center [482, 231] width 44 height 7
click at [720, 224] on icon "button" at bounding box center [717, 224] width 11 height 11
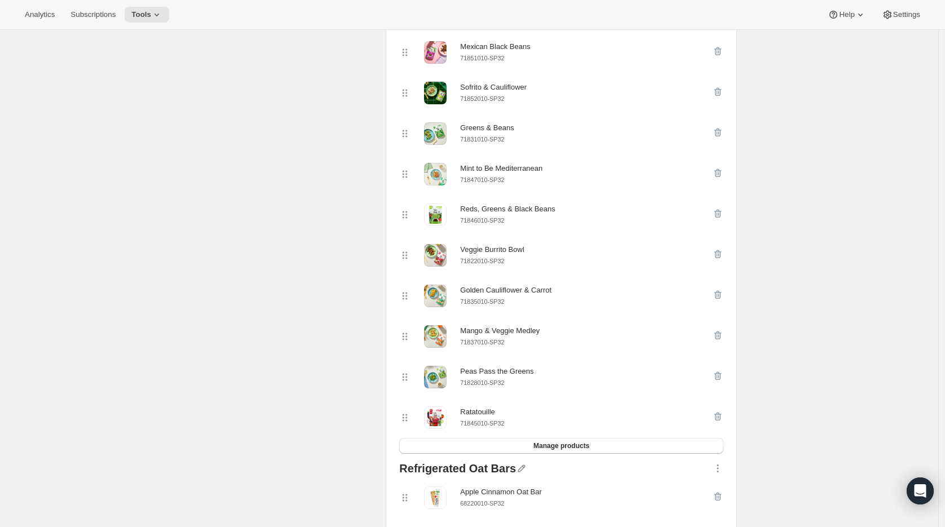
scroll to position [962, 0]
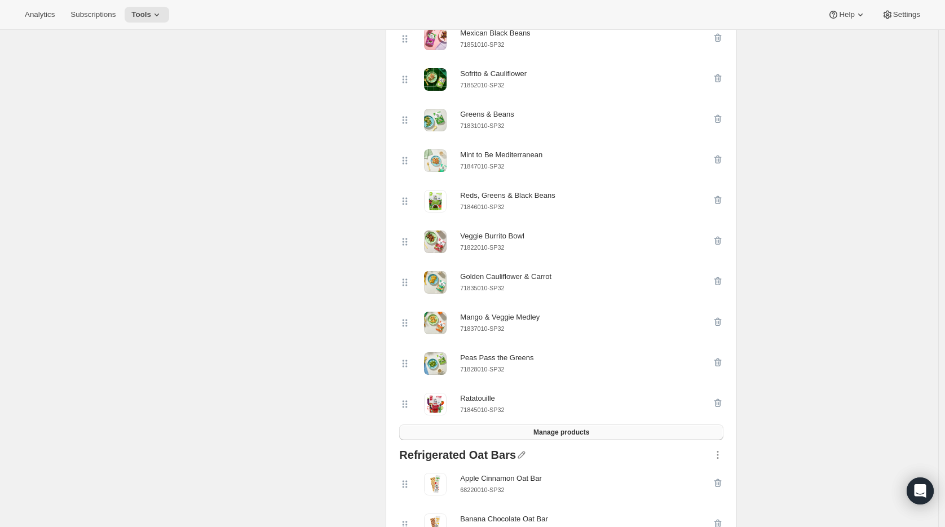
click at [579, 436] on span "Manage products" at bounding box center [562, 432] width 56 height 9
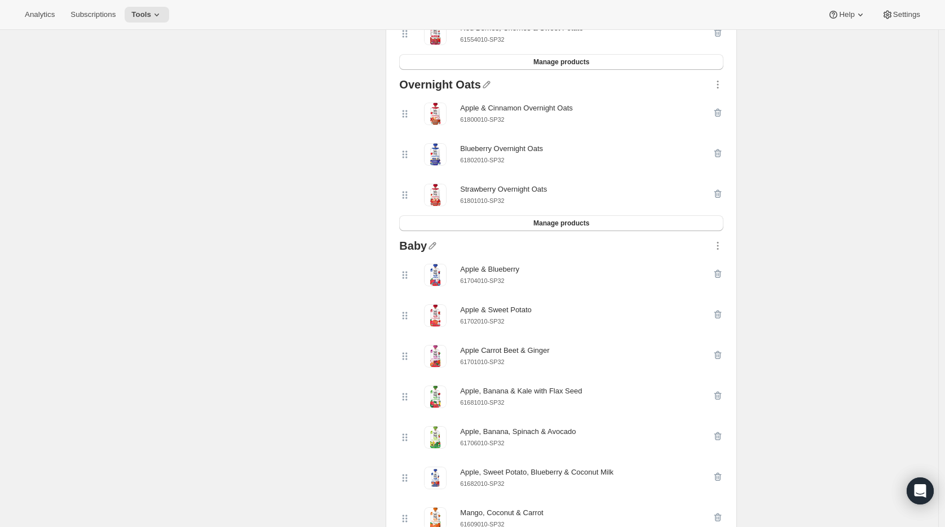
scroll to position [2464, 0]
click at [492, 325] on small "61702010-SP32" at bounding box center [482, 321] width 44 height 7
click at [719, 319] on icon "button" at bounding box center [718, 315] width 7 height 8
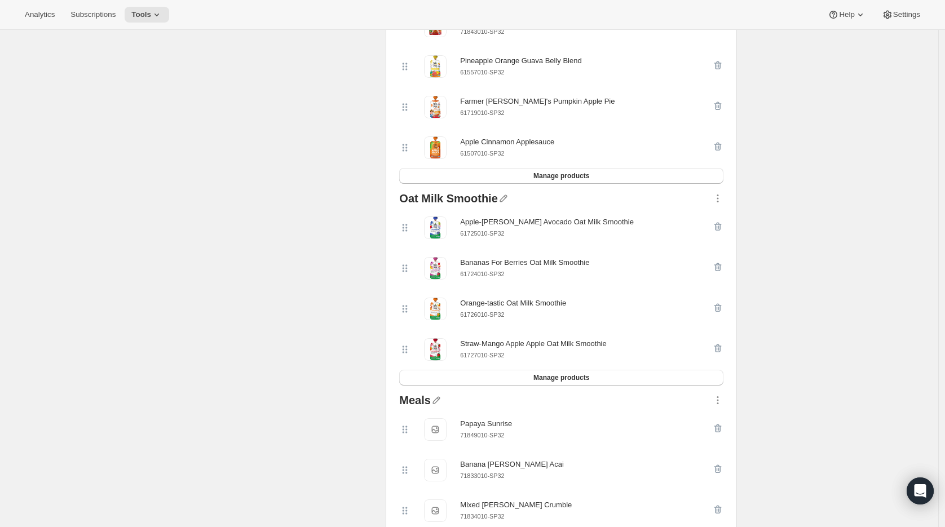
scroll to position [361, 0]
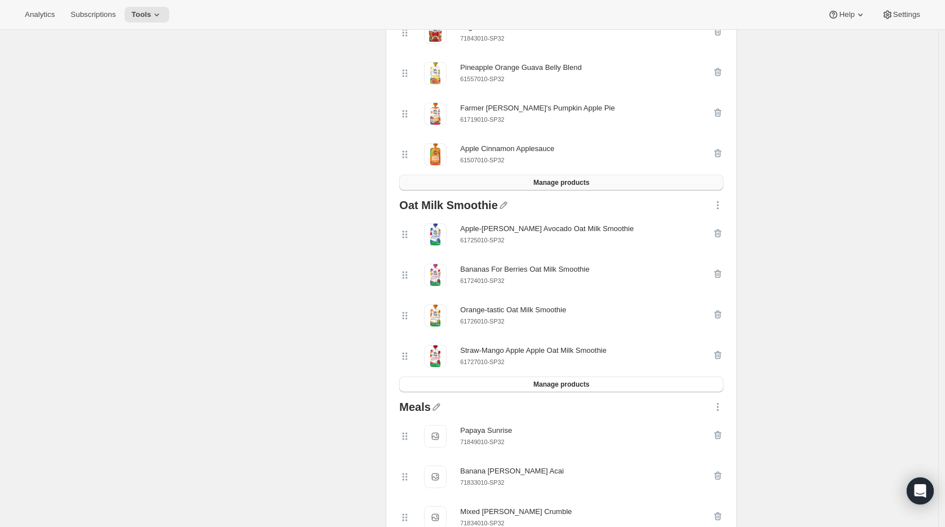
click at [543, 184] on span "Manage products" at bounding box center [562, 182] width 56 height 9
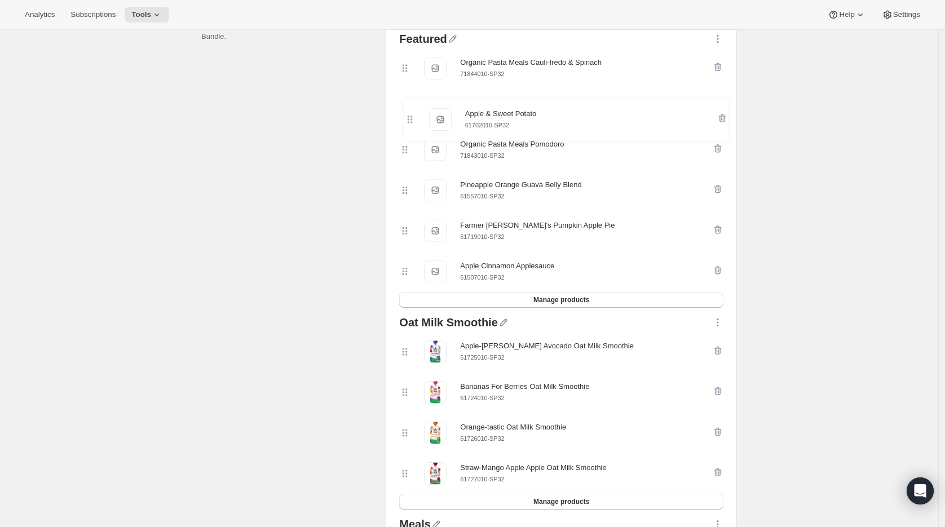
scroll to position [282, 0]
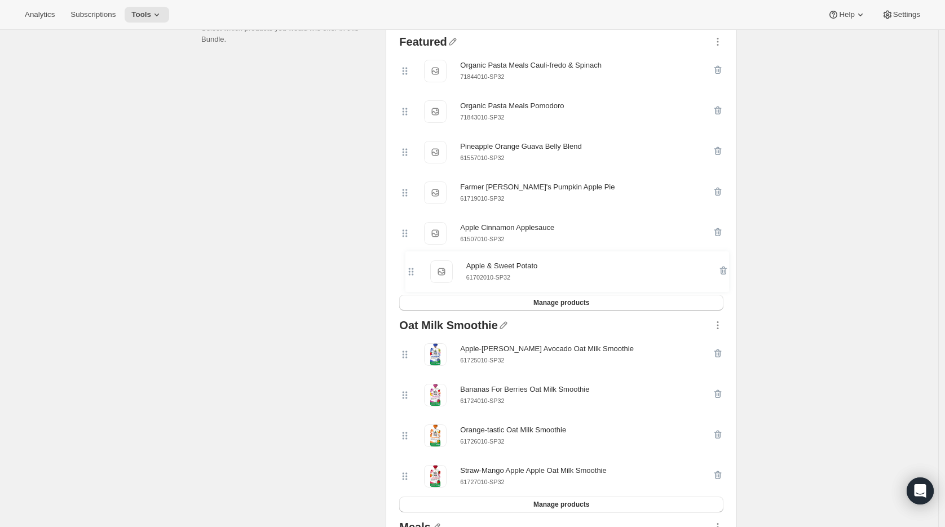
drag, startPoint x: 410, startPoint y: 68, endPoint x: 412, endPoint y: 277, distance: 209.3
click at [412, 277] on div "Apple & Sweet Potato Apple & Sweet Potato 61702010-SP32 Organic Pasta Meals Cau…" at bounding box center [561, 173] width 324 height 244
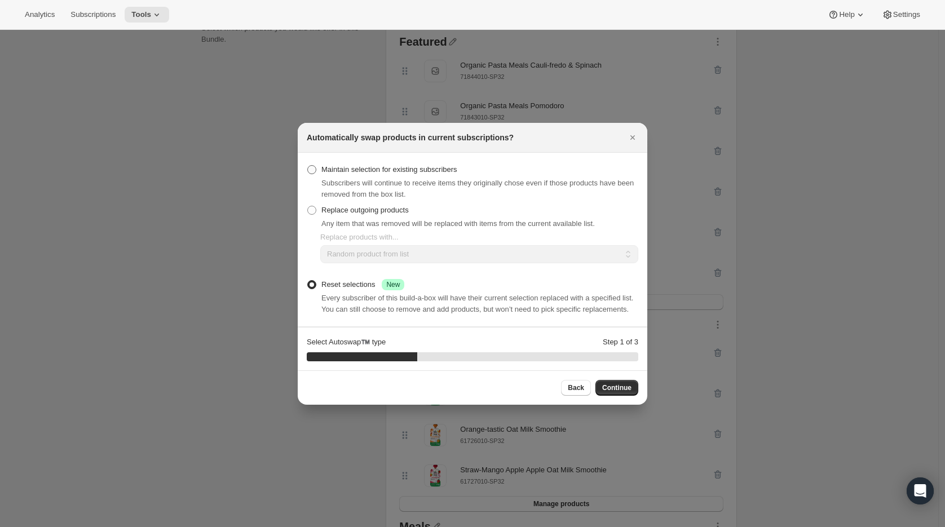
click at [396, 164] on span "Maintain selection for existing subscribers" at bounding box center [390, 169] width 136 height 11
click at [308, 165] on input "Maintain selection for existing subscribers" at bounding box center [307, 165] width 1 height 1
radio input "true"
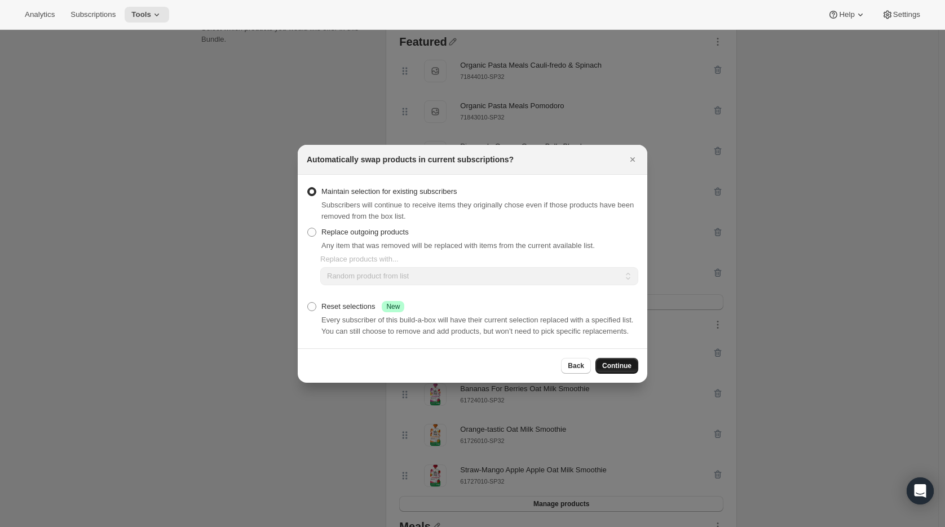
click at [617, 368] on span "Continue" at bounding box center [616, 366] width 29 height 9
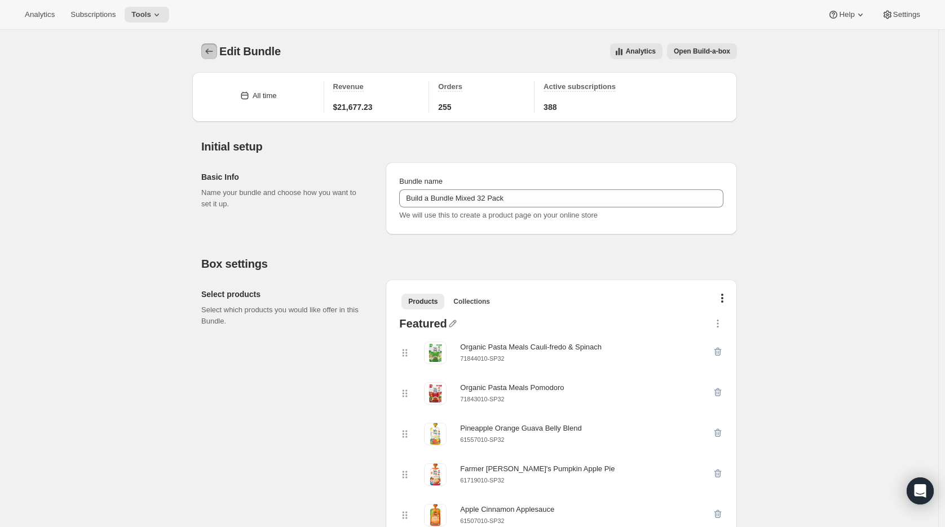
click at [210, 49] on icon "Bundles" at bounding box center [209, 51] width 11 height 11
